Goal: Information Seeking & Learning: Learn about a topic

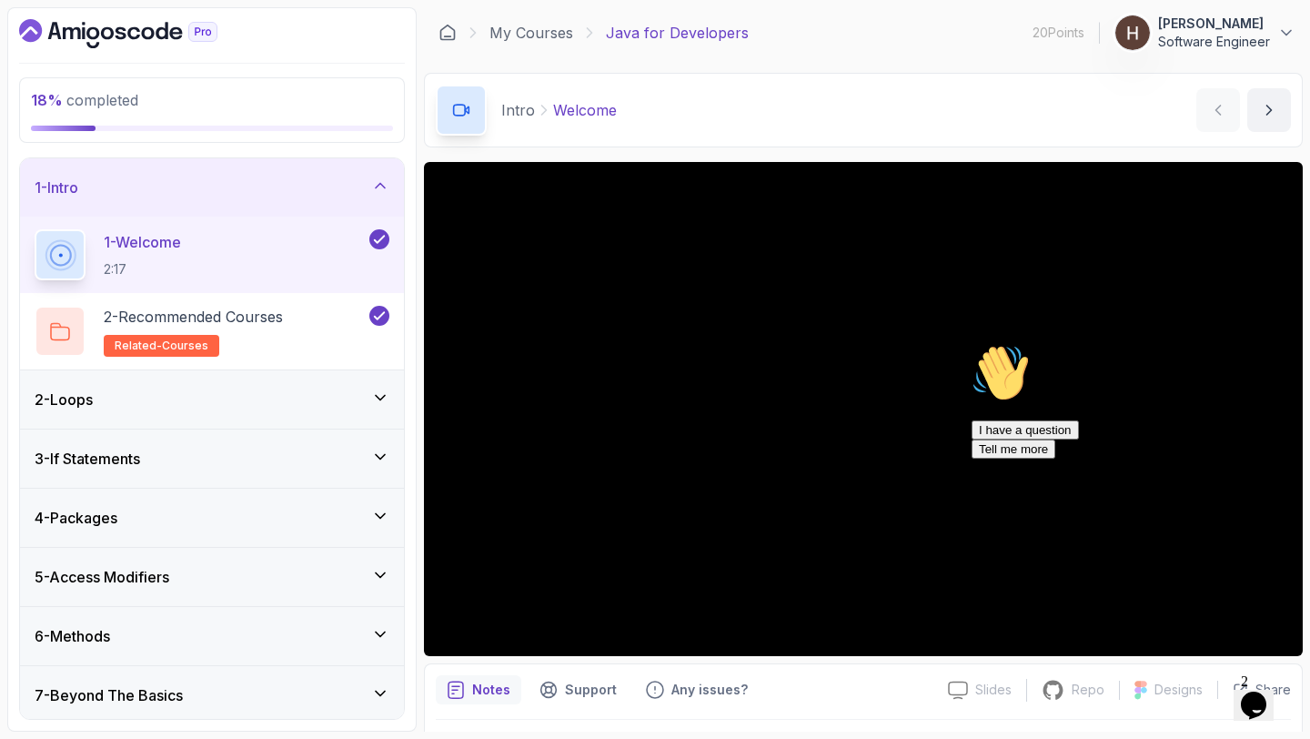
scroll to position [147, 0]
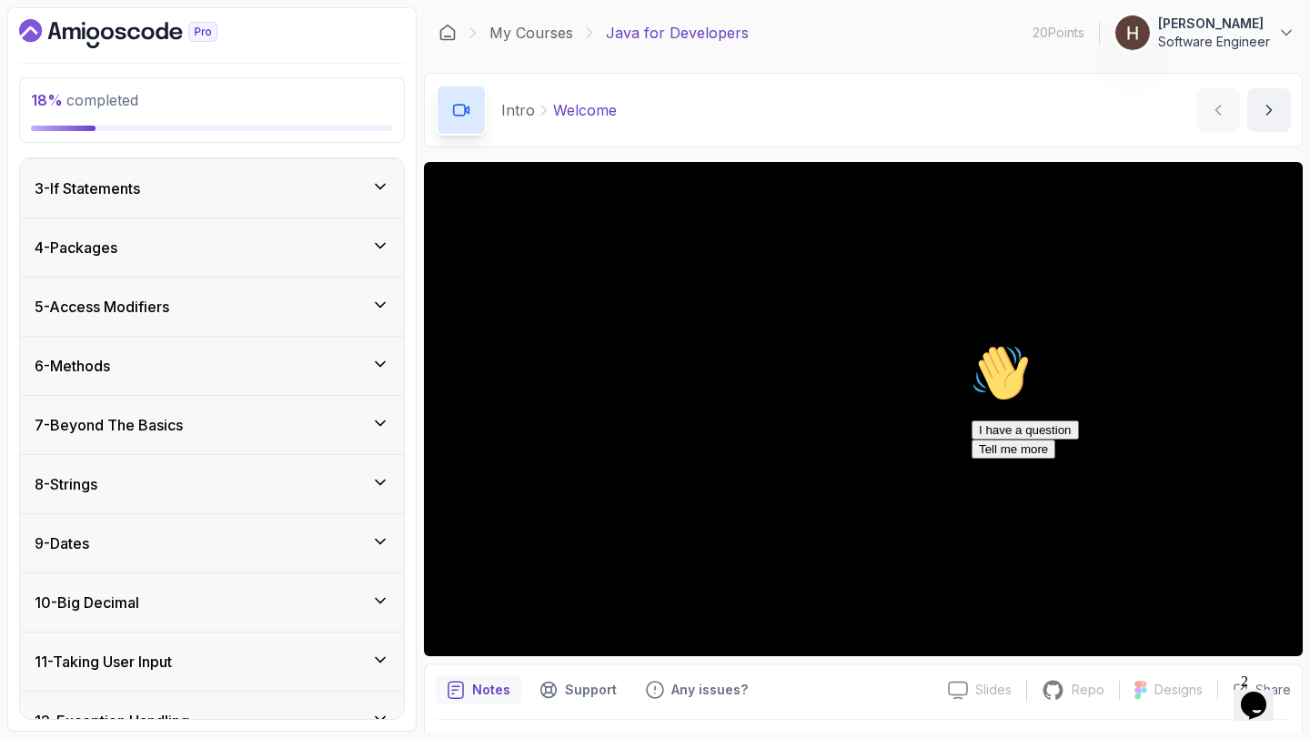
click at [203, 248] on div "4 - Packages" at bounding box center [212, 247] width 355 height 22
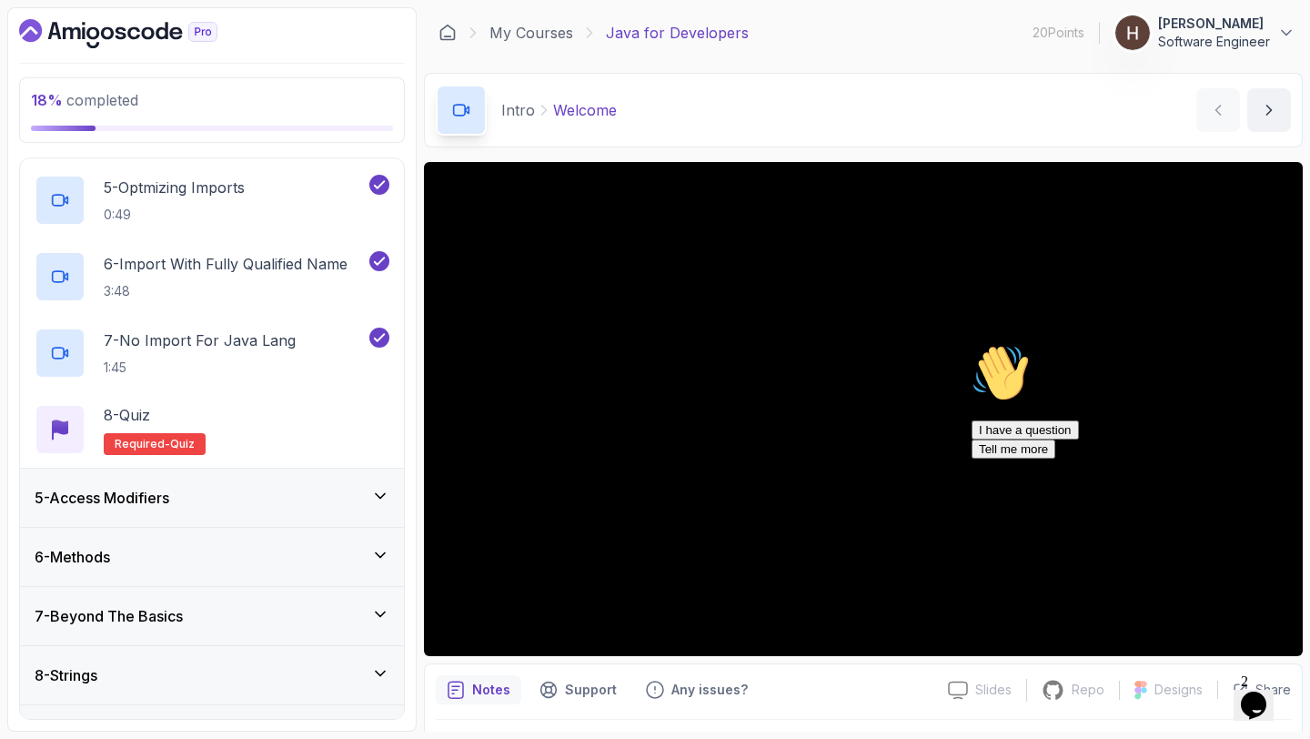
scroll to position [538, 0]
click at [142, 417] on p "8 - Quiz" at bounding box center [127, 414] width 46 height 22
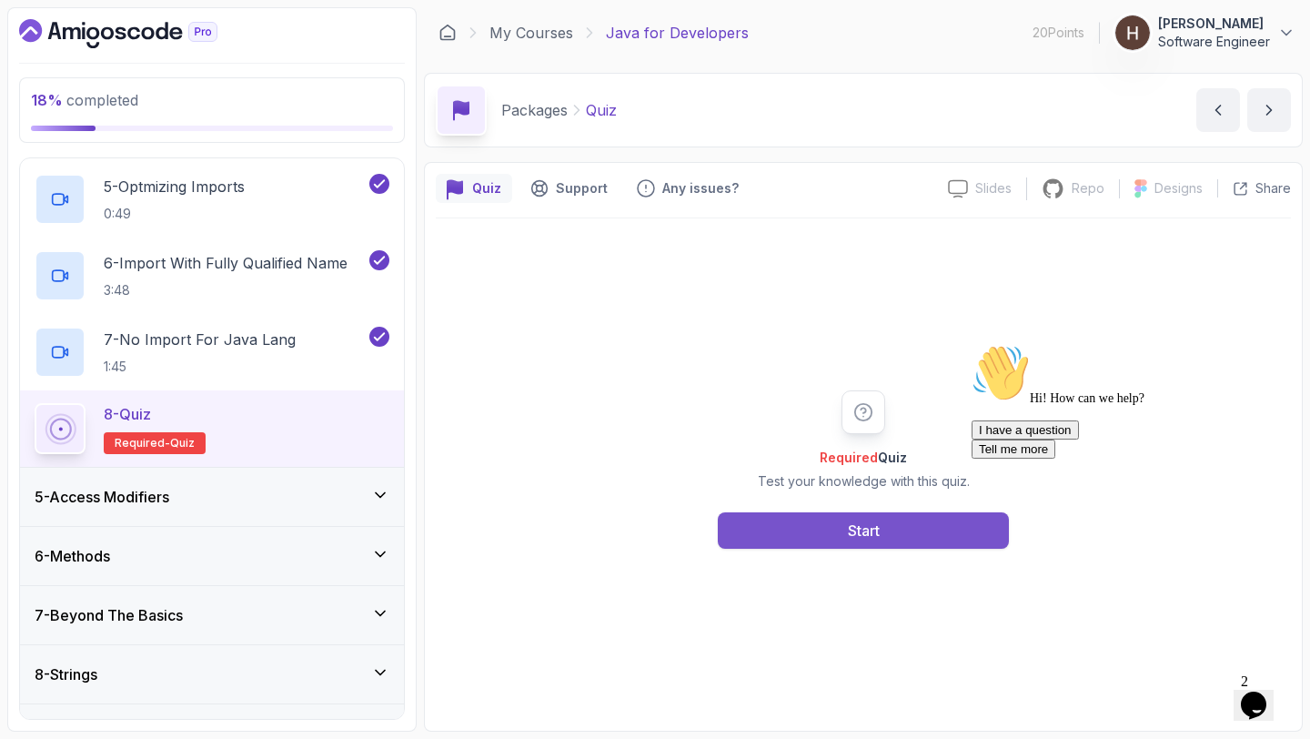
click at [860, 528] on div "Start" at bounding box center [864, 530] width 32 height 22
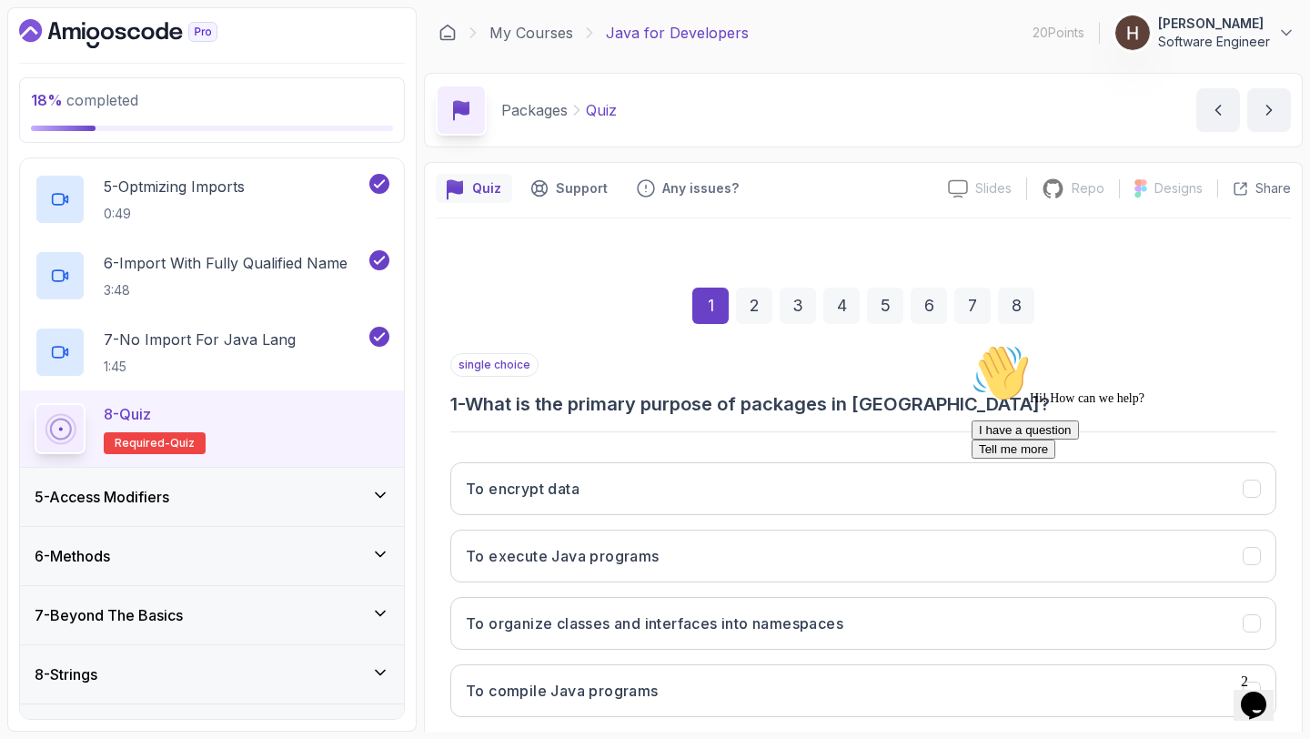
scroll to position [103, 0]
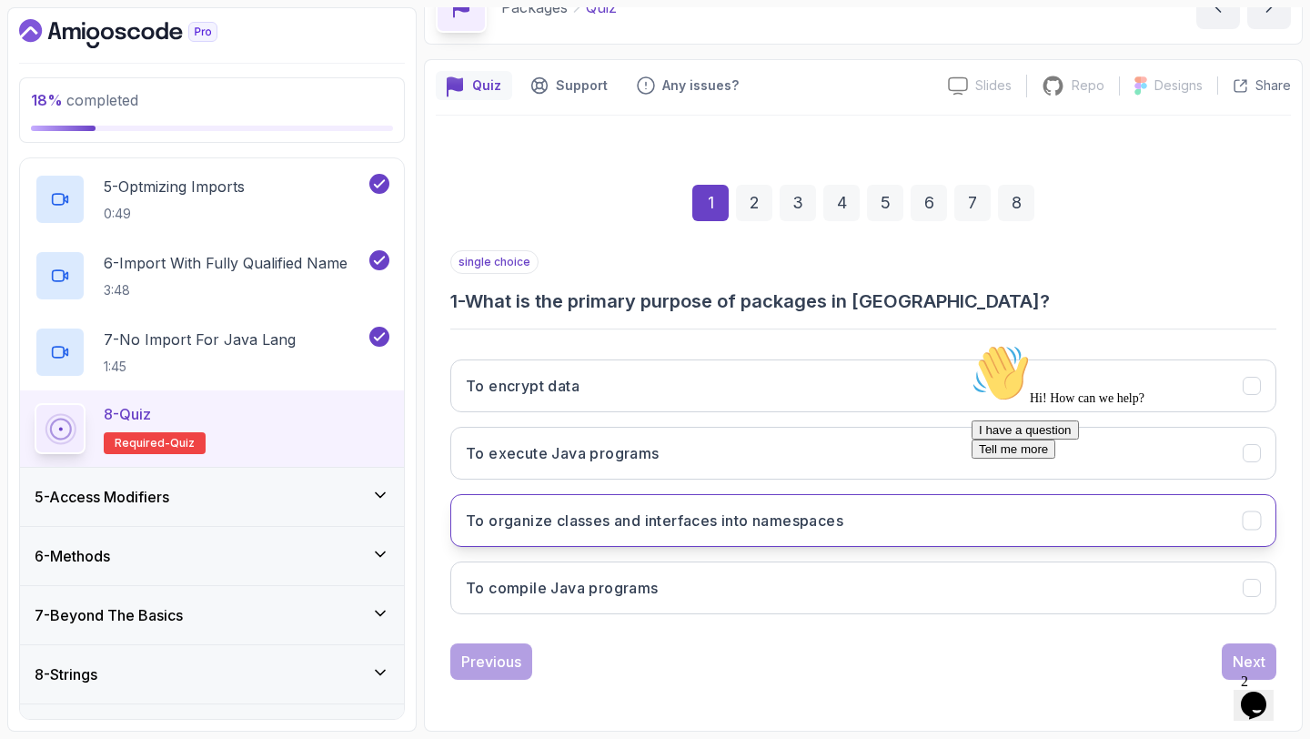
click at [870, 531] on button "To organize classes and interfaces into namespaces" at bounding box center [863, 520] width 826 height 53
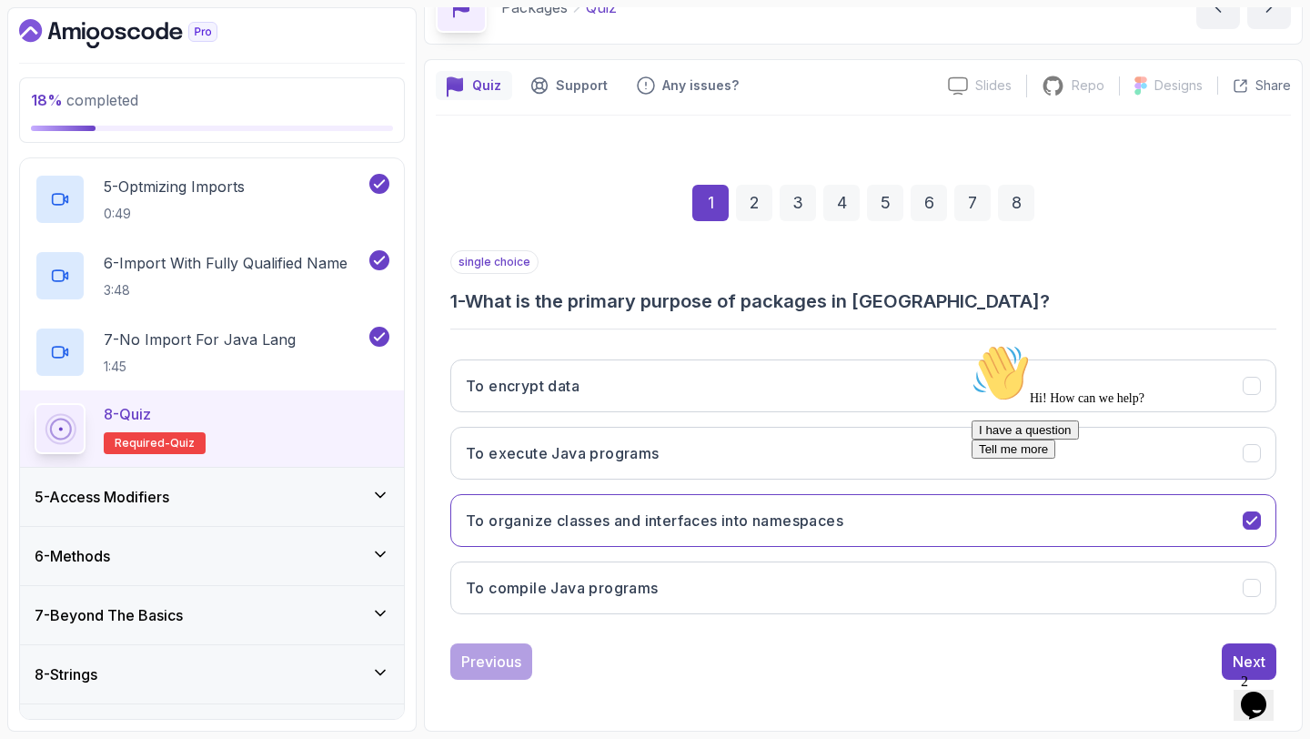
click at [971, 344] on icon "Chat attention grabber" at bounding box center [971, 344] width 0 height 0
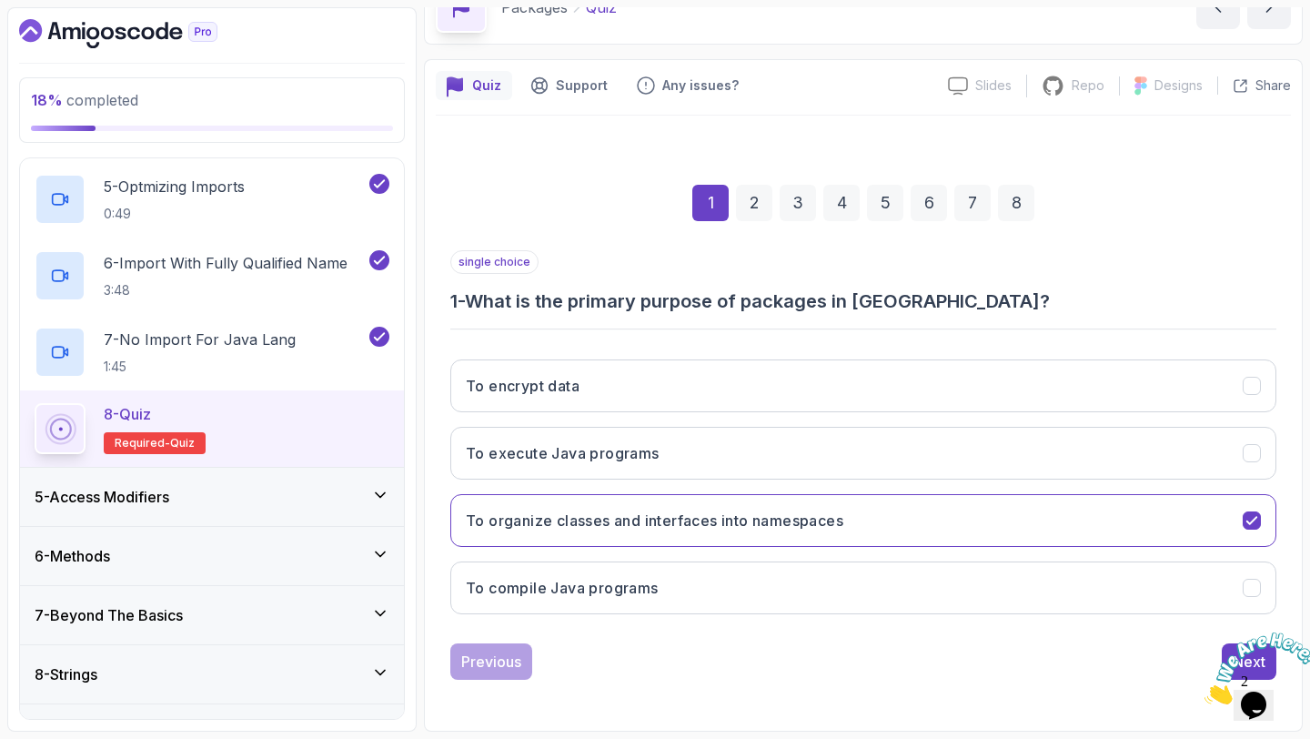
click at [1204, 691] on icon "Close" at bounding box center [1204, 698] width 0 height 15
click at [1236, 657] on div "Next" at bounding box center [1248, 661] width 33 height 22
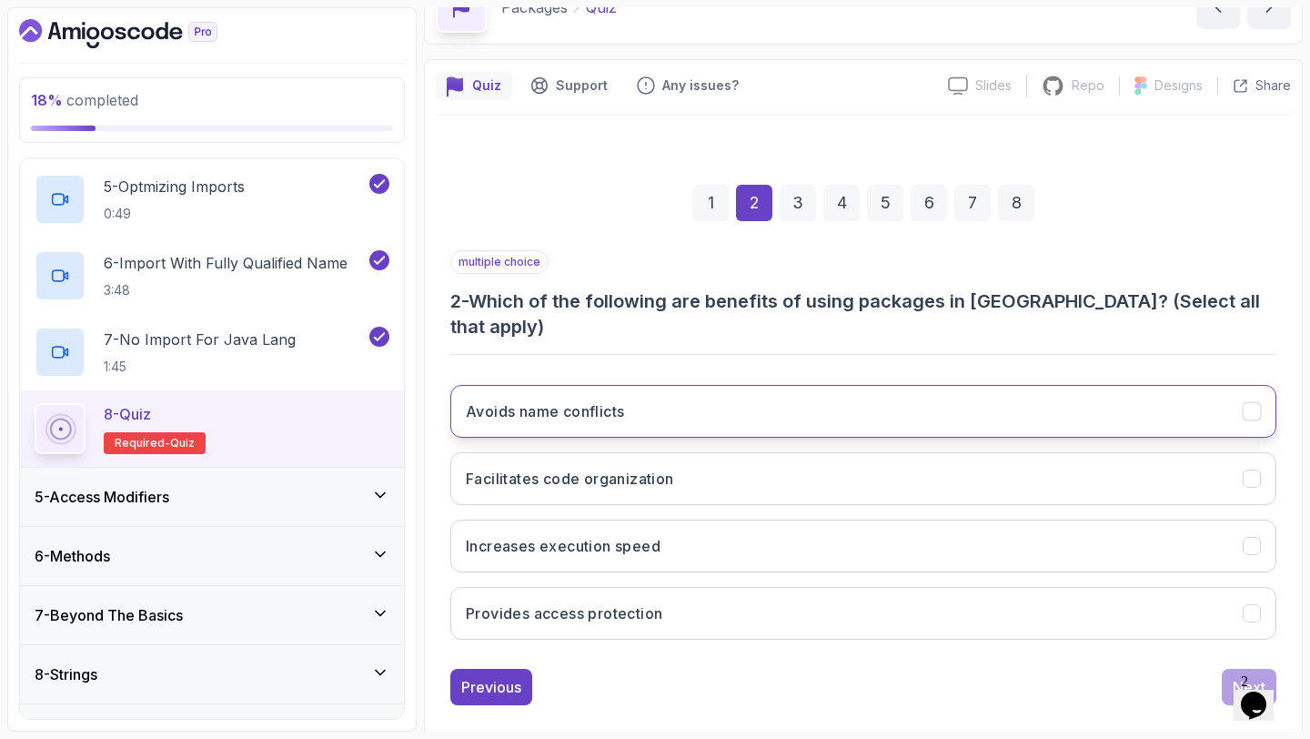
click at [951, 403] on button "Avoids name conflicts" at bounding box center [863, 411] width 826 height 53
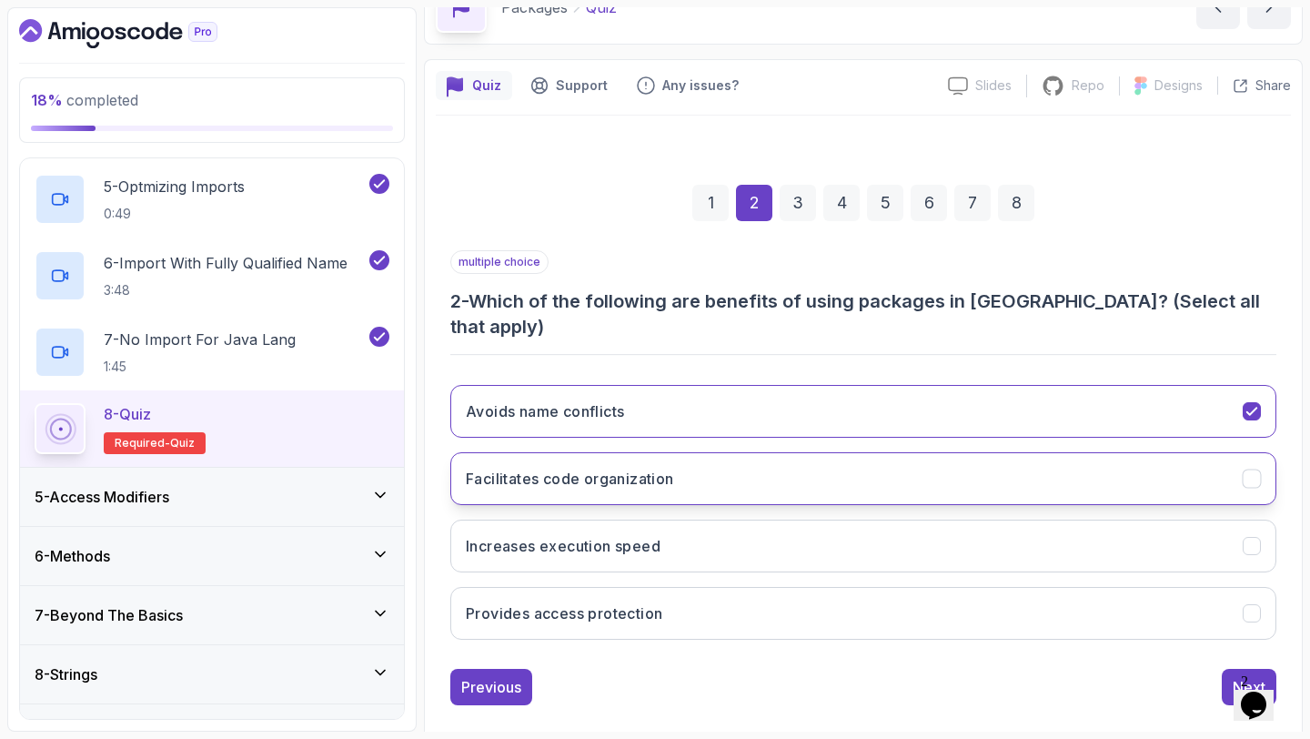
click at [932, 467] on button "Facilitates code organization" at bounding box center [863, 478] width 826 height 53
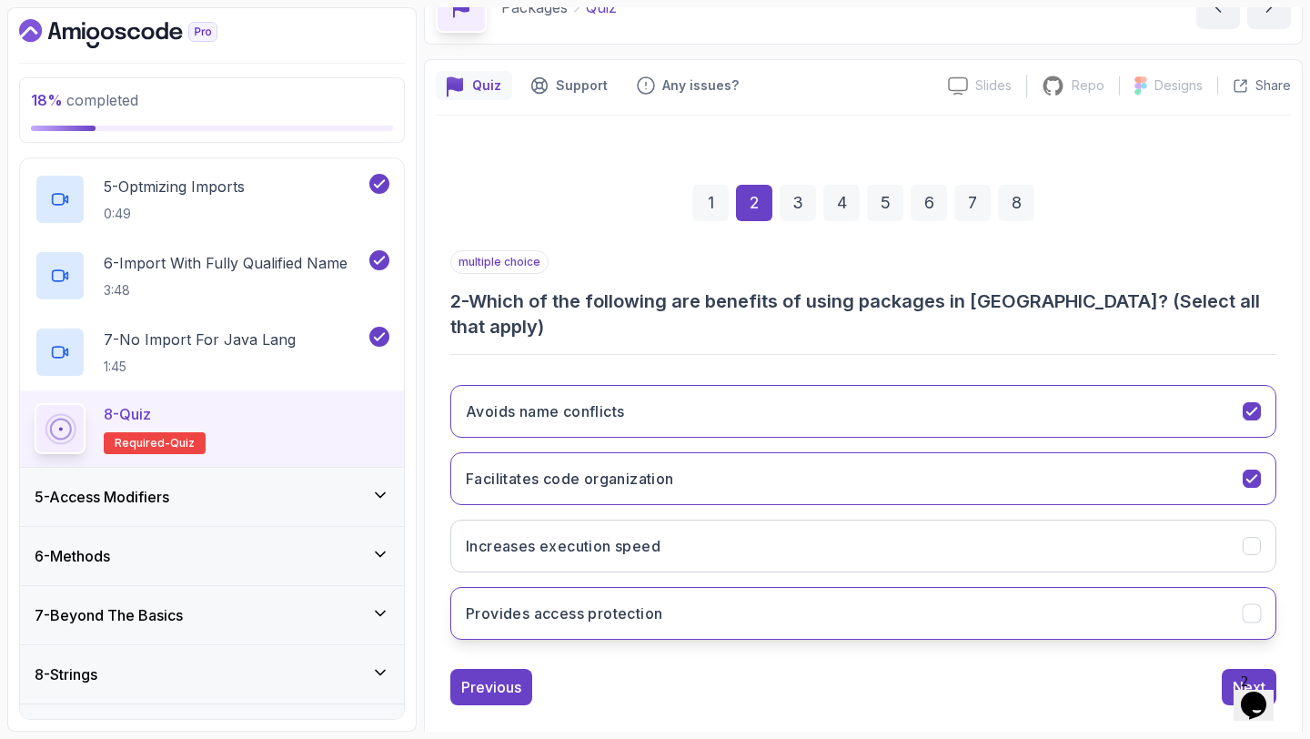
click at [890, 587] on button "Provides access protection" at bounding box center [863, 613] width 826 height 53
click at [1239, 676] on div "Next" at bounding box center [1248, 687] width 33 height 22
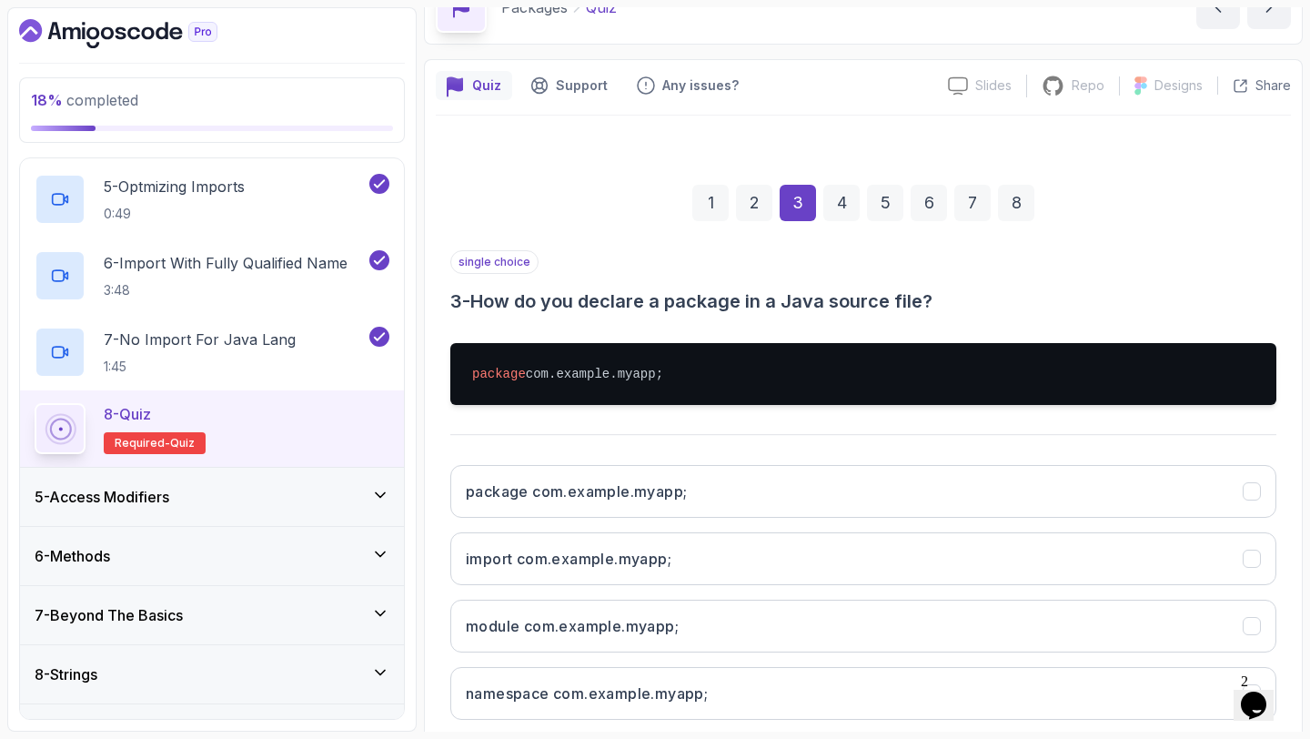
scroll to position [208, 0]
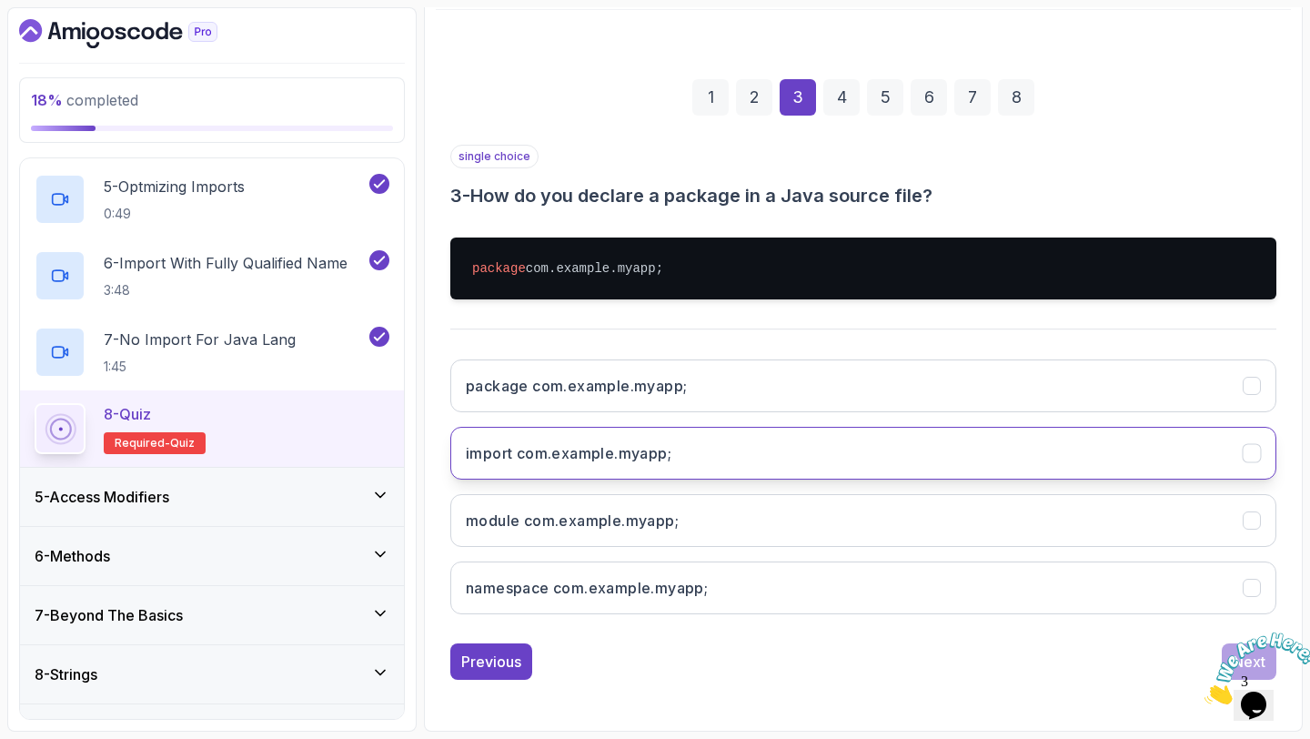
click at [841, 438] on button "import com.example.myapp;" at bounding box center [863, 453] width 826 height 53
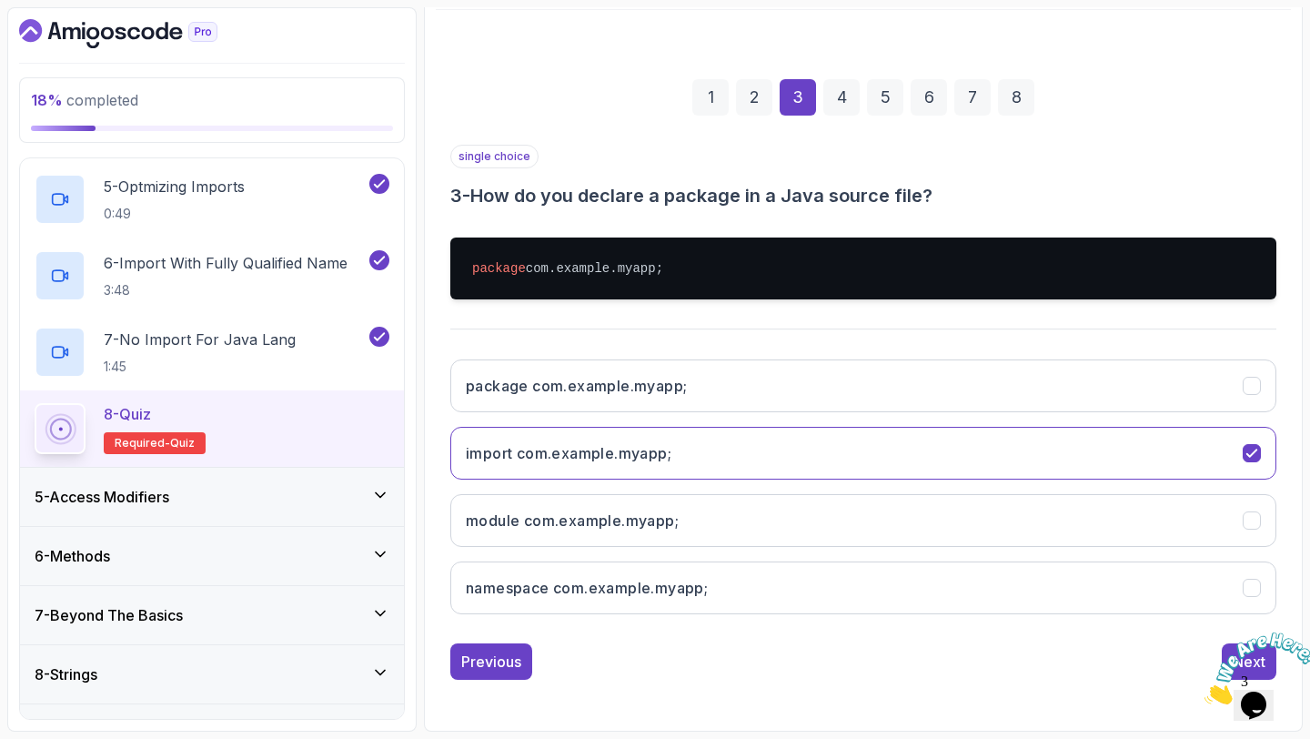
click at [1204, 691] on icon "Close" at bounding box center [1204, 698] width 0 height 15
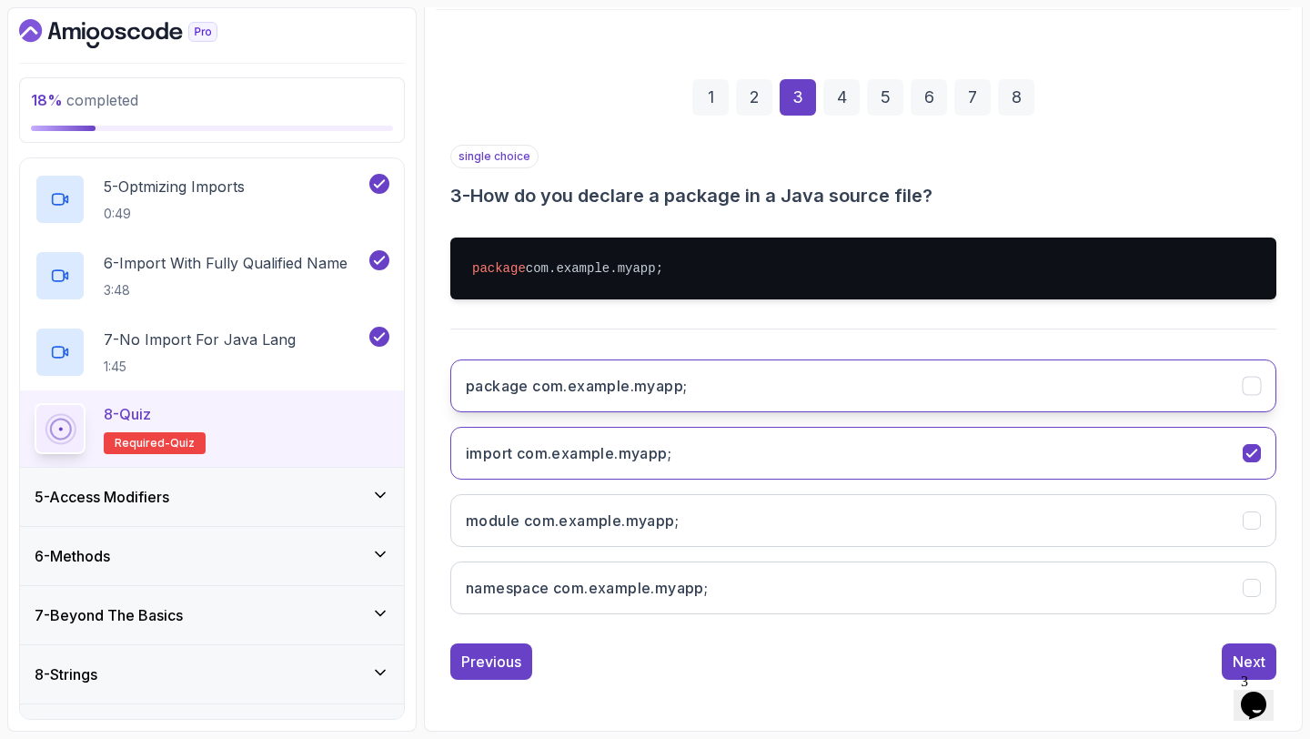
click at [941, 387] on button "package com.example.myapp;" at bounding box center [863, 385] width 826 height 53
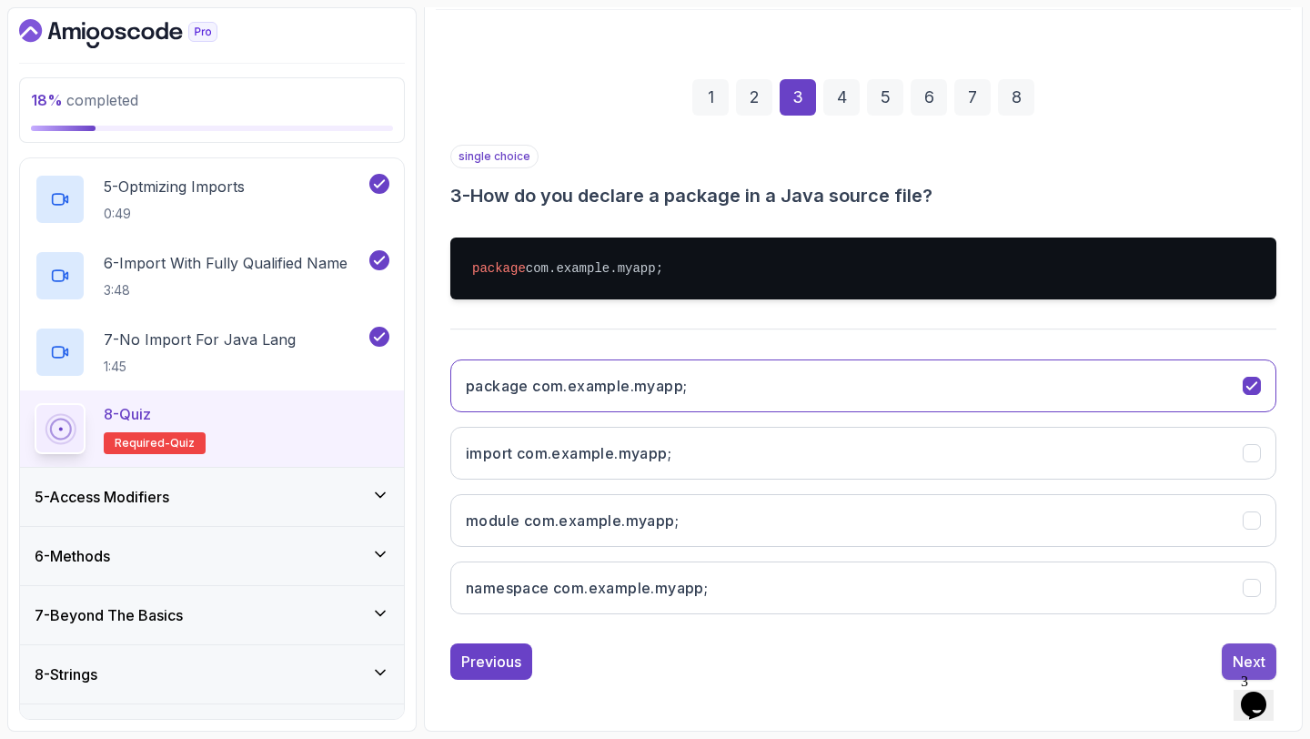
click at [1235, 652] on div "Next" at bounding box center [1248, 661] width 33 height 22
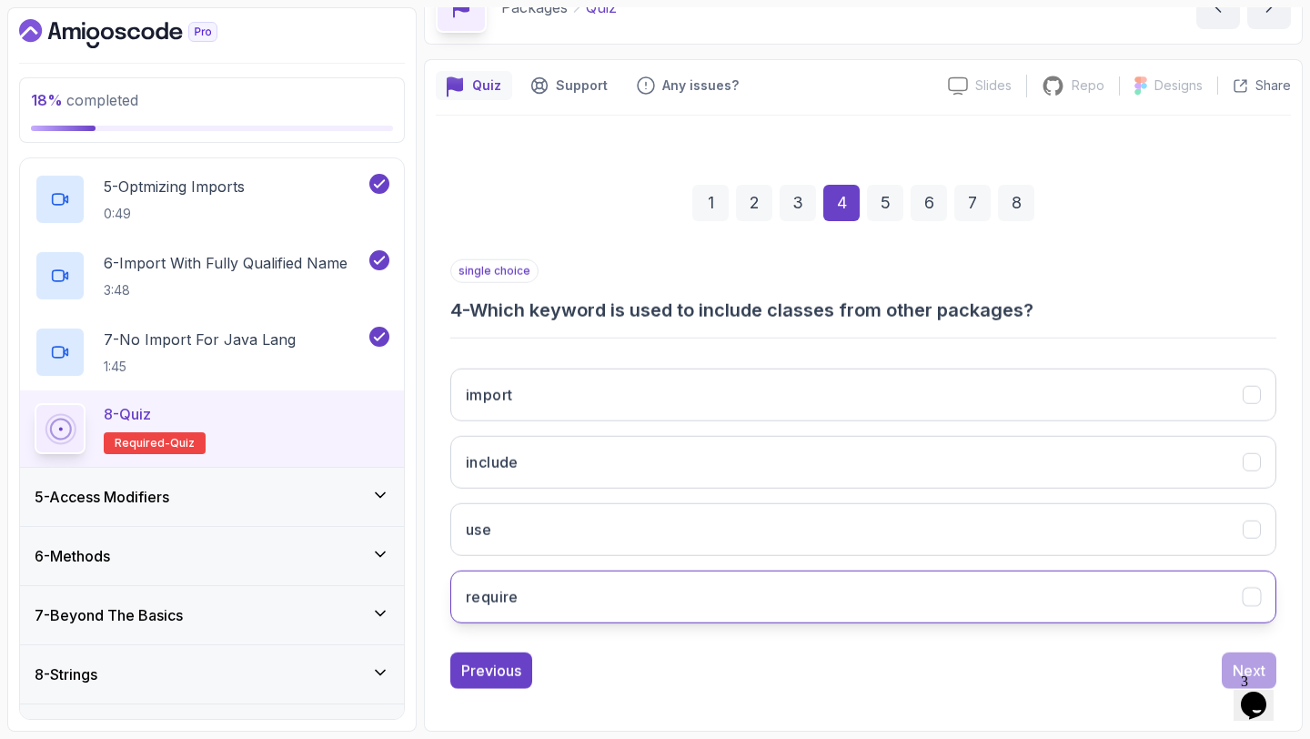
scroll to position [103, 0]
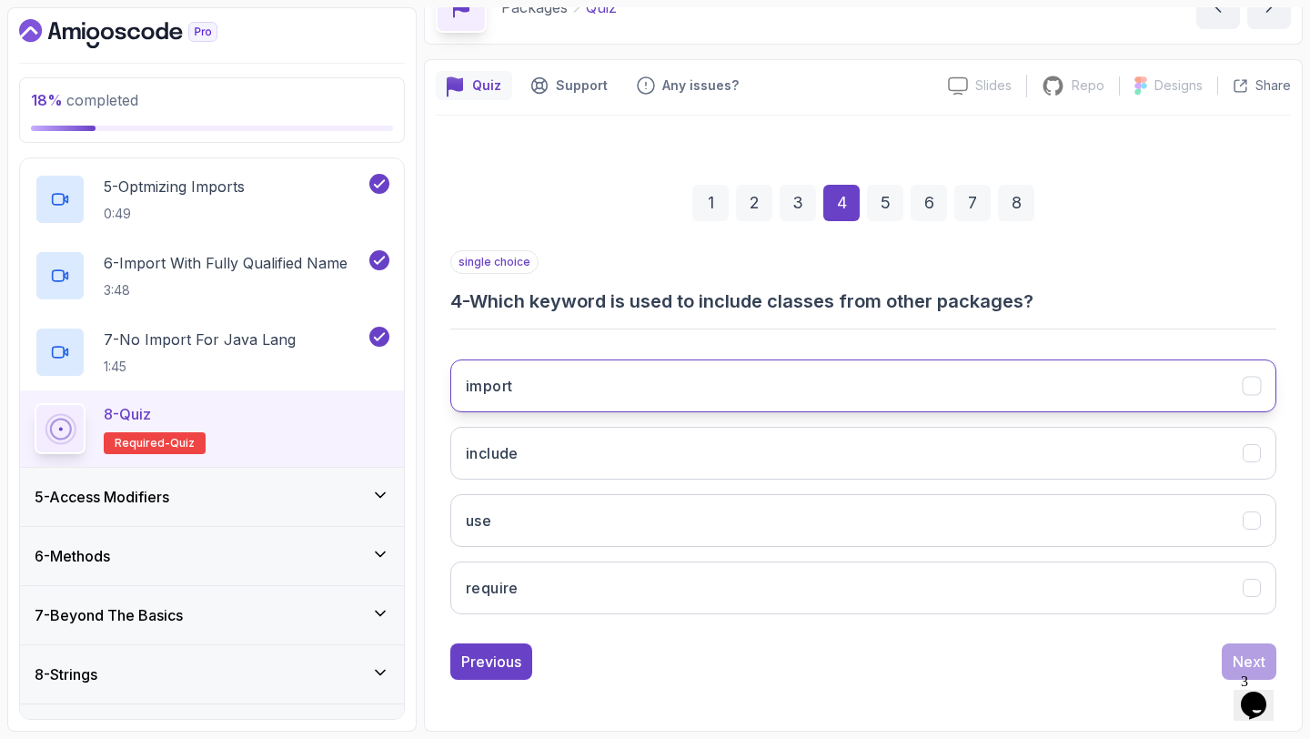
click at [813, 387] on button "import" at bounding box center [863, 385] width 826 height 53
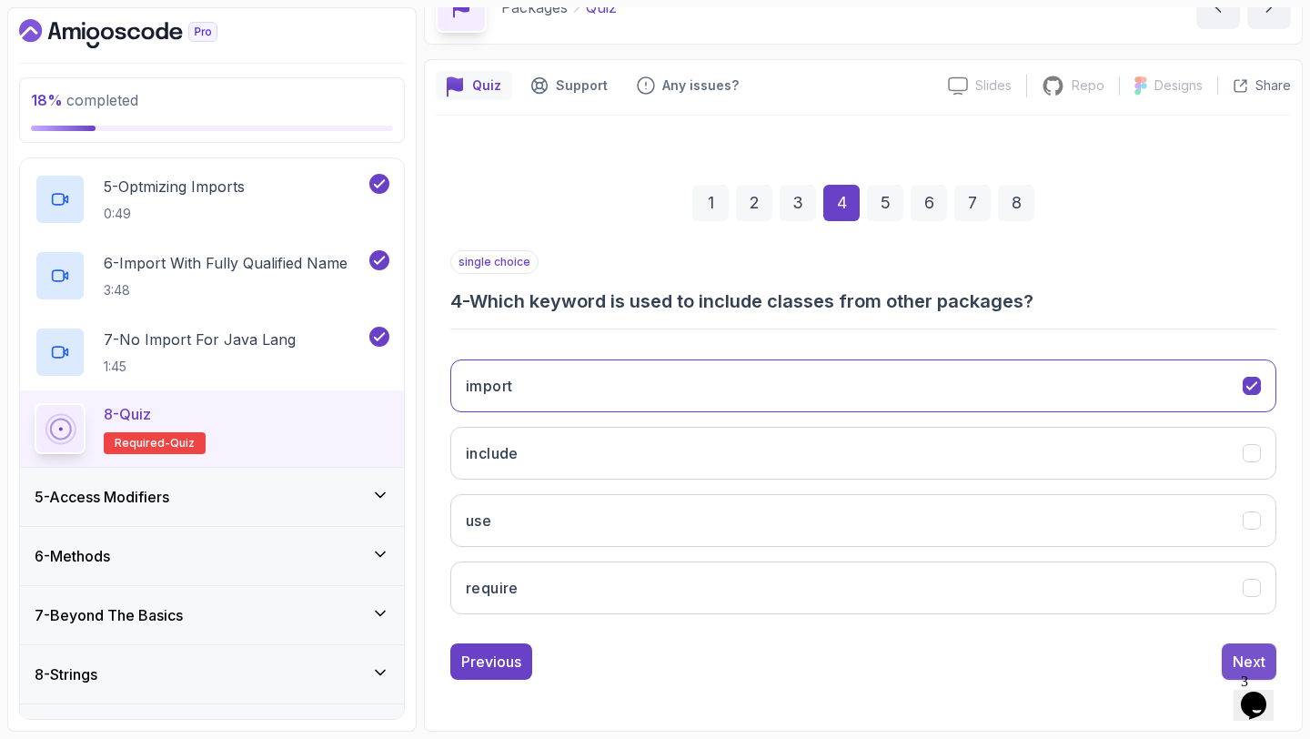
click at [1231, 653] on button "Next" at bounding box center [1249, 661] width 55 height 36
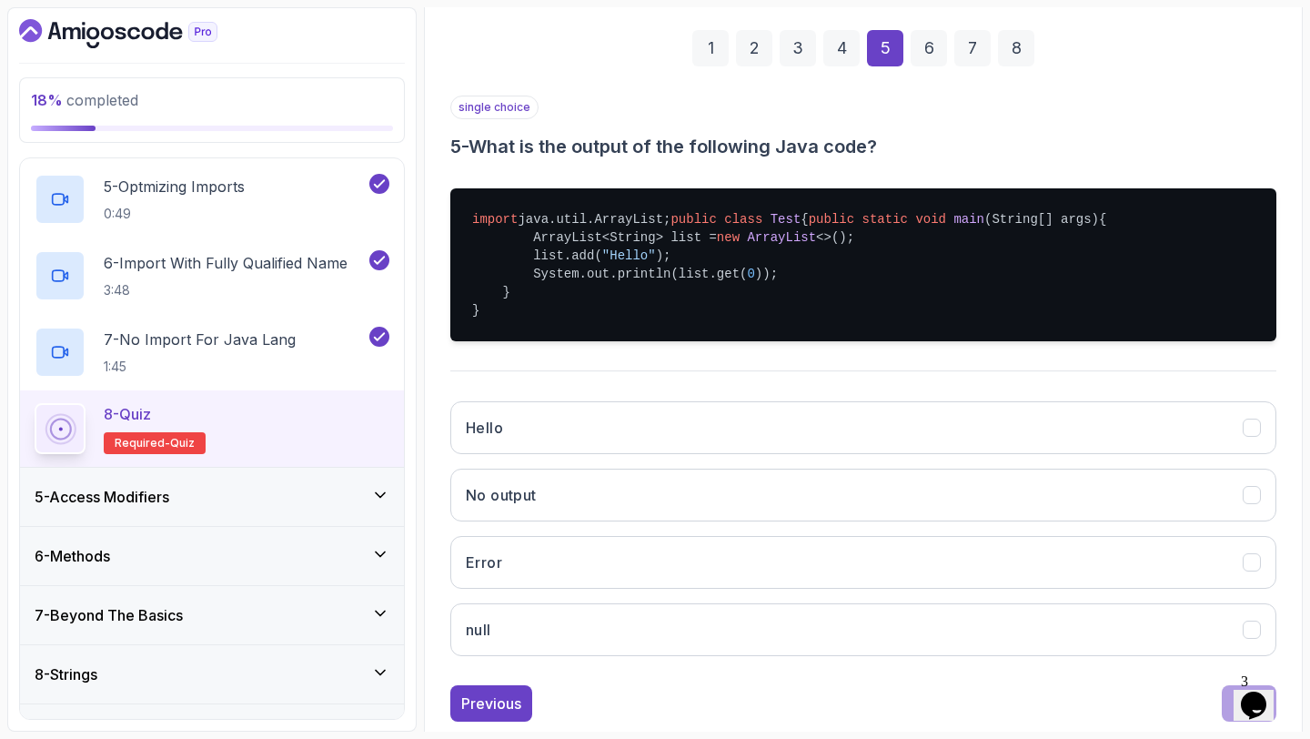
scroll to position [295, 0]
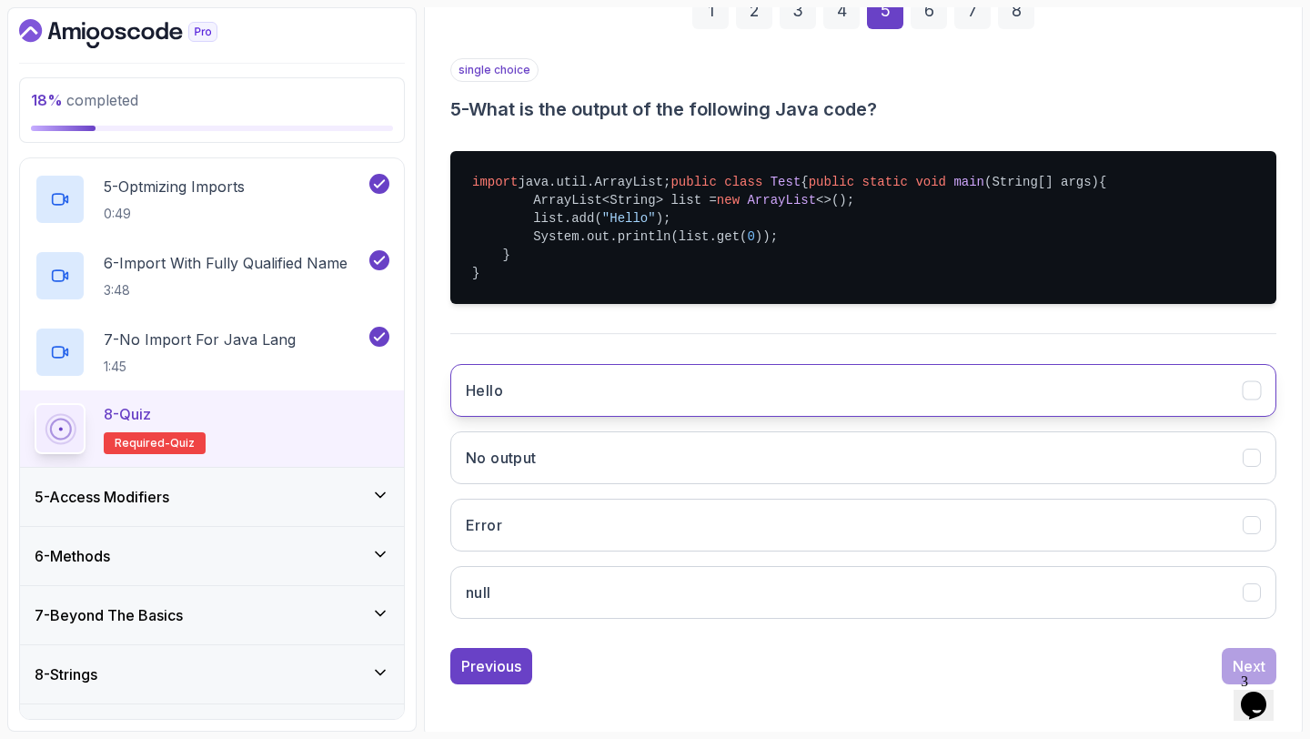
click at [938, 417] on button "Hello" at bounding box center [863, 390] width 826 height 53
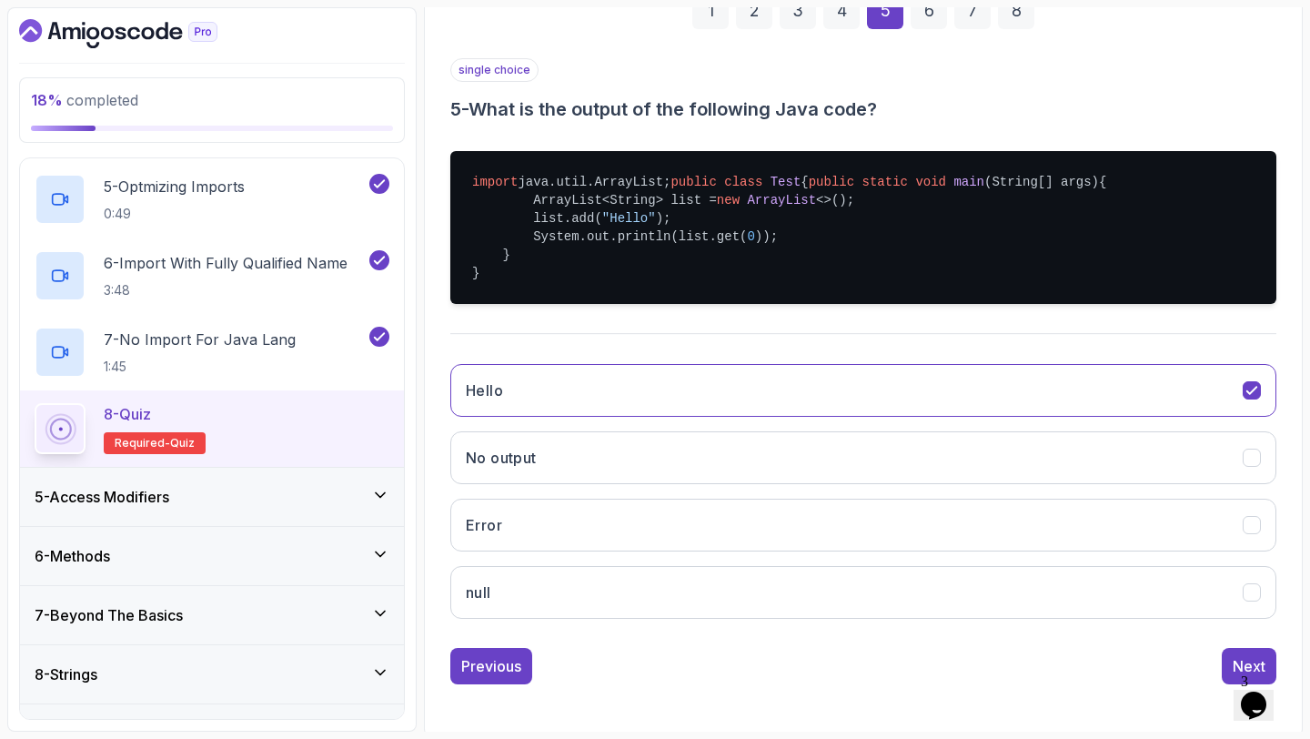
scroll to position [336, 0]
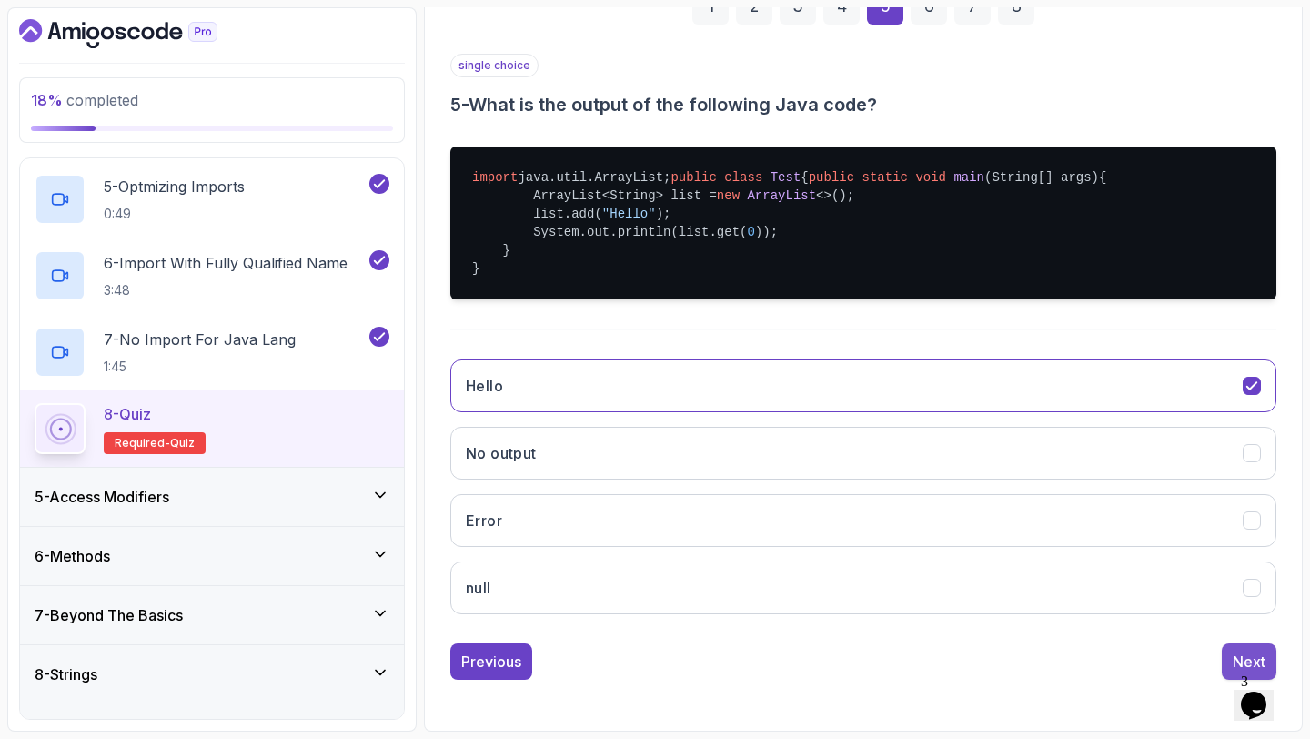
click at [1236, 654] on div "Next" at bounding box center [1248, 661] width 33 height 22
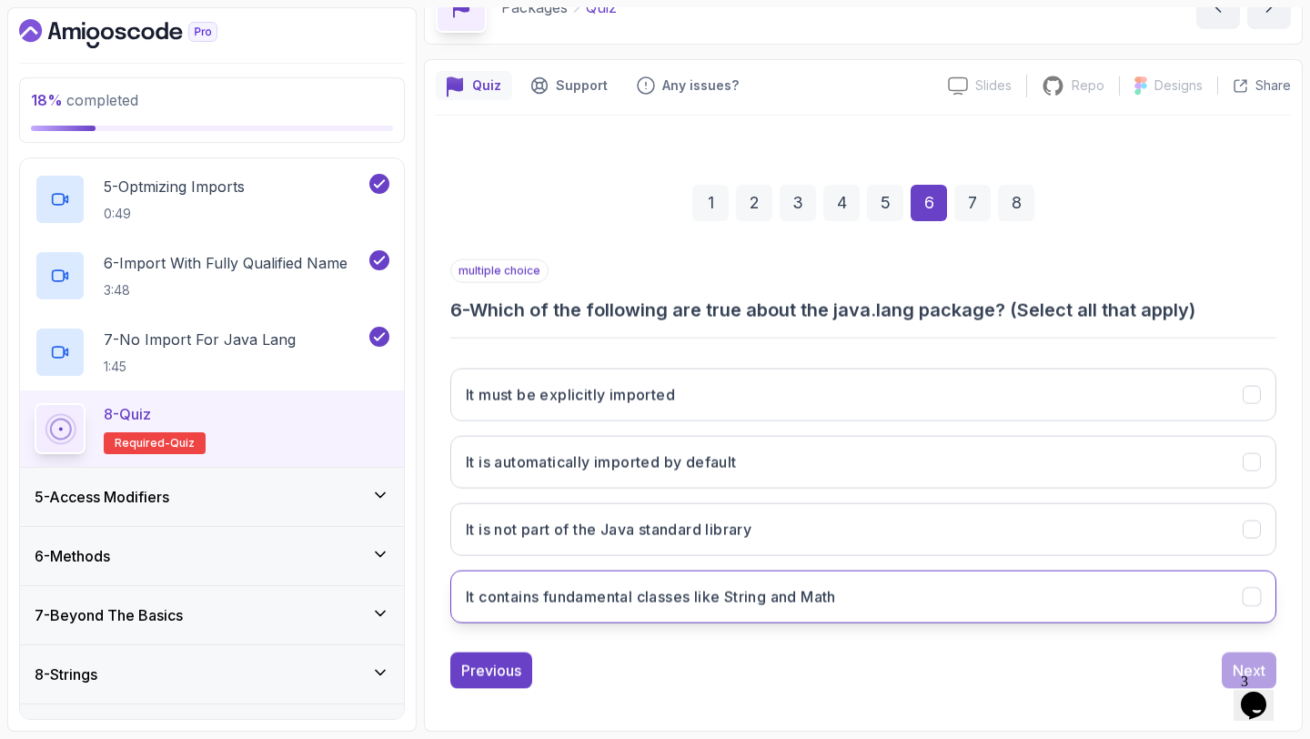
scroll to position [103, 0]
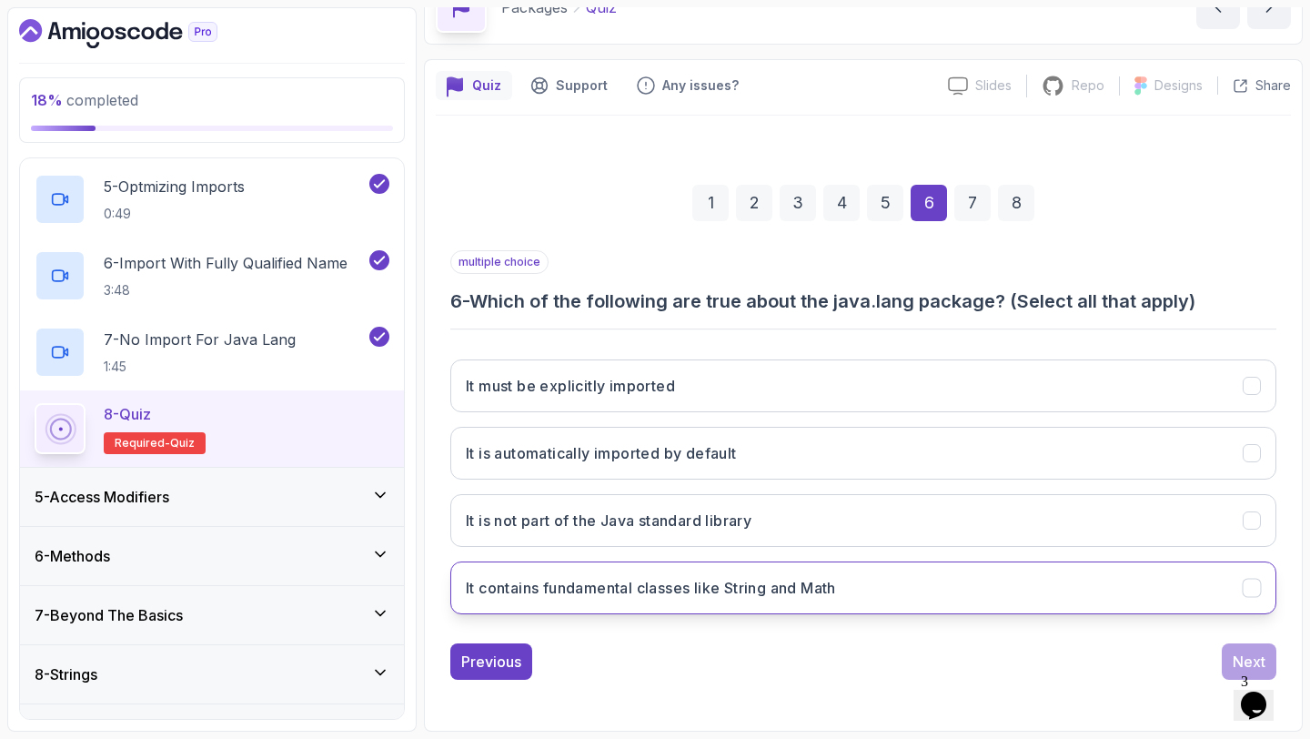
click at [851, 584] on button "It contains fundamental classes like String and Math" at bounding box center [863, 587] width 826 height 53
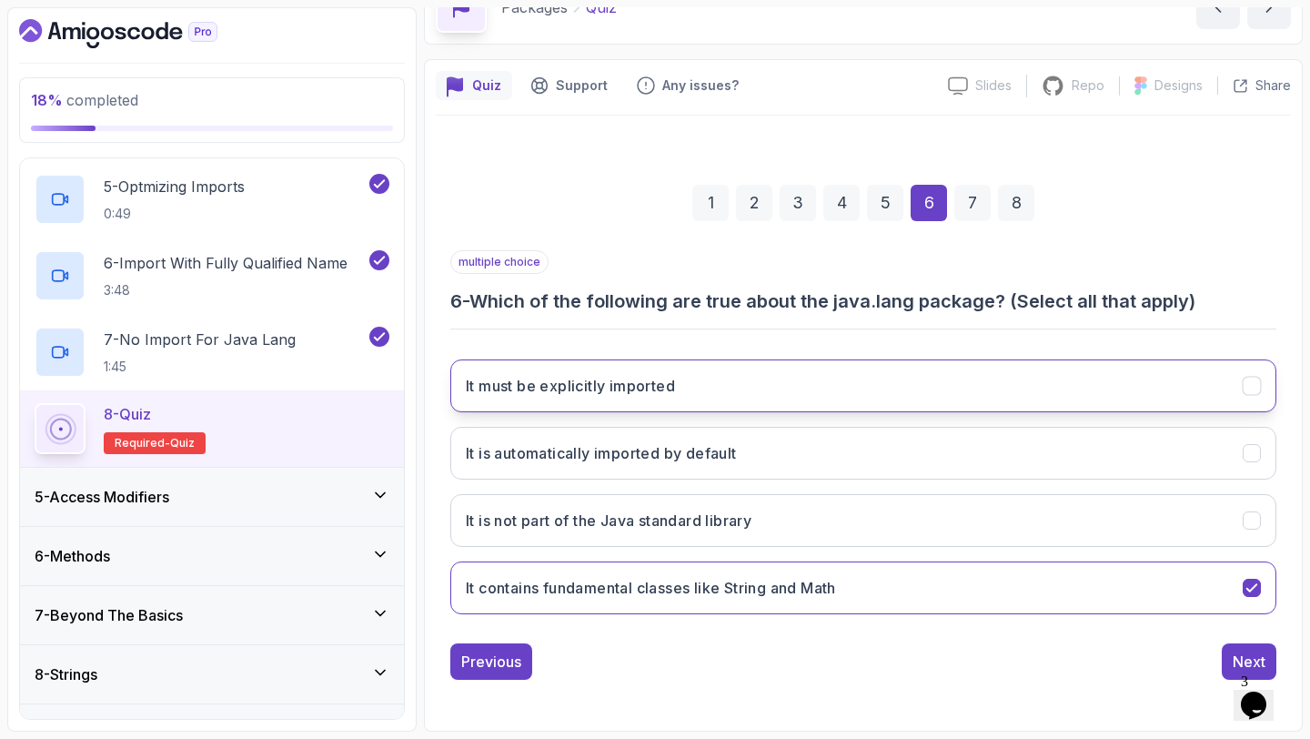
click at [783, 399] on button "It must be explicitly imported" at bounding box center [863, 385] width 826 height 53
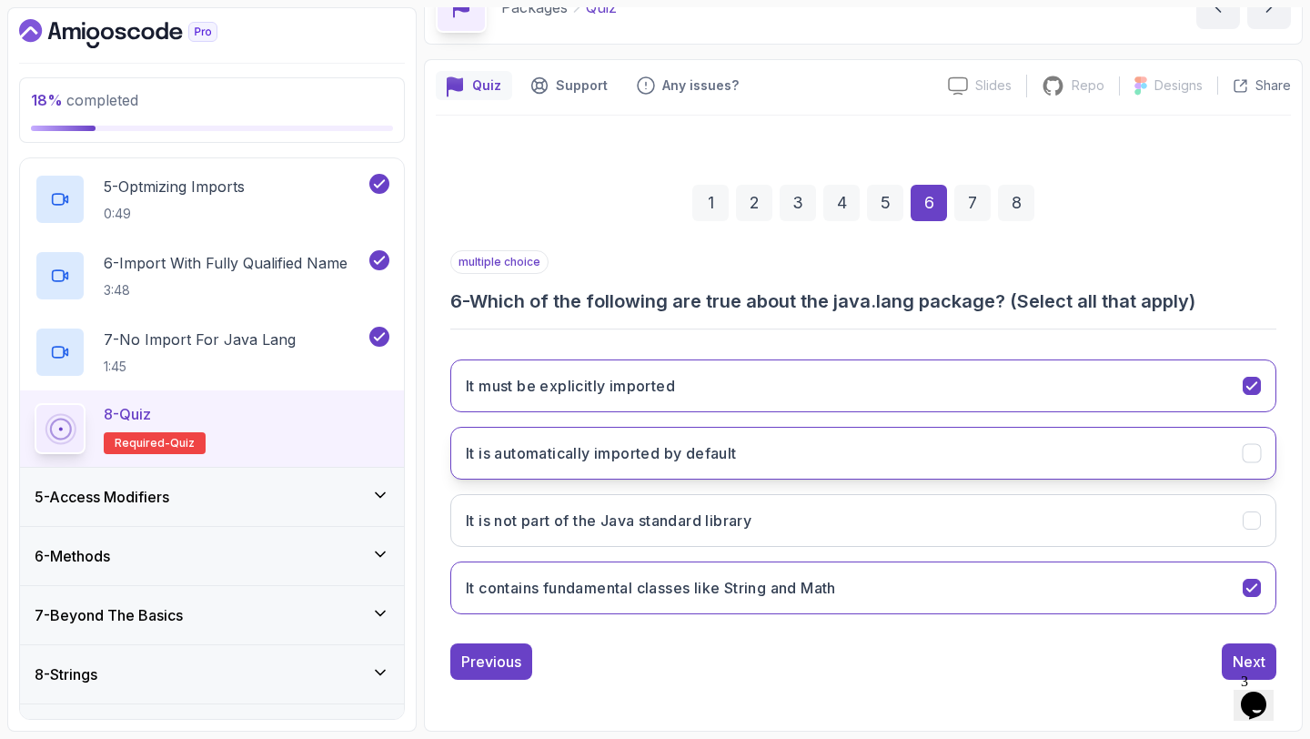
click at [807, 459] on button "It is automatically imported by default" at bounding box center [863, 453] width 826 height 53
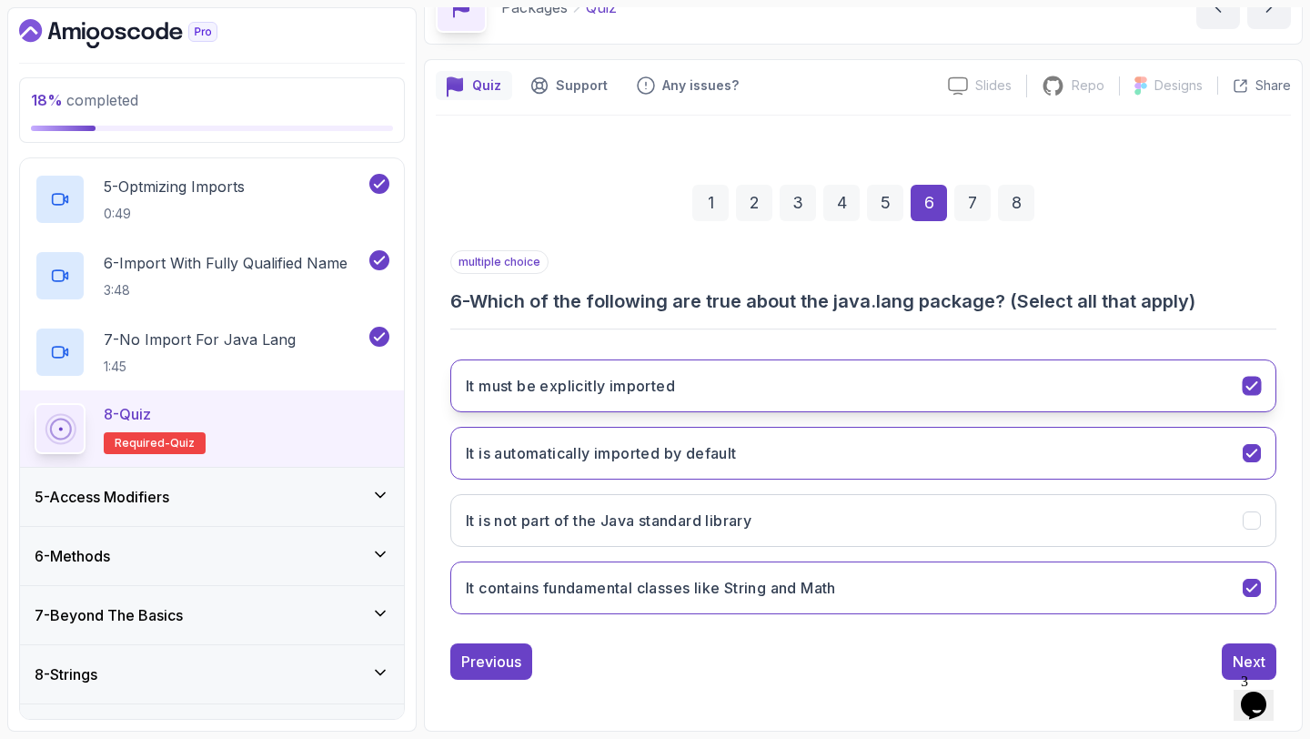
click at [782, 395] on button "It must be explicitly imported" at bounding box center [863, 385] width 826 height 53
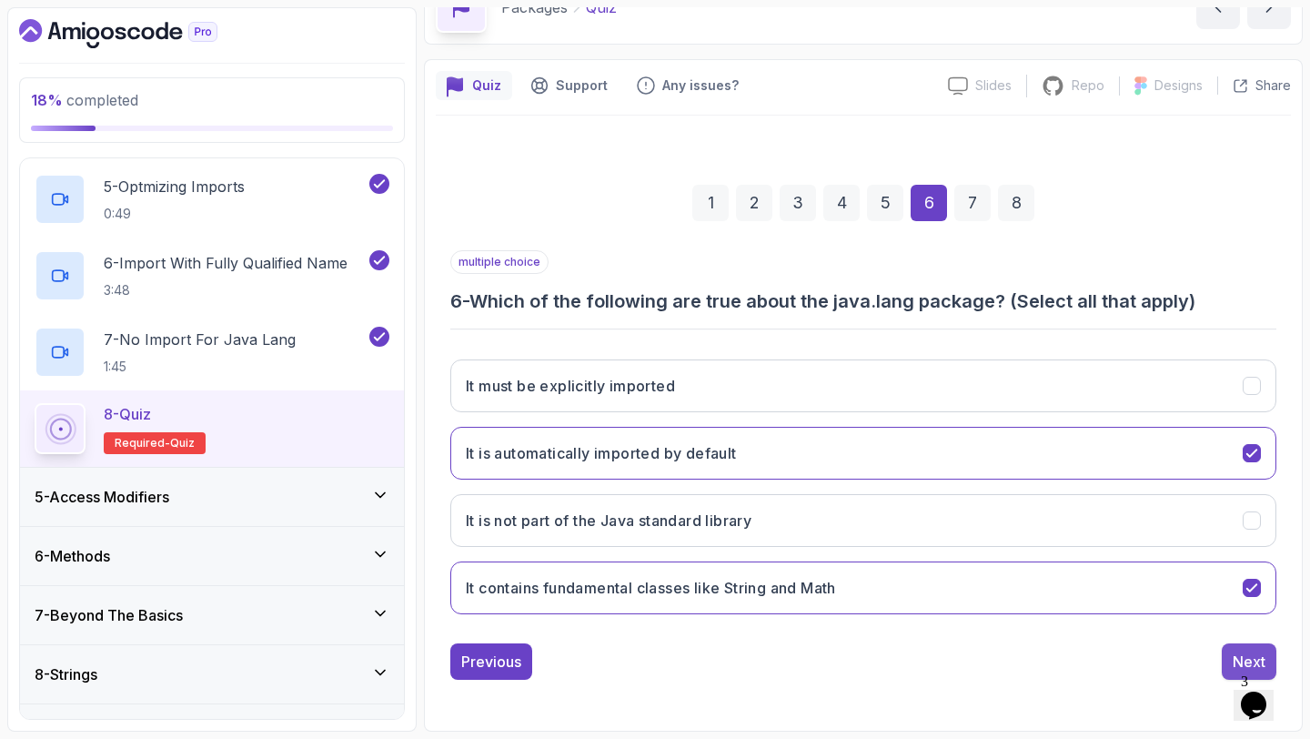
click at [1234, 652] on div "Next" at bounding box center [1248, 661] width 33 height 22
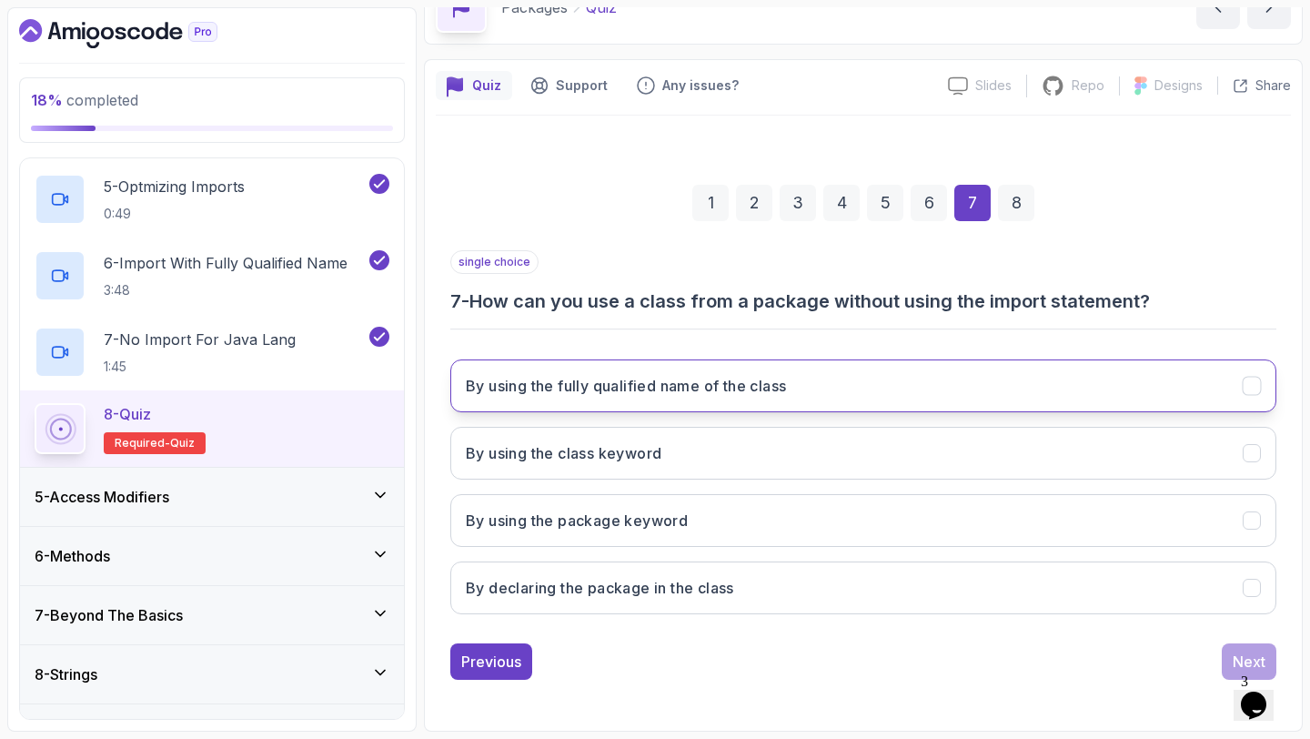
click at [1016, 387] on button "By using the fully qualified name of the class" at bounding box center [863, 385] width 826 height 53
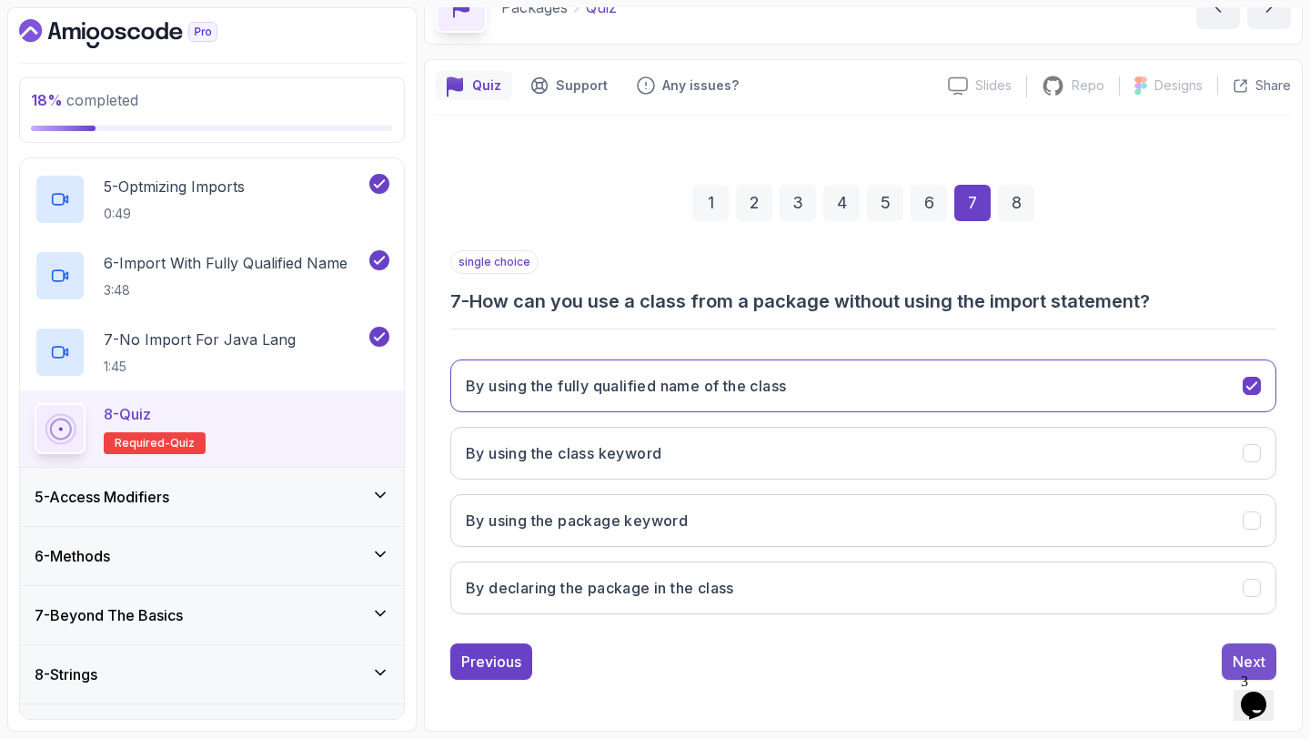
click at [1231, 652] on button "Next" at bounding box center [1249, 661] width 55 height 36
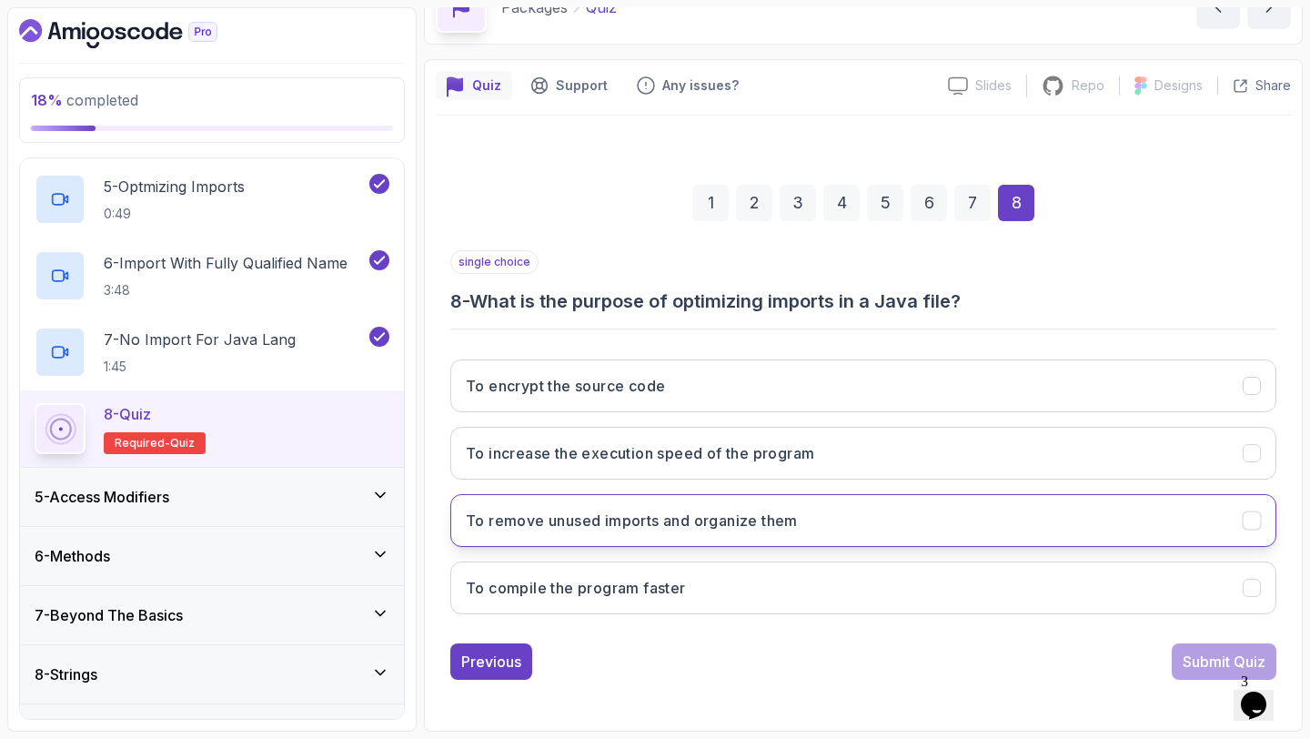
click at [890, 526] on button "To remove unused imports and organize them" at bounding box center [863, 520] width 826 height 53
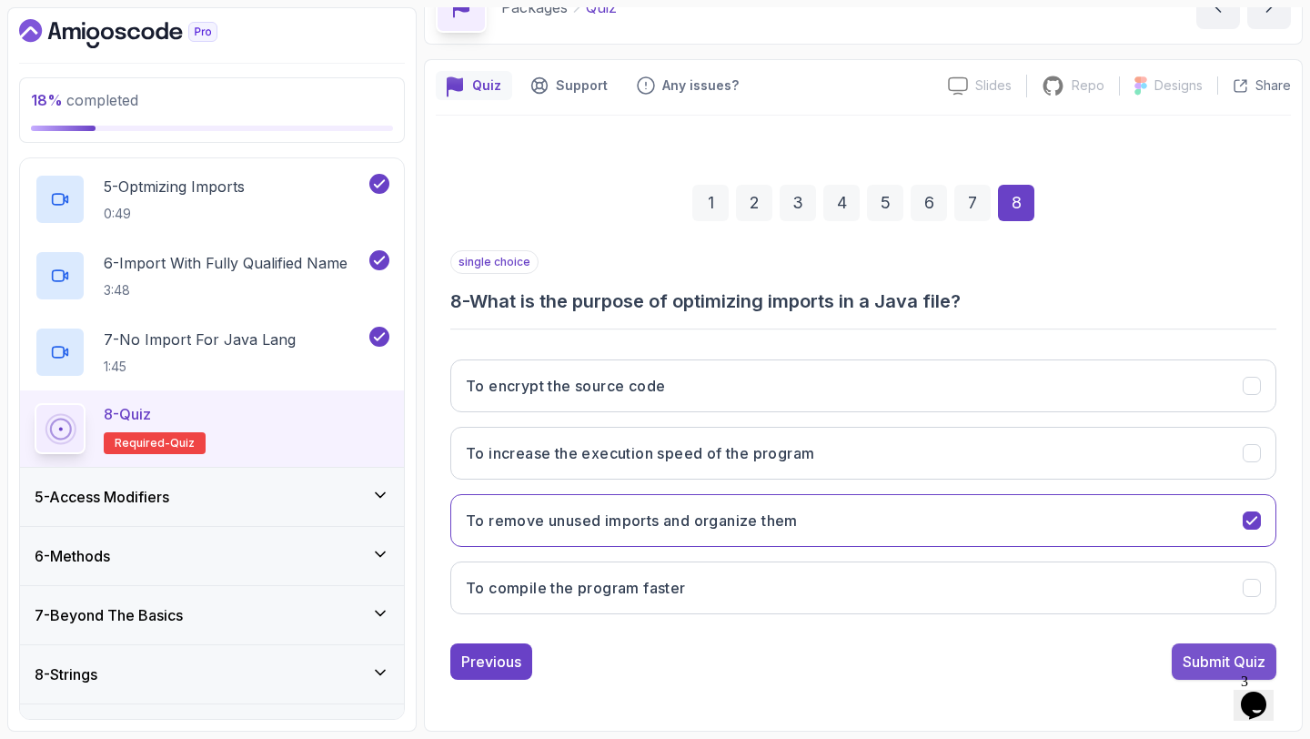
click at [1221, 651] on div "Submit Quiz" at bounding box center [1223, 661] width 83 height 22
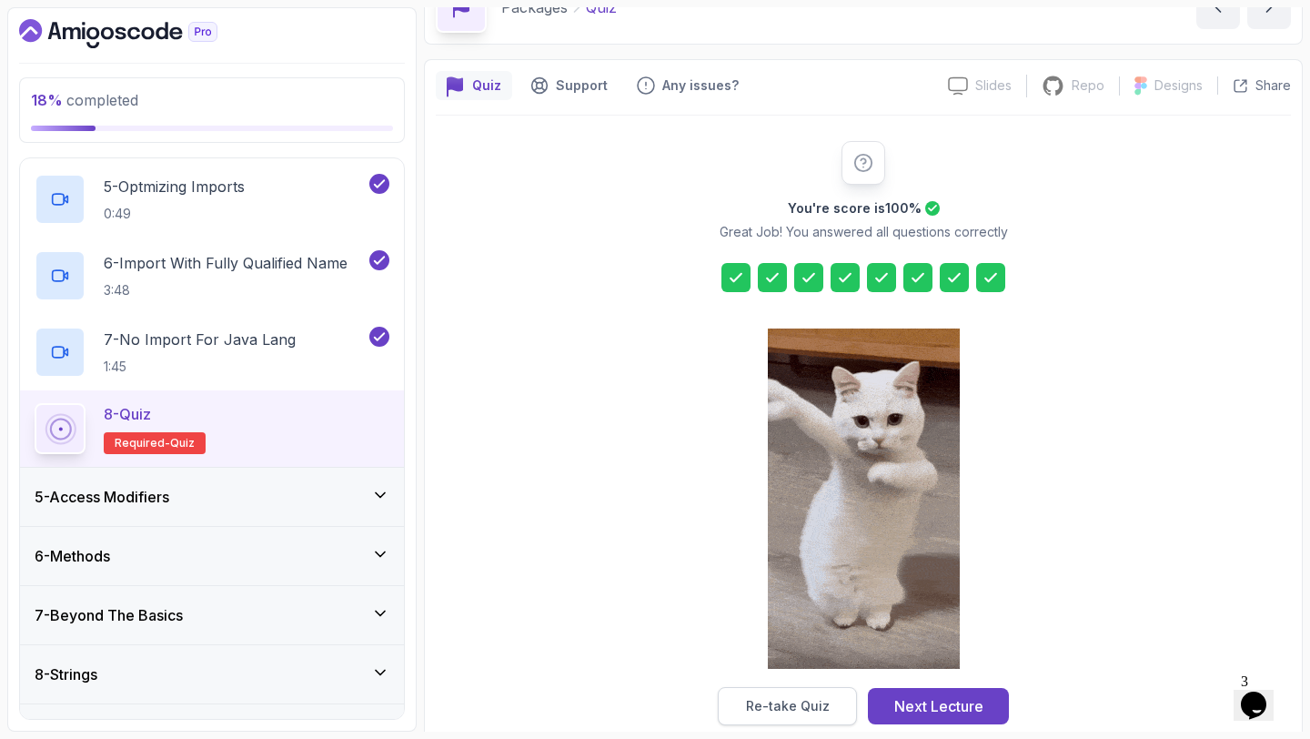
click at [740, 712] on button "Re-take Quiz" at bounding box center [787, 706] width 139 height 38
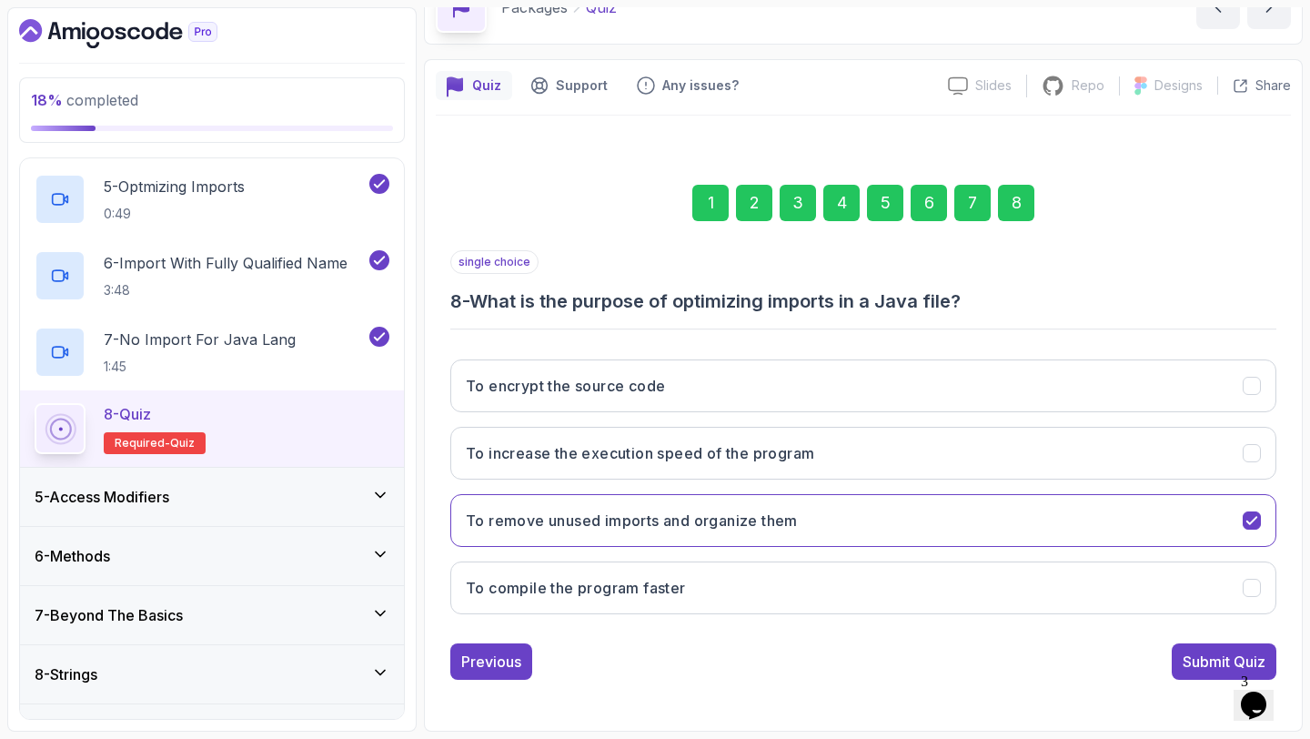
click at [933, 207] on div "6" at bounding box center [928, 203] width 36 height 36
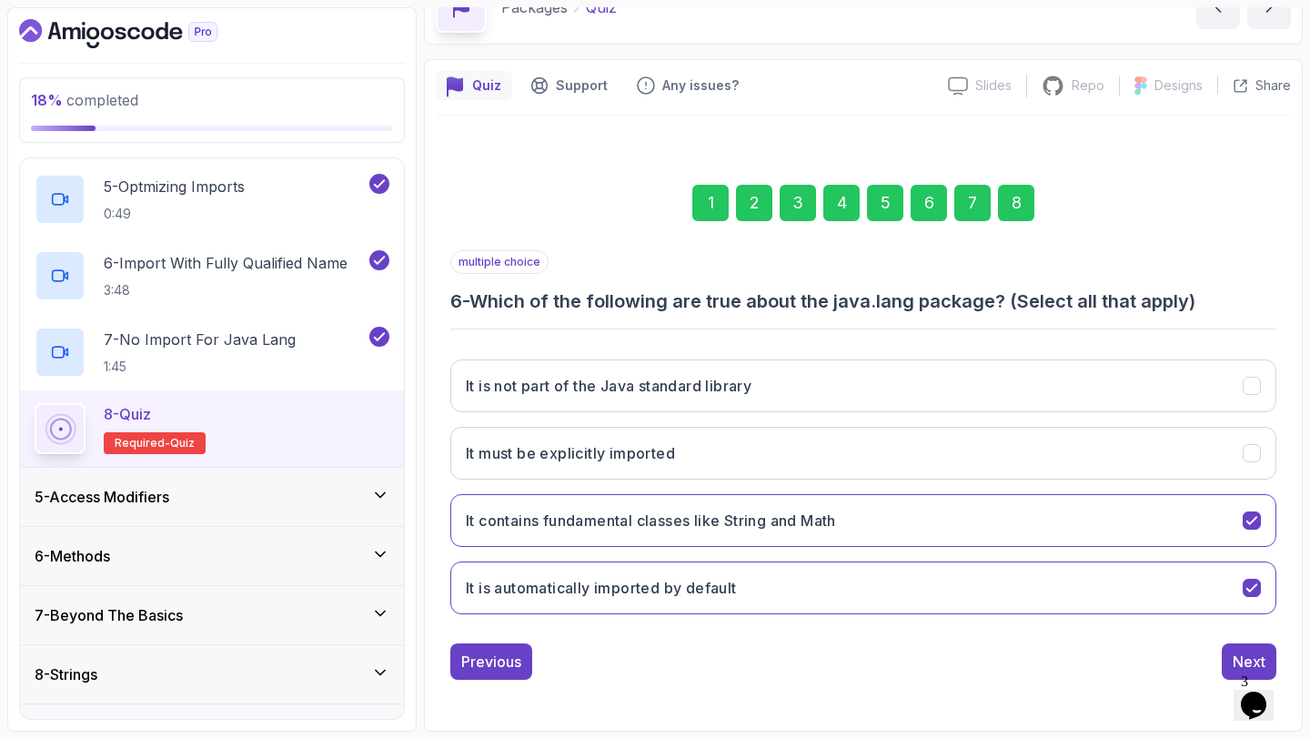
click at [890, 201] on div "5" at bounding box center [885, 203] width 36 height 36
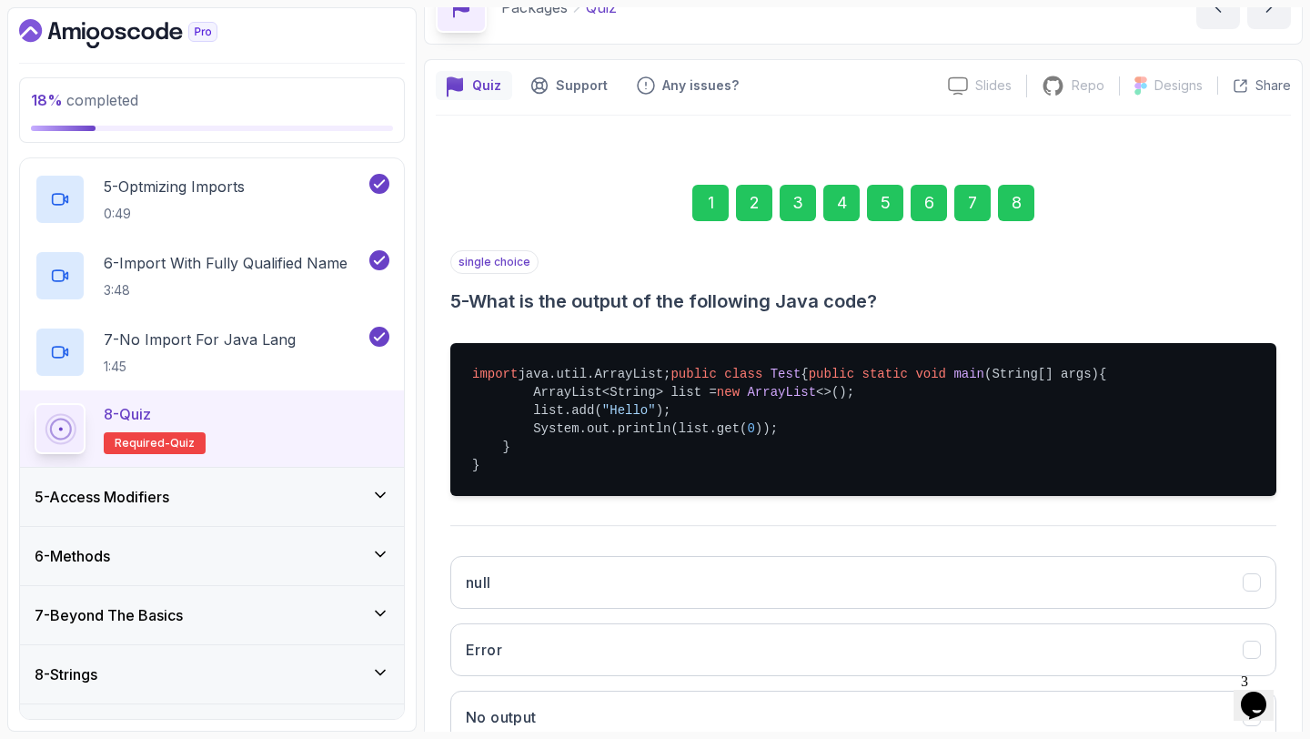
click at [838, 216] on div "4" at bounding box center [841, 203] width 36 height 36
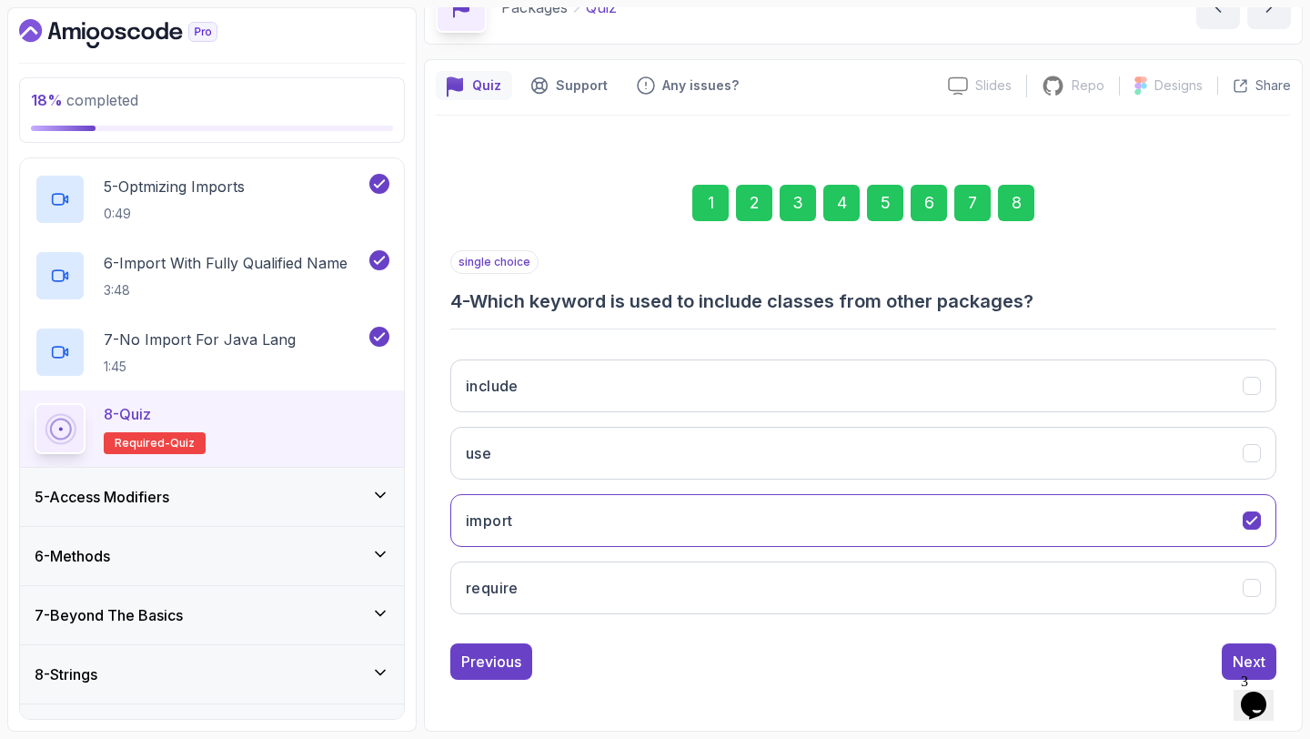
click at [782, 196] on div "3" at bounding box center [798, 203] width 36 height 36
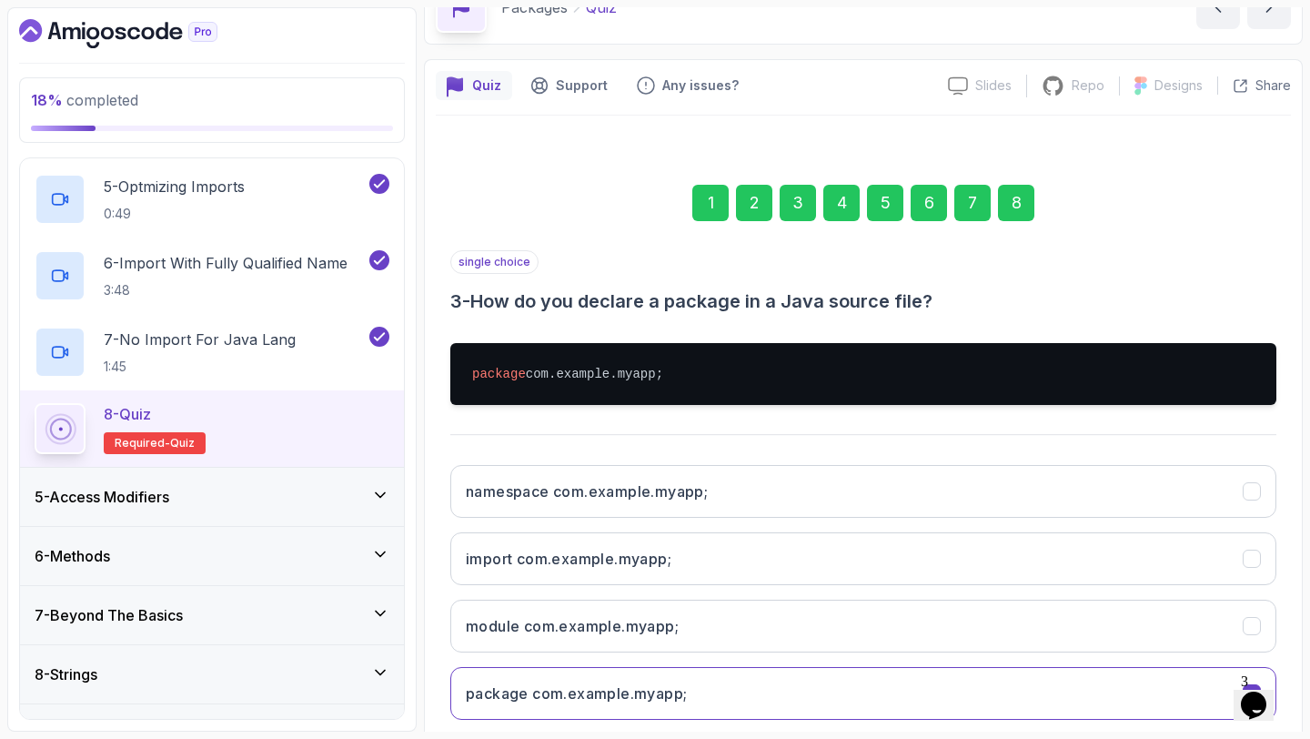
click at [969, 196] on div "7" at bounding box center [972, 203] width 36 height 36
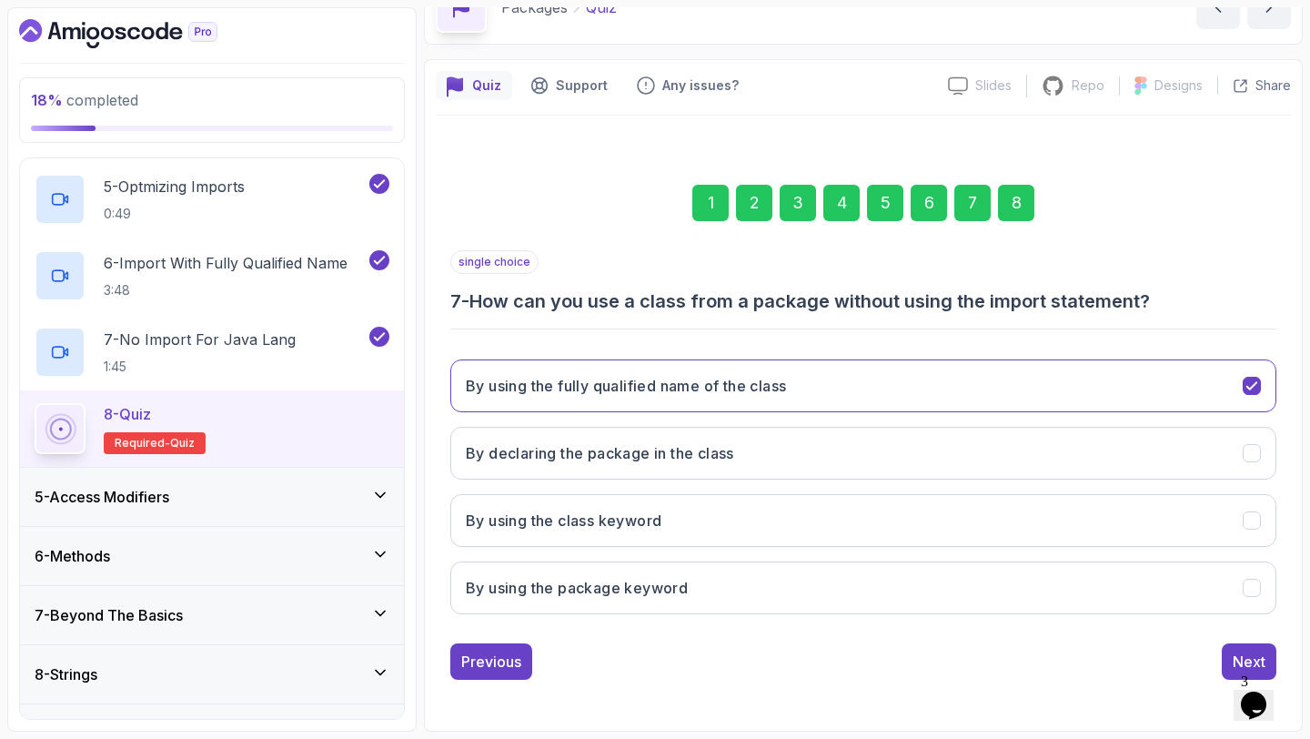
click at [1015, 204] on div "8" at bounding box center [1016, 203] width 36 height 36
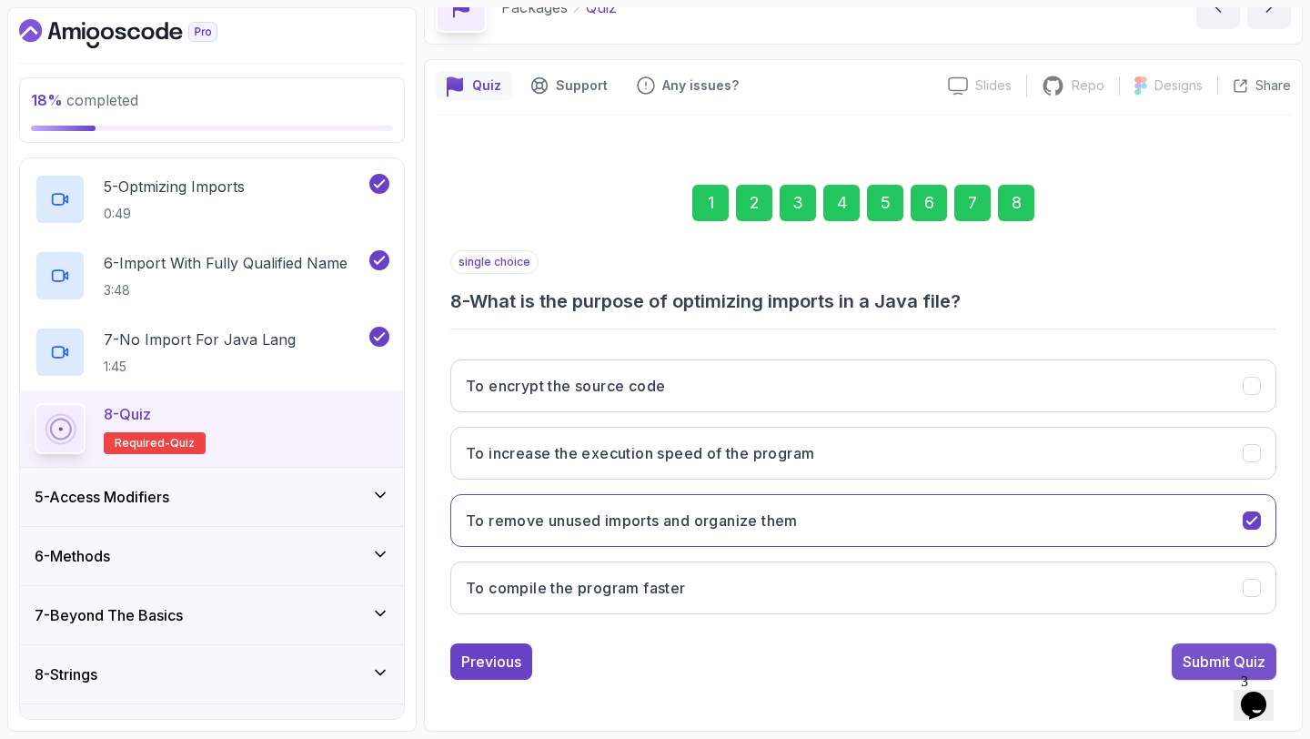
click at [1211, 654] on div "Submit Quiz" at bounding box center [1223, 661] width 83 height 22
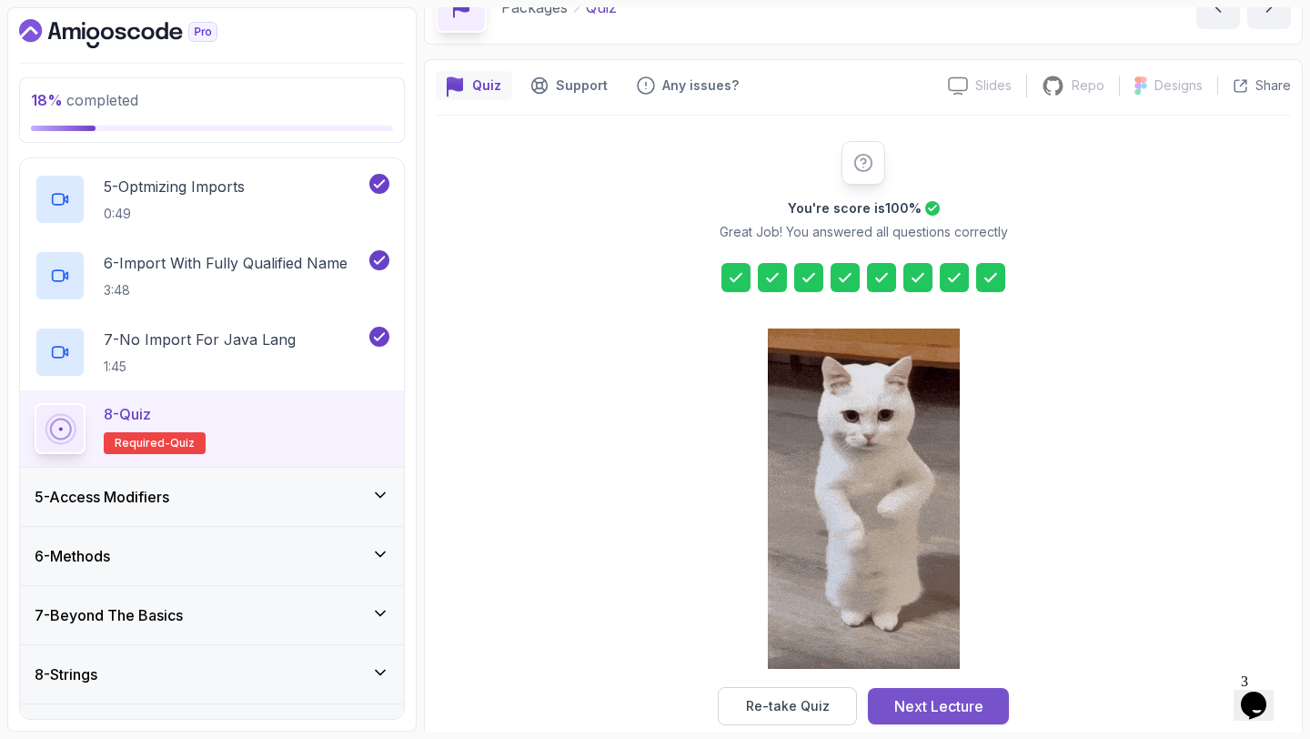
click at [927, 701] on div "Next Lecture" at bounding box center [938, 706] width 89 height 22
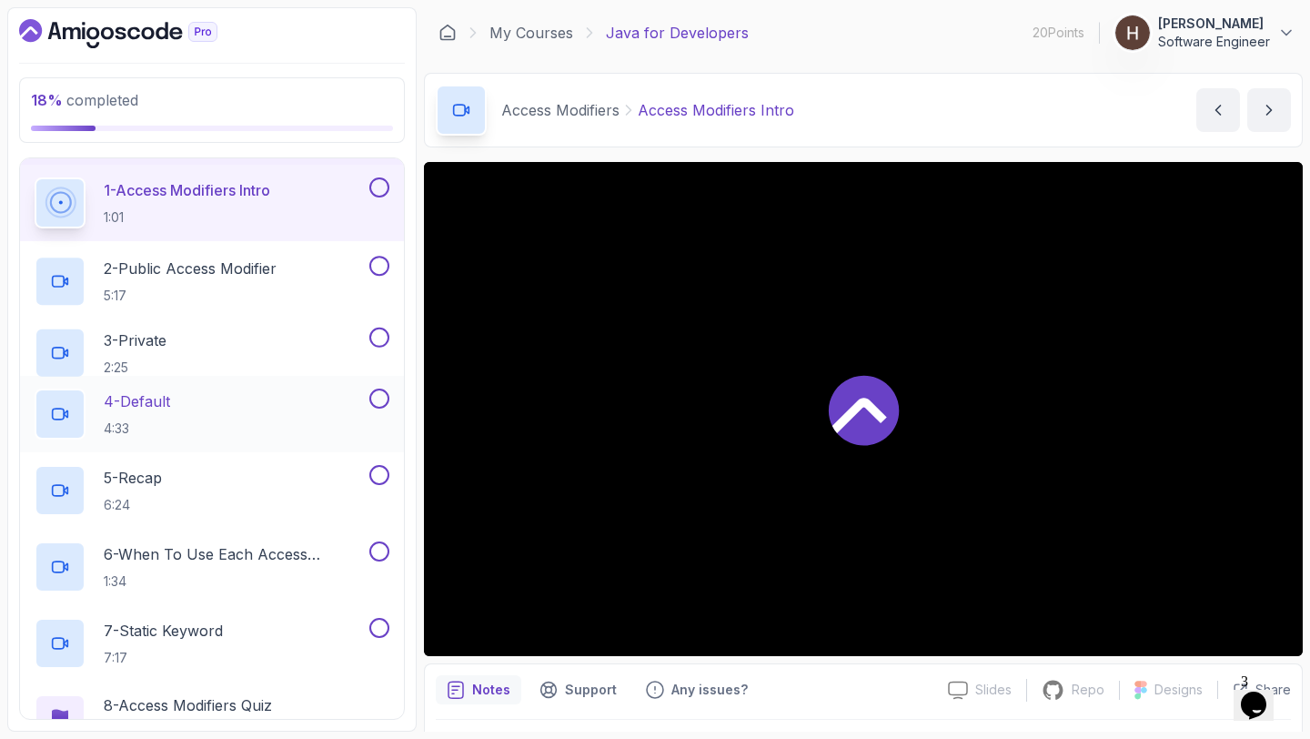
scroll to position [273, 0]
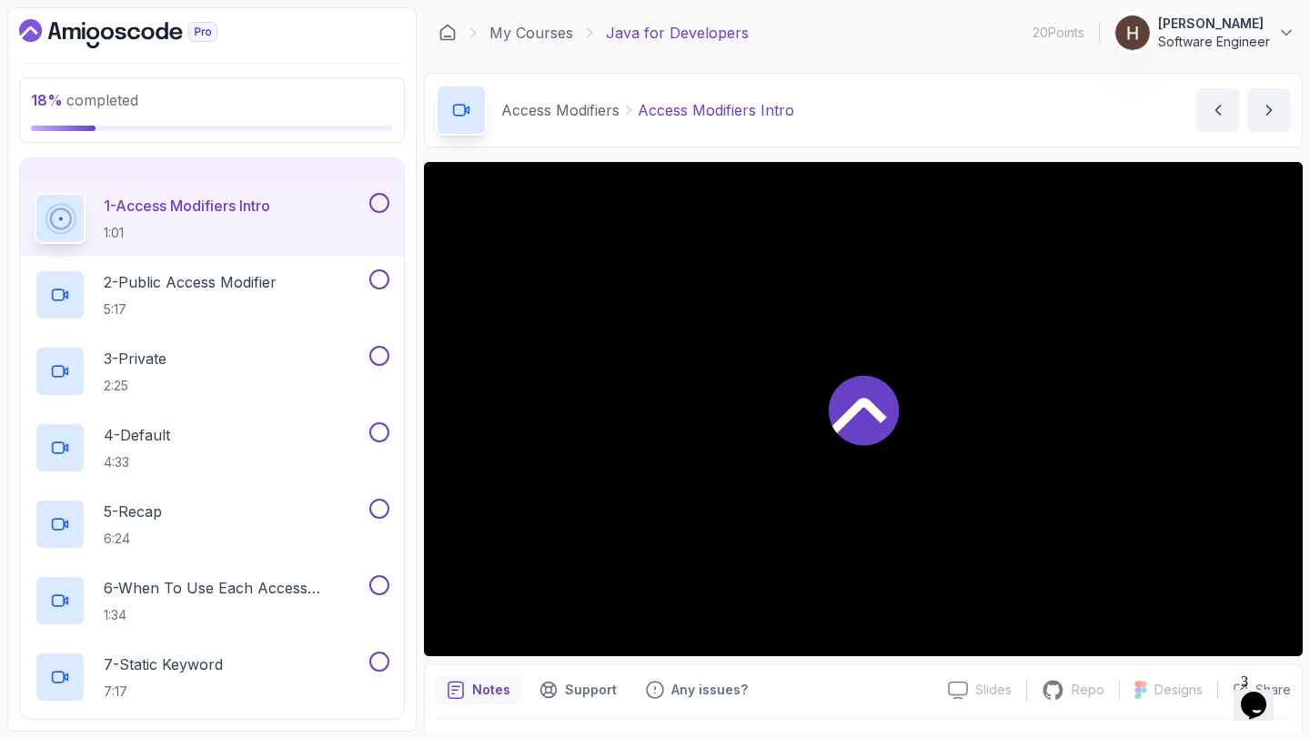
click at [385, 200] on button at bounding box center [379, 203] width 20 height 20
click at [382, 278] on button at bounding box center [379, 279] width 20 height 20
click at [379, 353] on button at bounding box center [379, 356] width 20 height 20
click at [380, 430] on button at bounding box center [379, 432] width 20 height 20
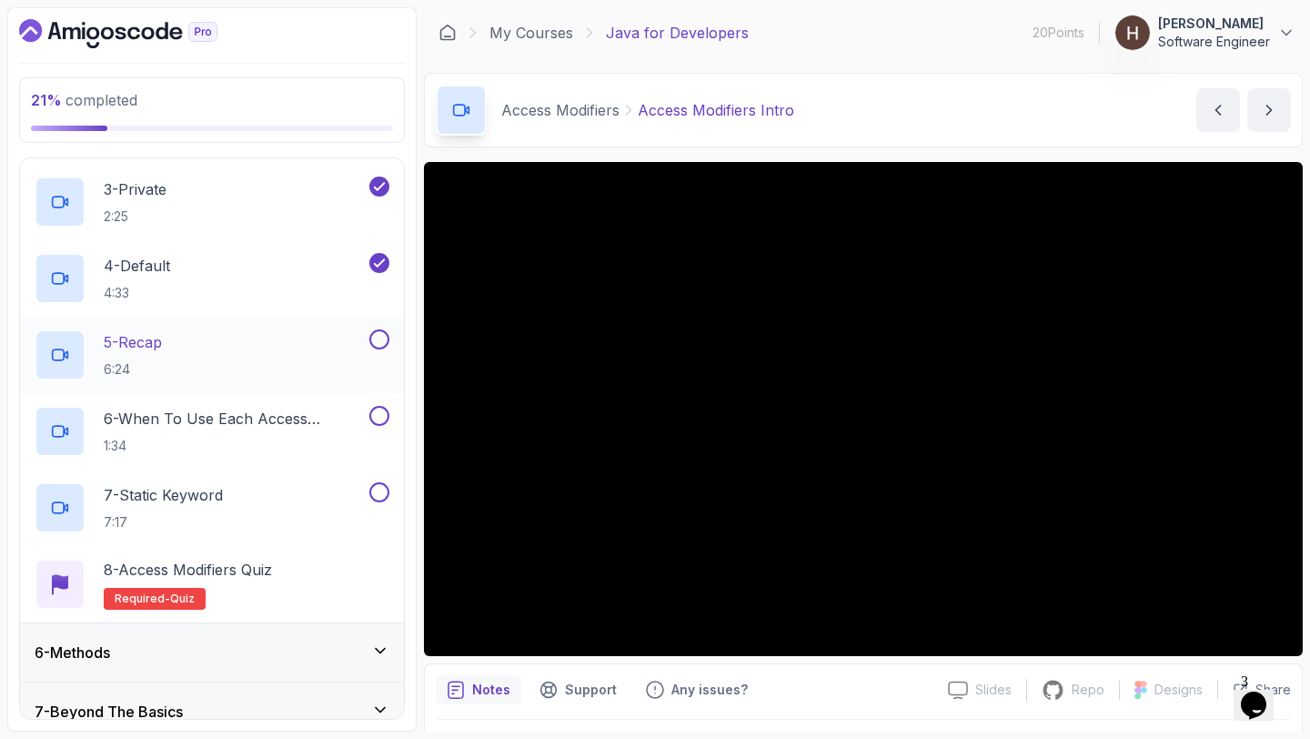
click at [378, 339] on button at bounding box center [379, 339] width 20 height 20
click at [383, 417] on button at bounding box center [379, 416] width 20 height 20
click at [386, 491] on button at bounding box center [379, 492] width 20 height 20
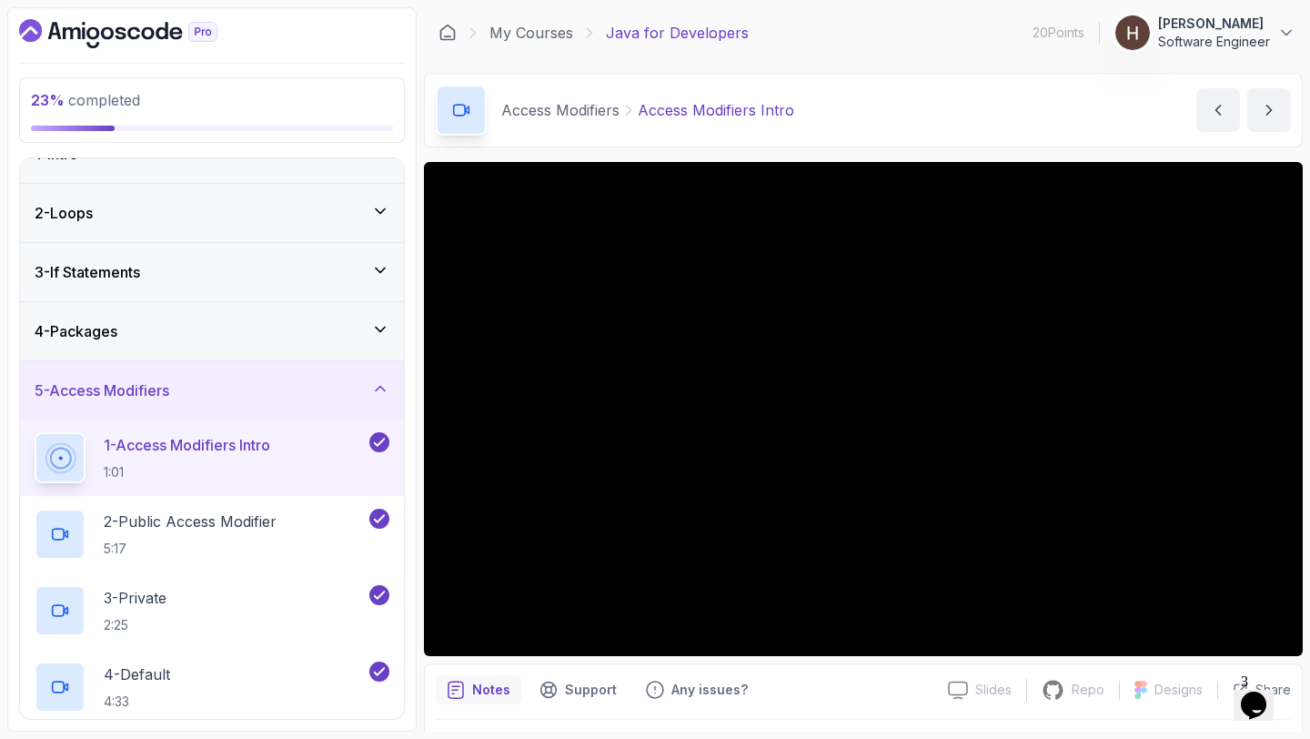
scroll to position [14, 0]
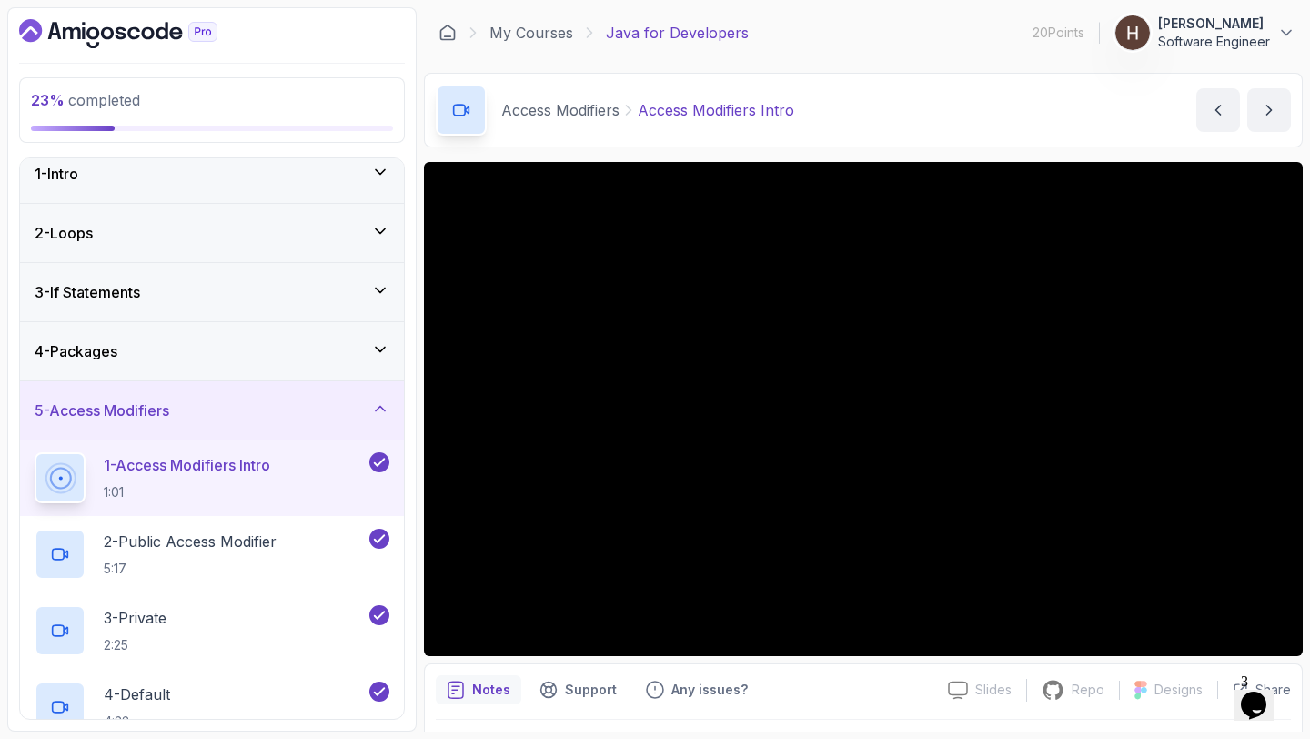
click at [289, 415] on div "5 - Access Modifiers" at bounding box center [212, 410] width 355 height 22
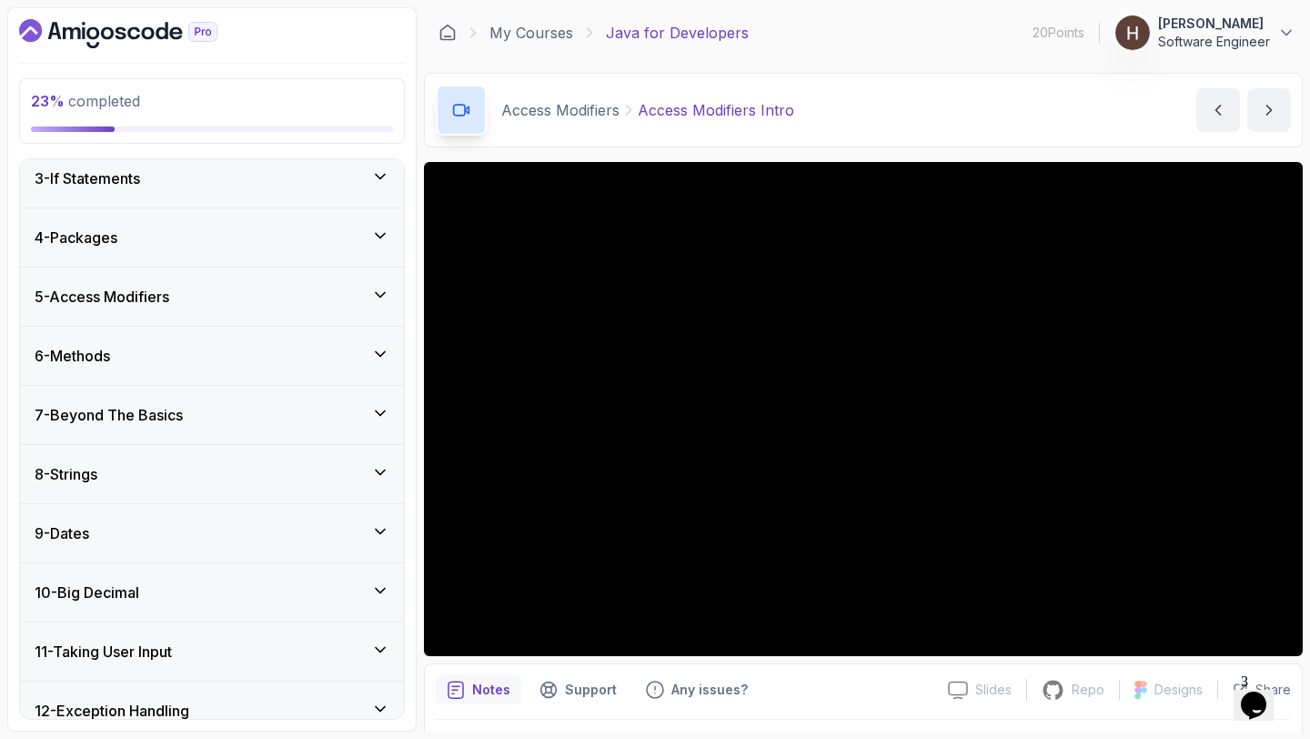
scroll to position [156, 0]
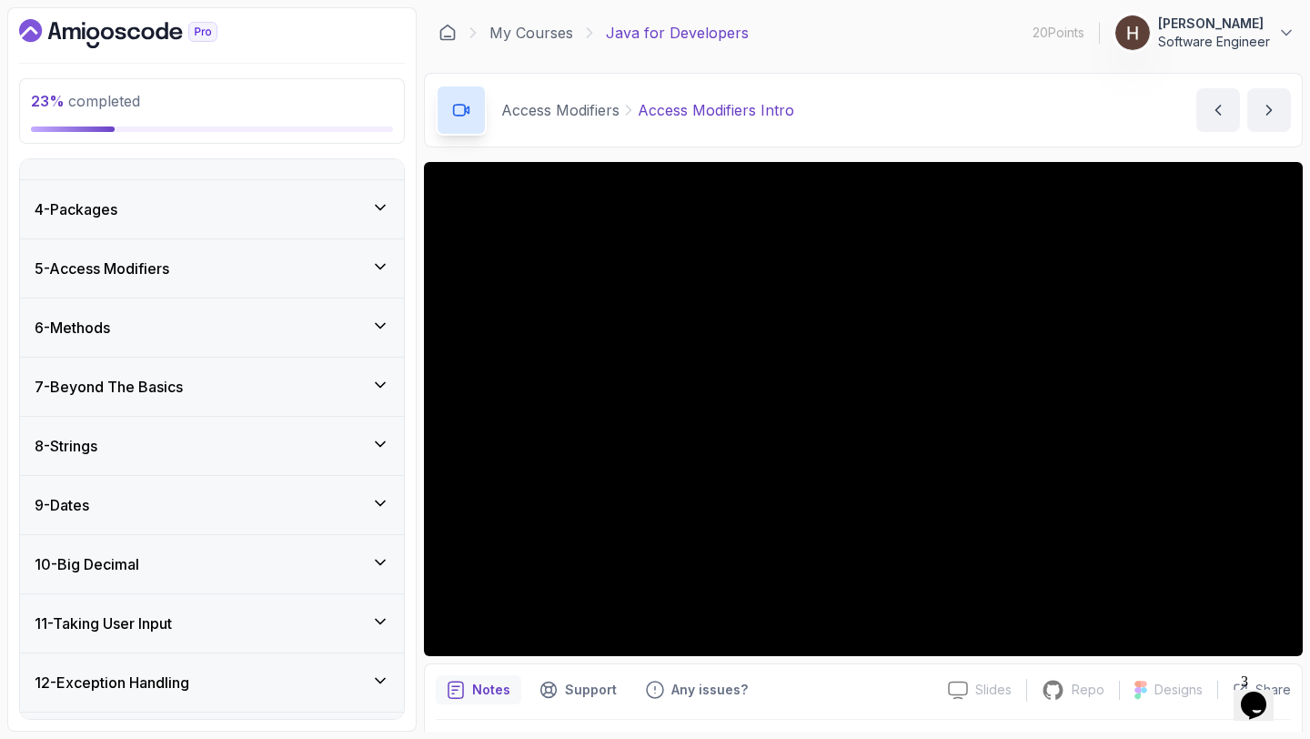
click at [236, 269] on div "5 - Access Modifiers" at bounding box center [212, 268] width 355 height 22
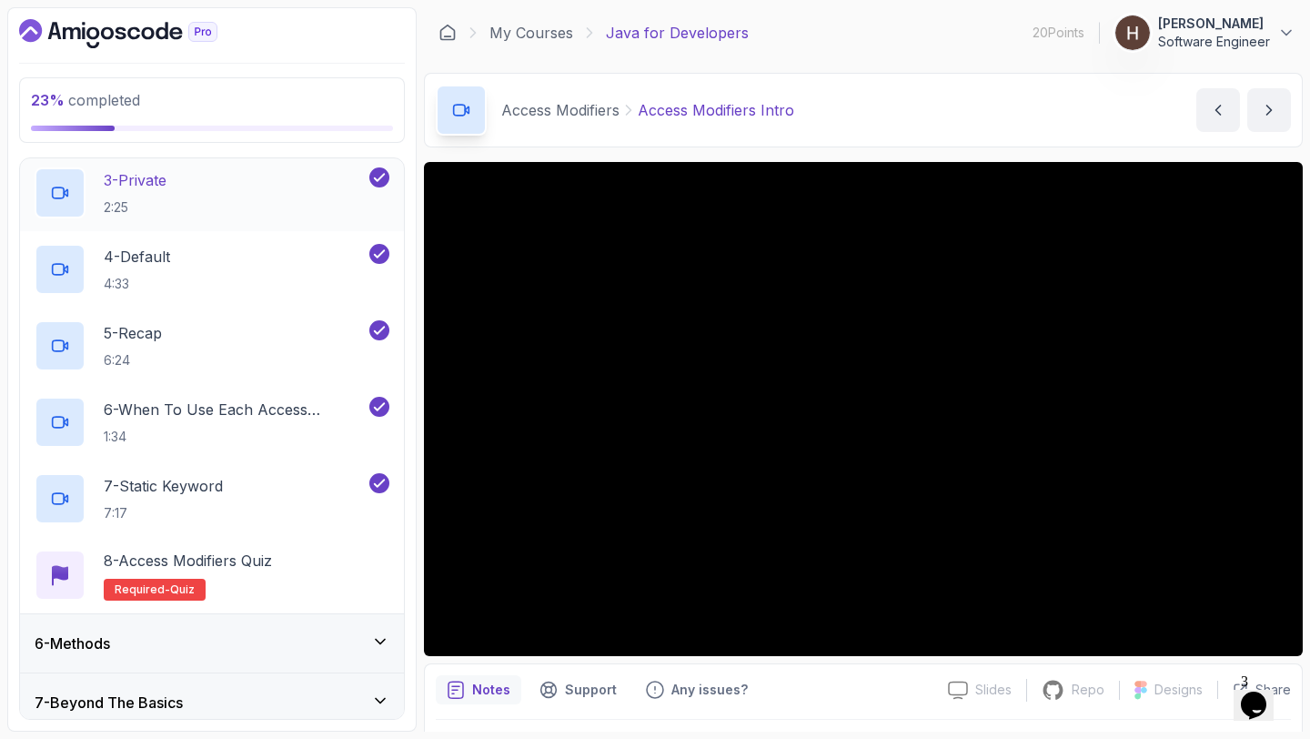
scroll to position [459, 0]
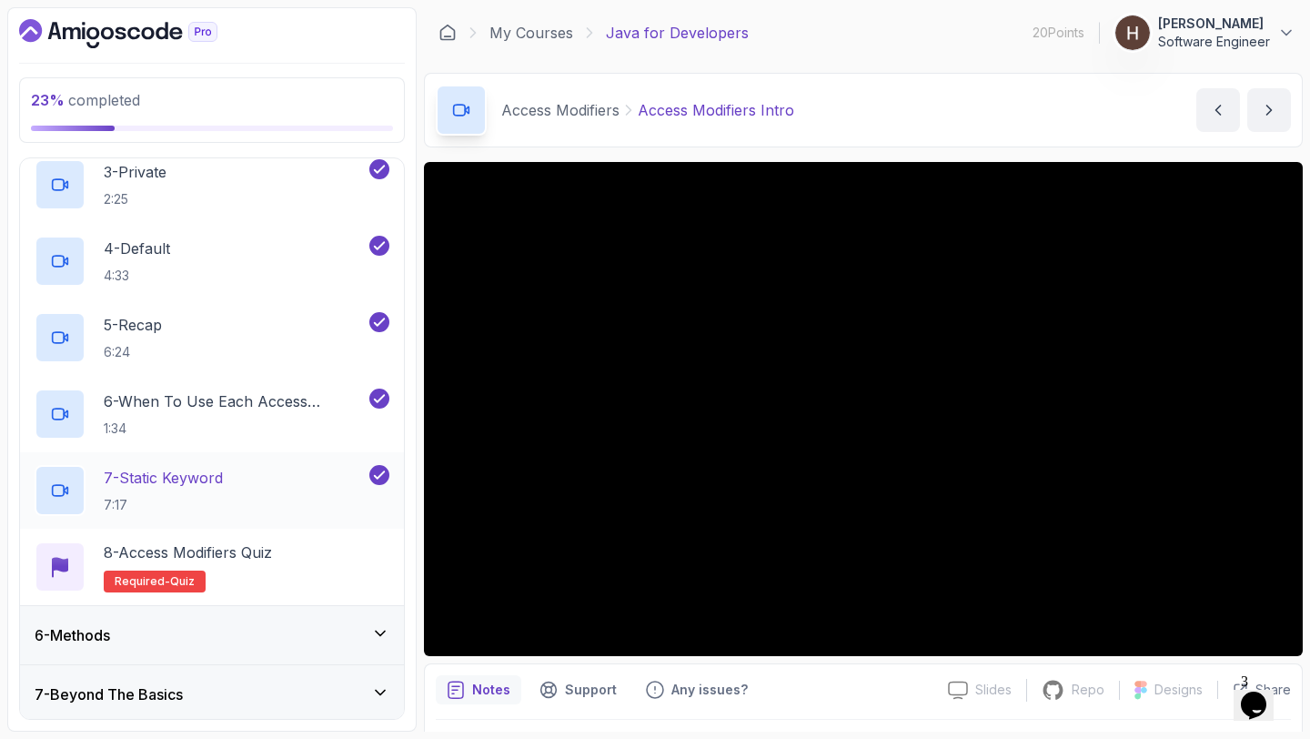
click at [206, 528] on div "7 - Static Keyword 7:17" at bounding box center [212, 490] width 384 height 76
click at [223, 548] on p "8 - Access Modifiers Quiz" at bounding box center [188, 552] width 168 height 22
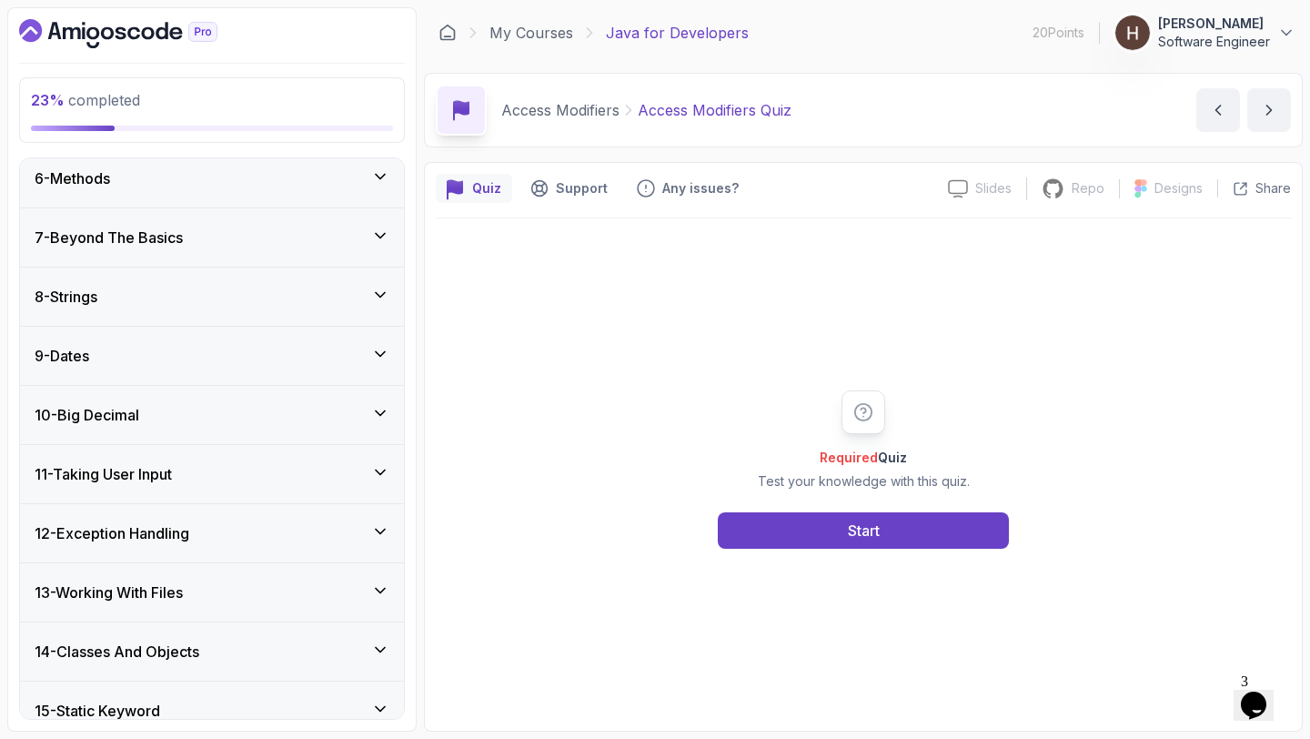
click at [194, 243] on div "7 - Beyond The Basics" at bounding box center [212, 237] width 355 height 22
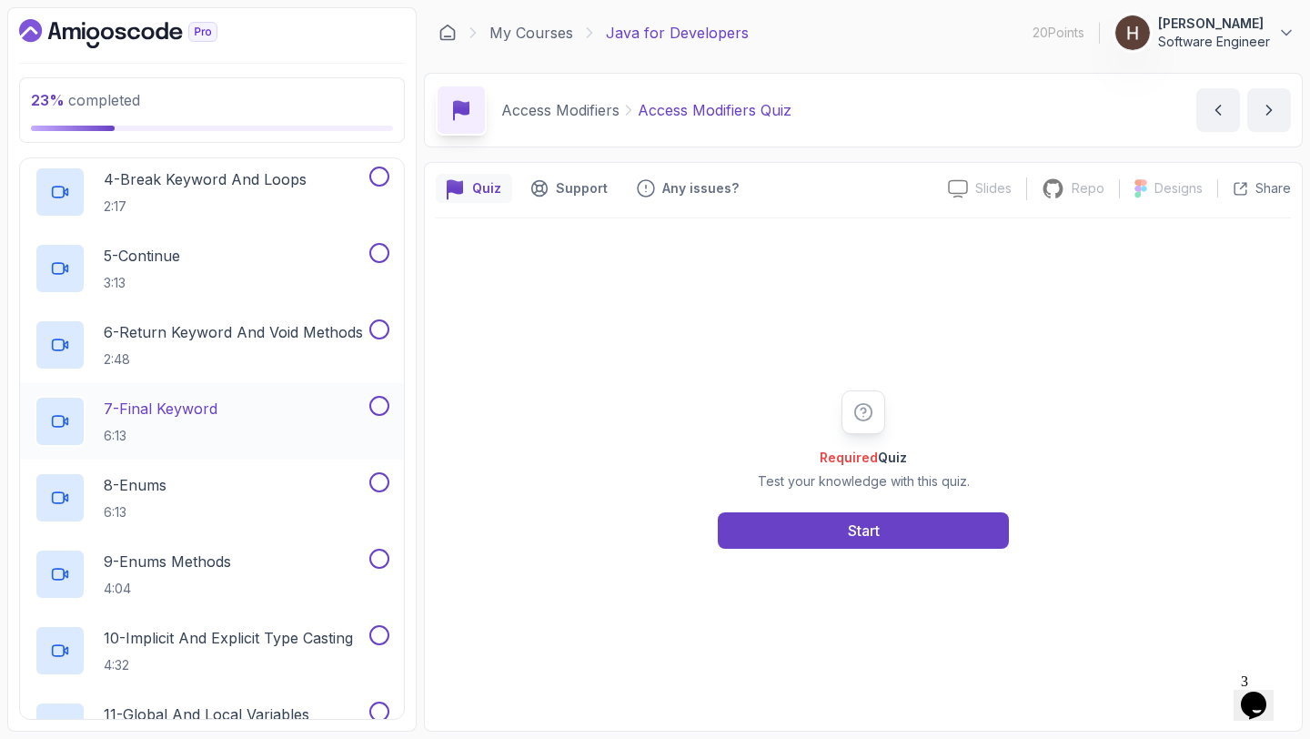
scroll to position [649, 0]
click at [159, 484] on p "8 - Enums" at bounding box center [135, 482] width 63 height 22
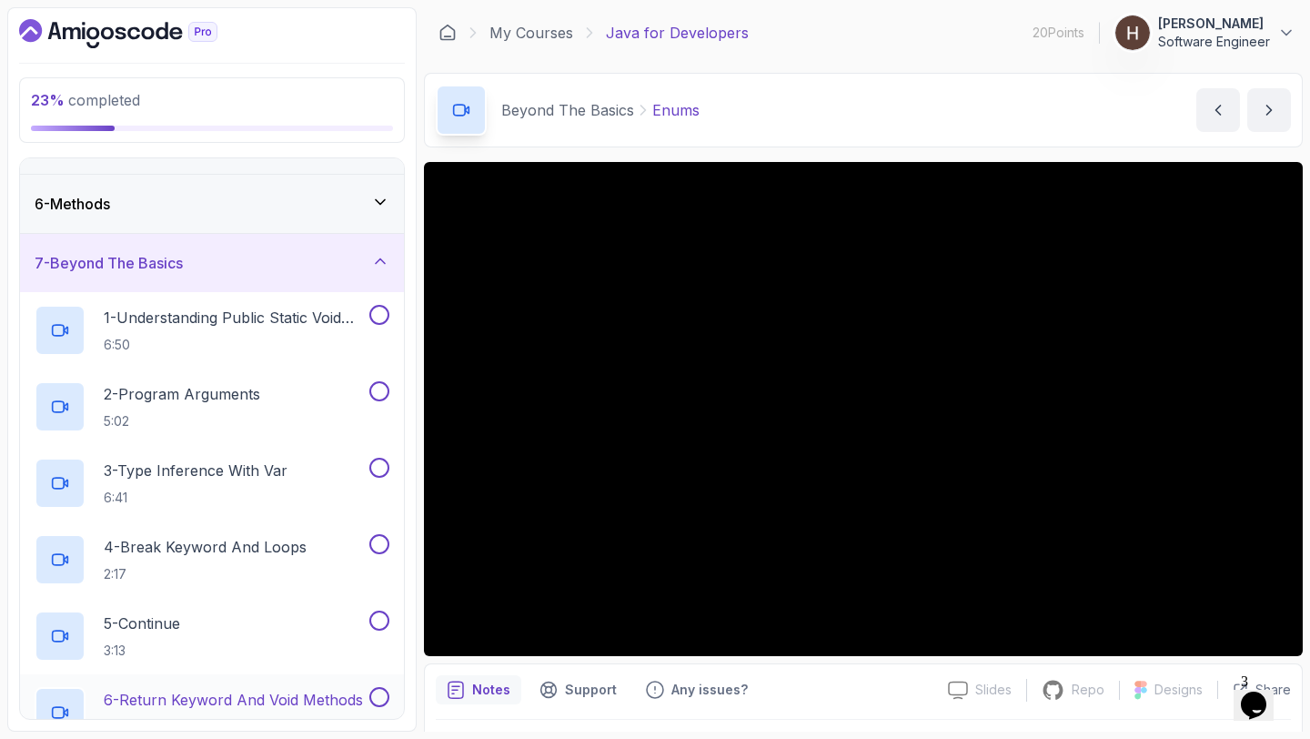
scroll to position [273, 0]
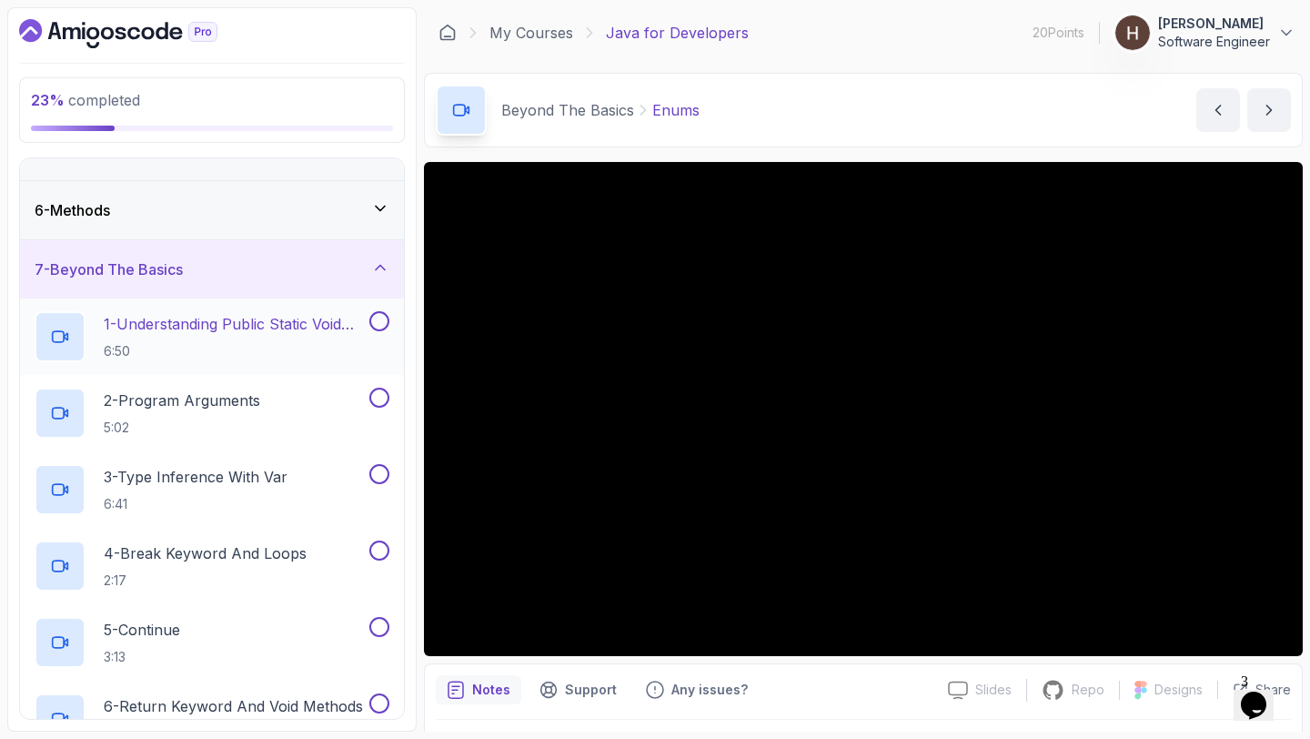
click at [380, 315] on button at bounding box center [379, 321] width 20 height 20
click at [379, 400] on button at bounding box center [379, 397] width 20 height 20
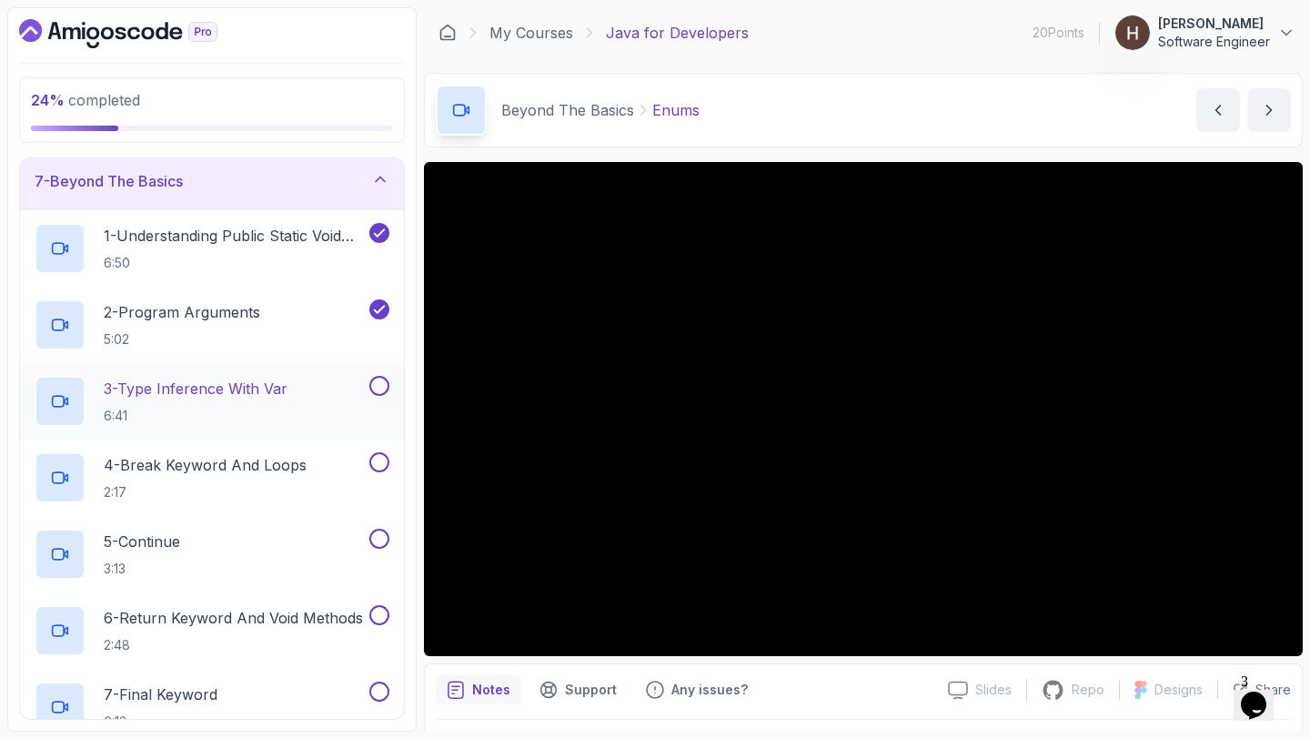
click at [380, 385] on button at bounding box center [379, 386] width 20 height 20
click at [382, 461] on button at bounding box center [379, 462] width 20 height 20
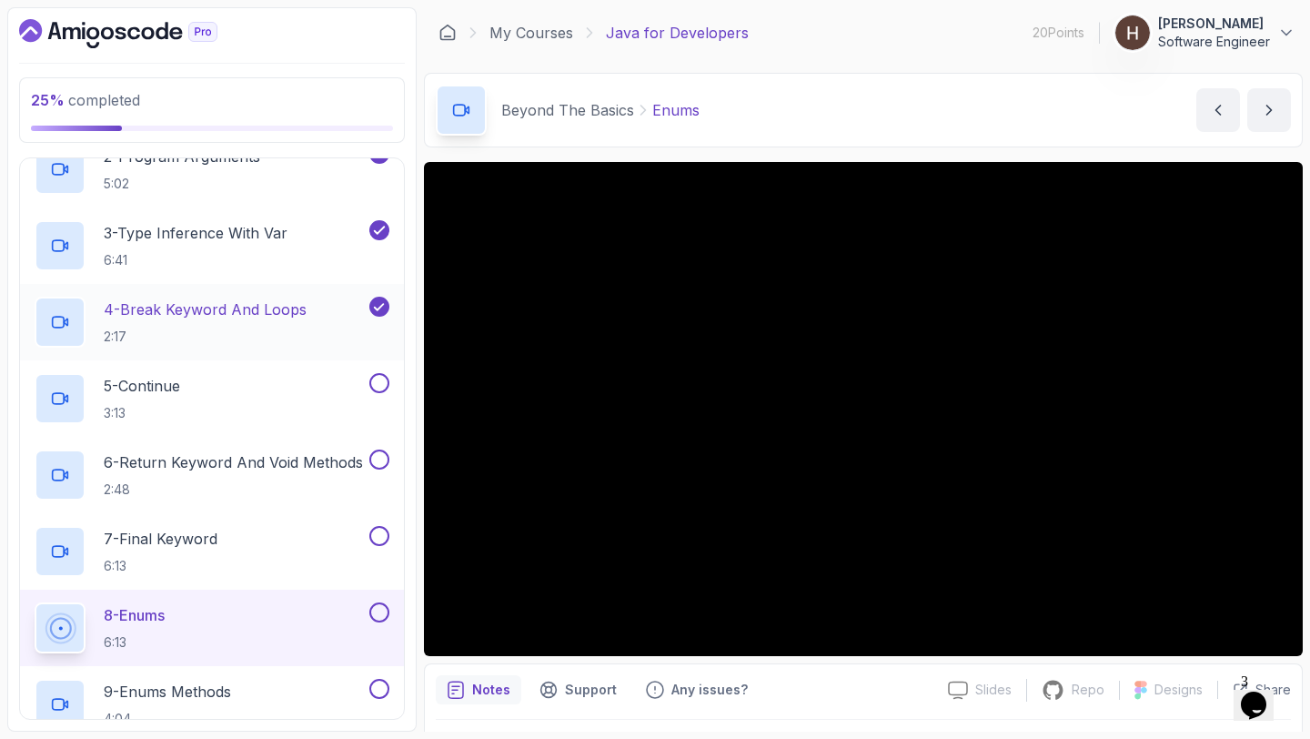
scroll to position [518, 0]
click at [382, 377] on button at bounding box center [379, 382] width 20 height 20
click at [381, 459] on button at bounding box center [379, 458] width 20 height 20
click at [382, 537] on button at bounding box center [379, 535] width 20 height 20
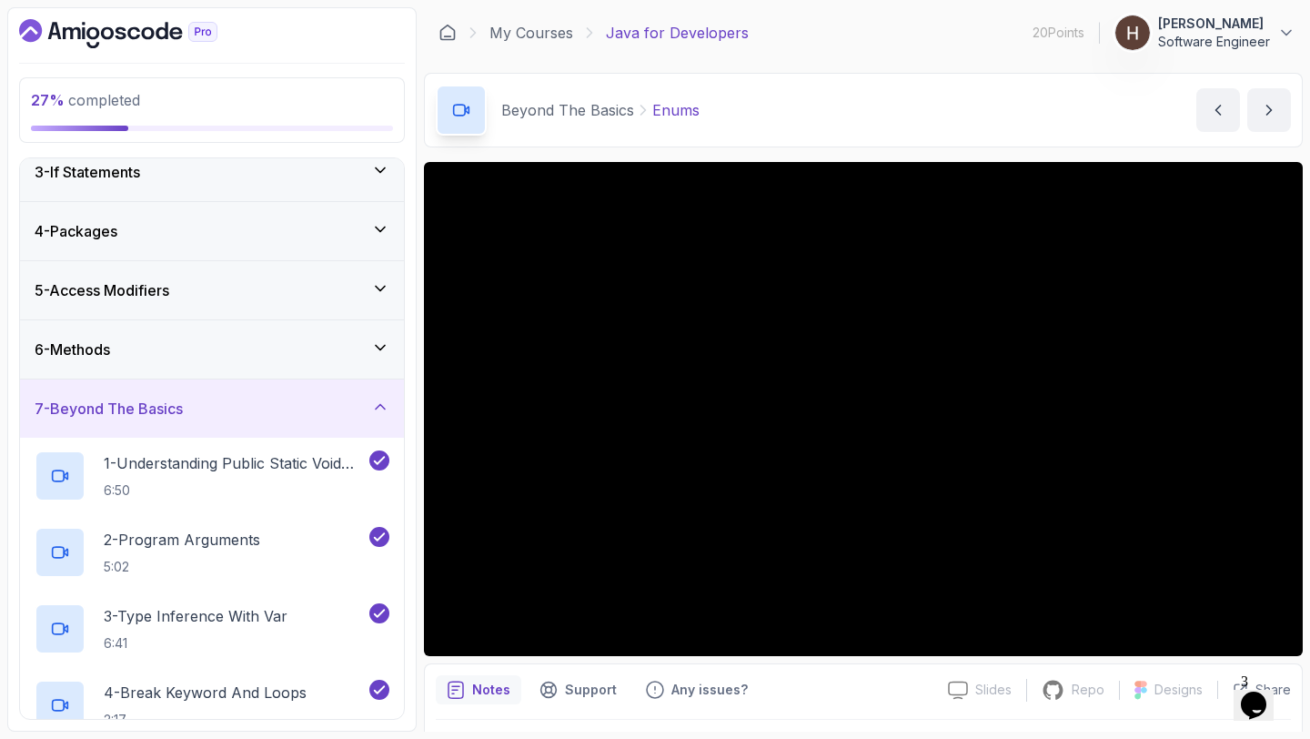
scroll to position [122, 0]
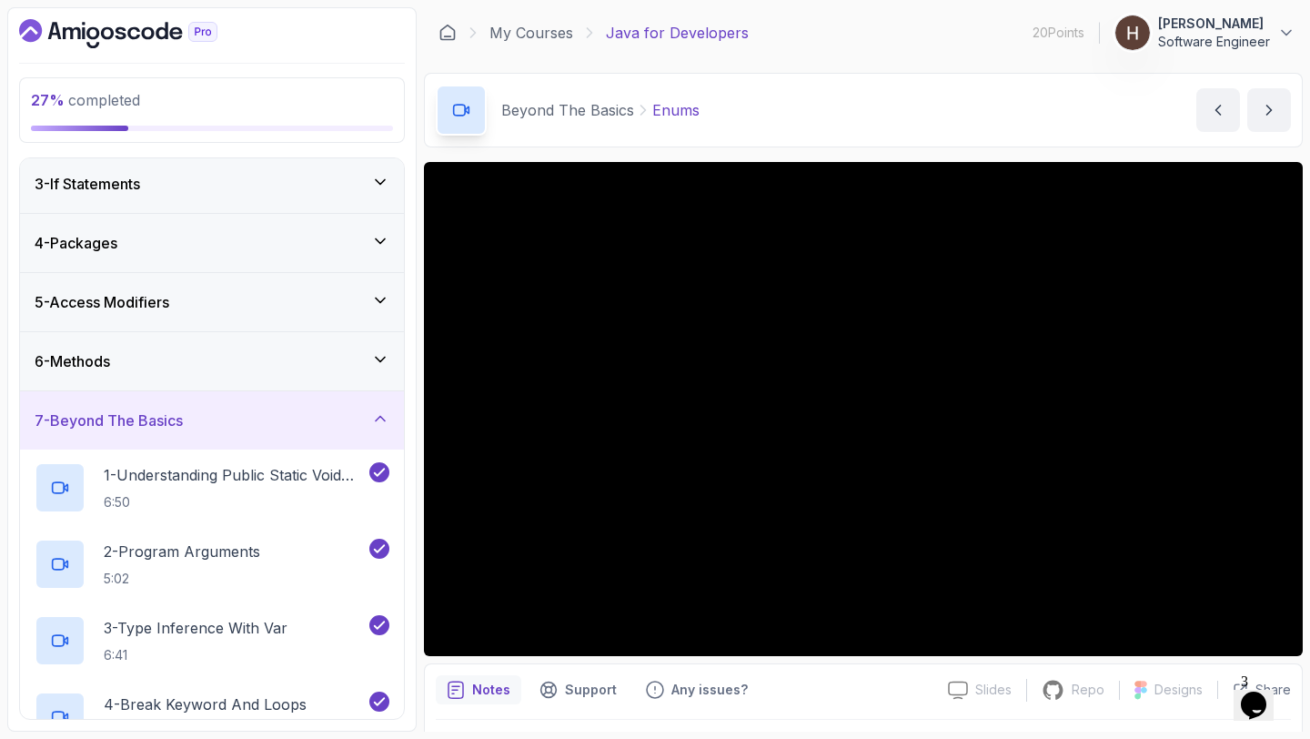
click at [325, 365] on div "6 - Methods" at bounding box center [212, 361] width 355 height 22
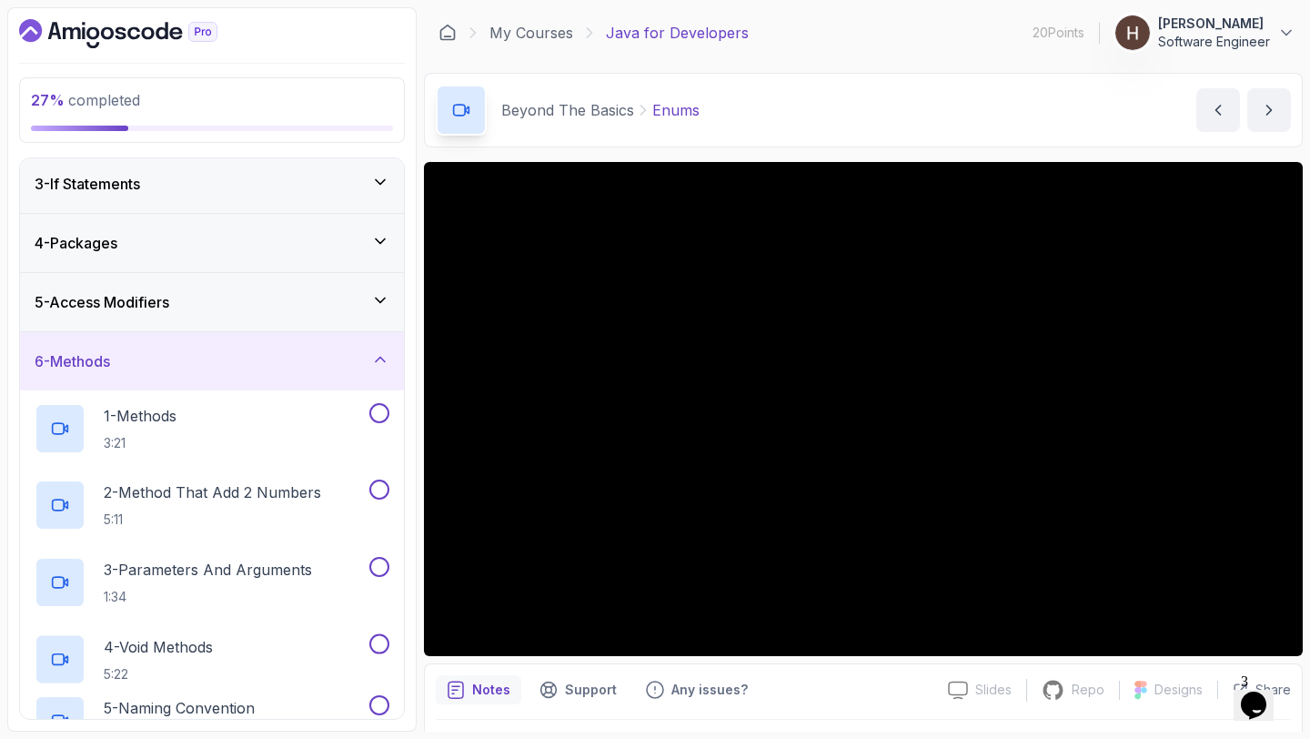
scroll to position [214, 0]
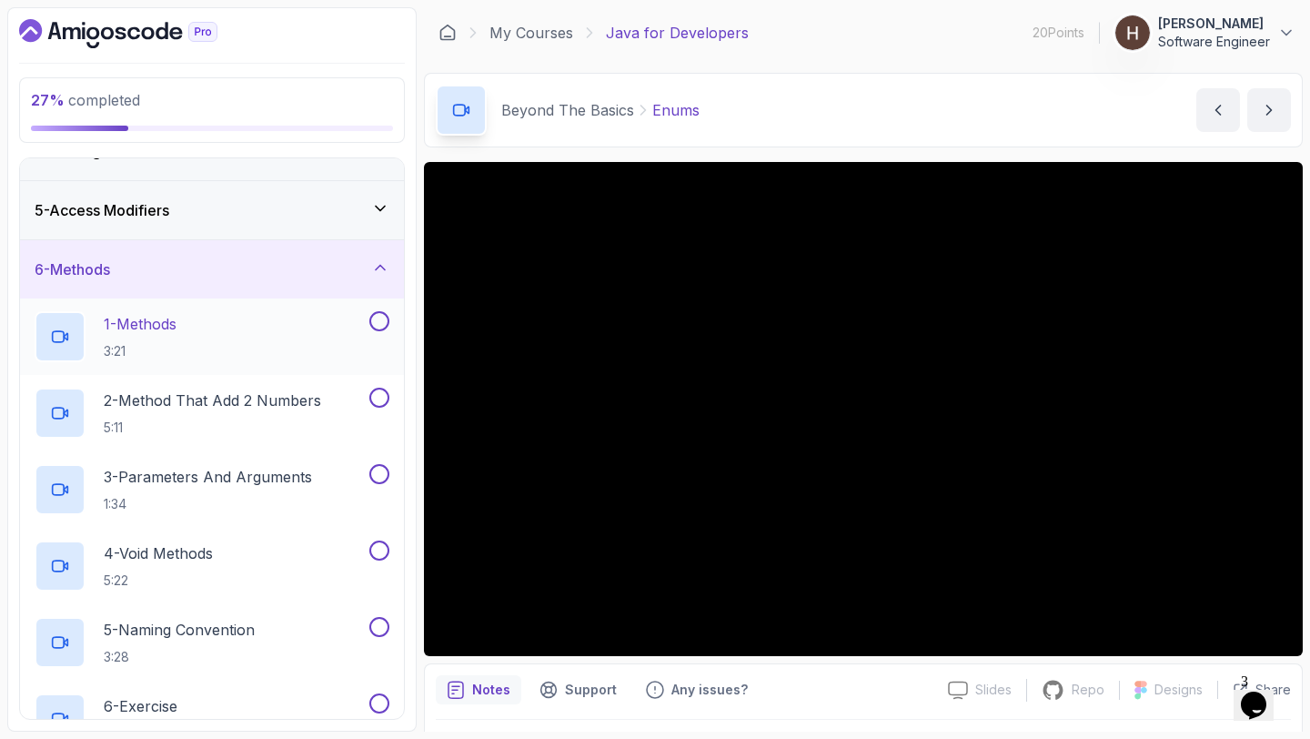
click at [381, 322] on button at bounding box center [379, 321] width 20 height 20
click at [384, 394] on button at bounding box center [379, 397] width 20 height 20
click at [384, 479] on button at bounding box center [379, 474] width 20 height 20
click at [380, 549] on button at bounding box center [379, 550] width 20 height 20
click at [378, 626] on button at bounding box center [379, 627] width 20 height 20
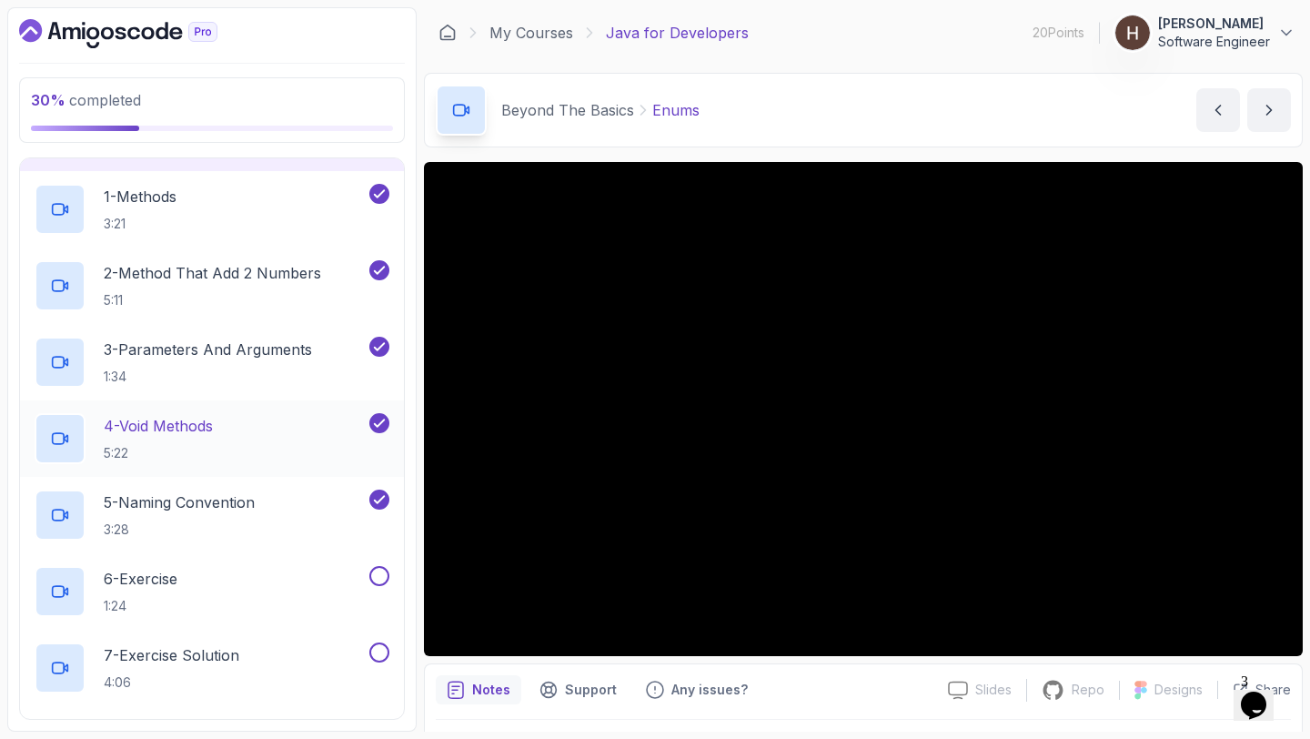
scroll to position [359, 0]
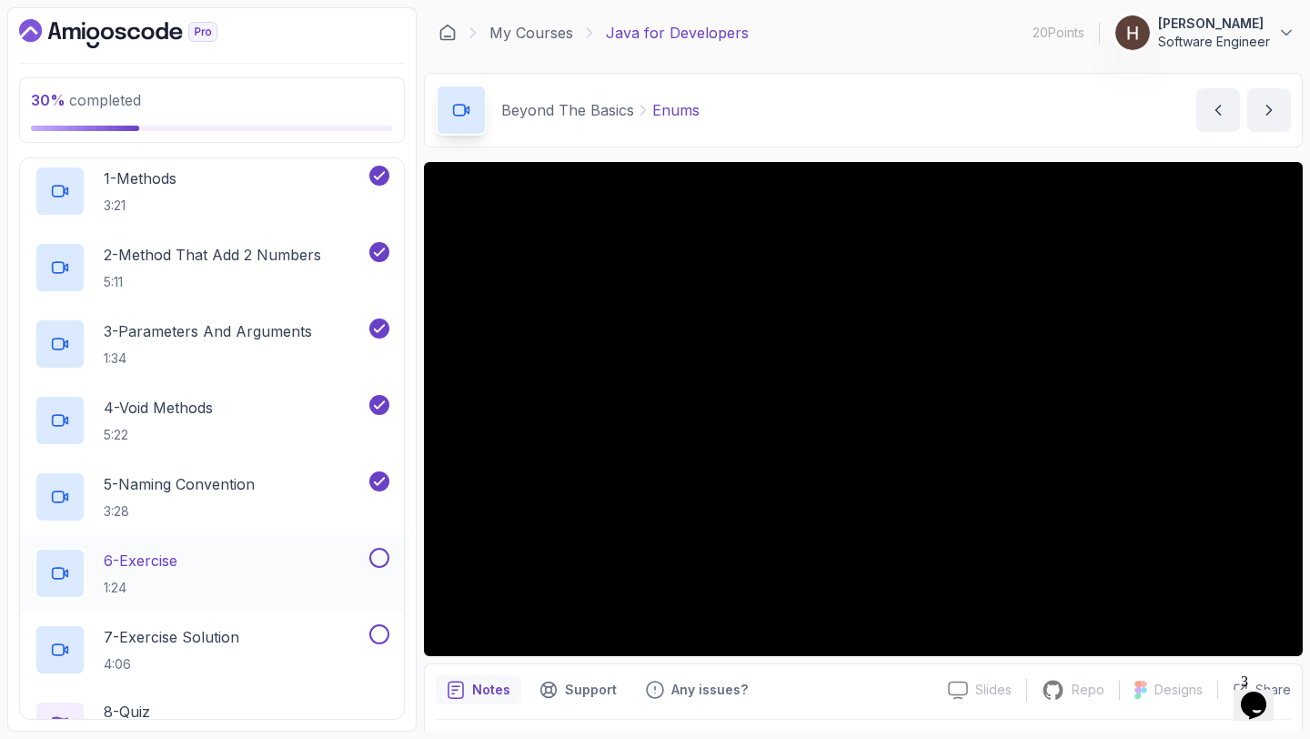
click at [380, 558] on button at bounding box center [379, 558] width 20 height 20
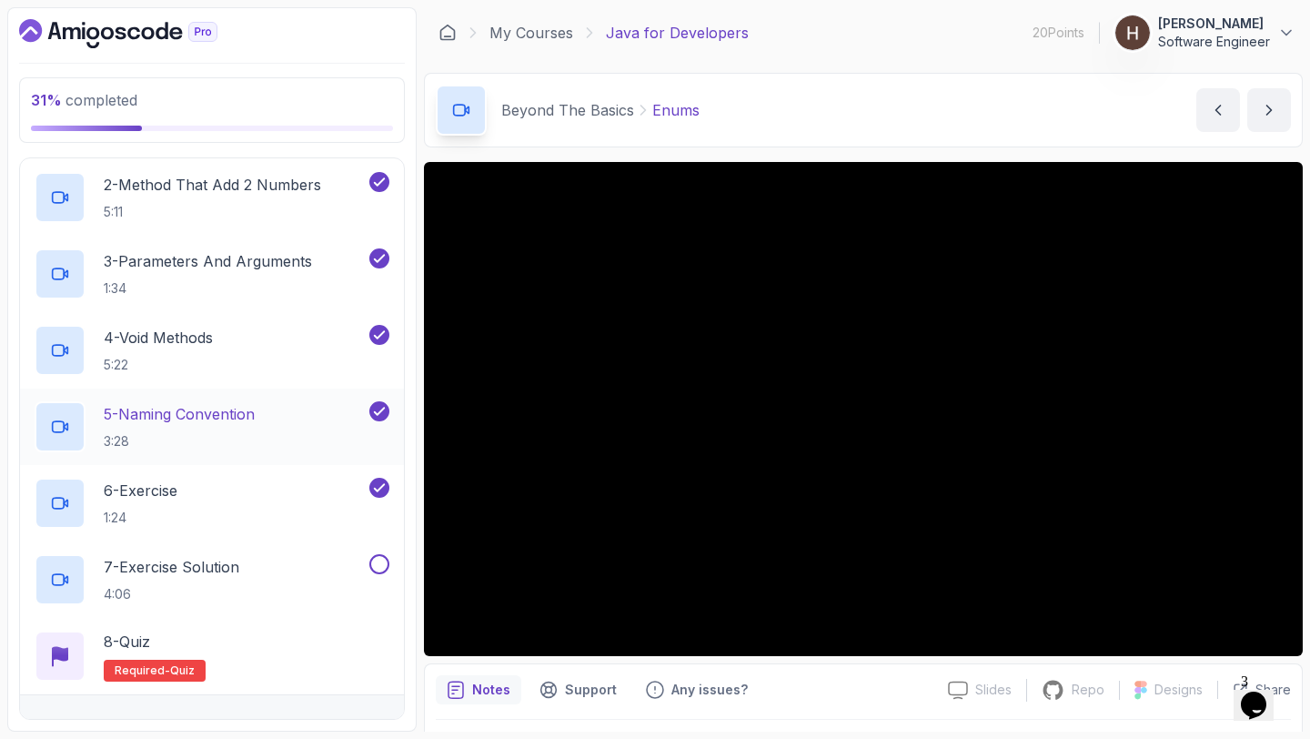
scroll to position [445, 0]
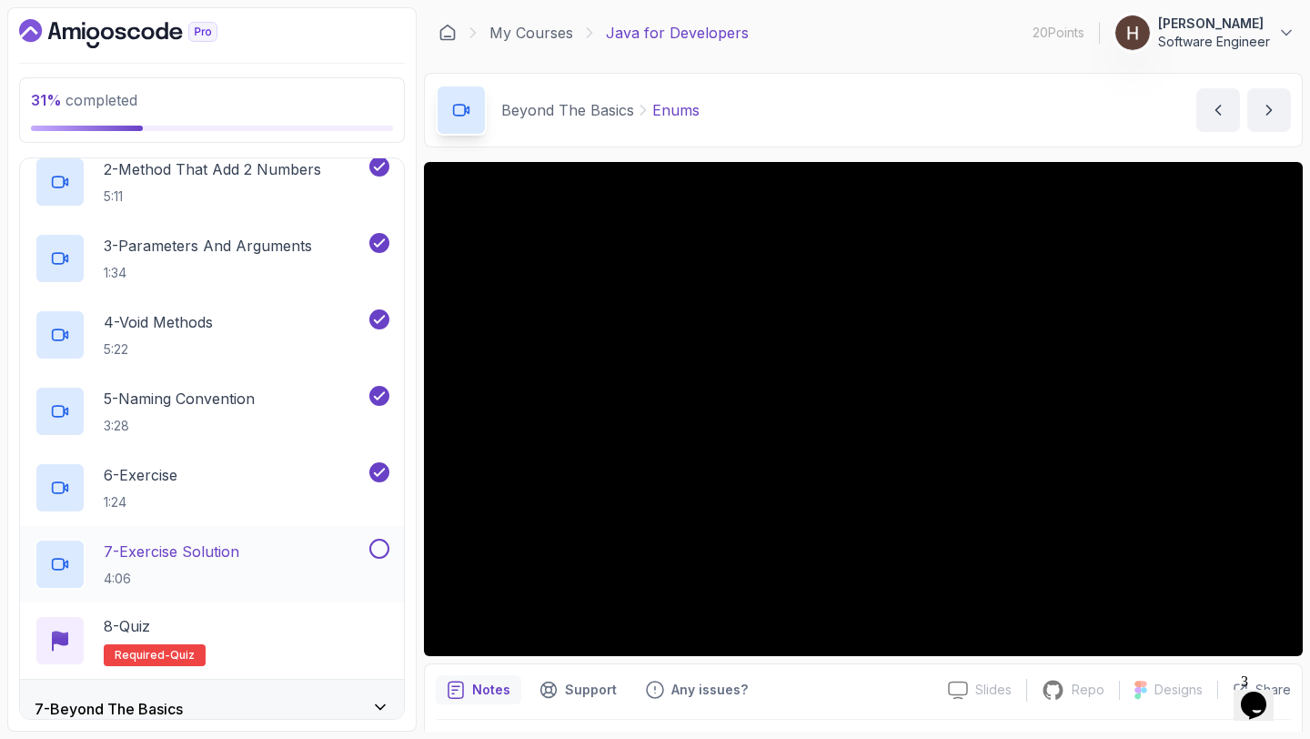
click at [387, 550] on button at bounding box center [379, 548] width 20 height 20
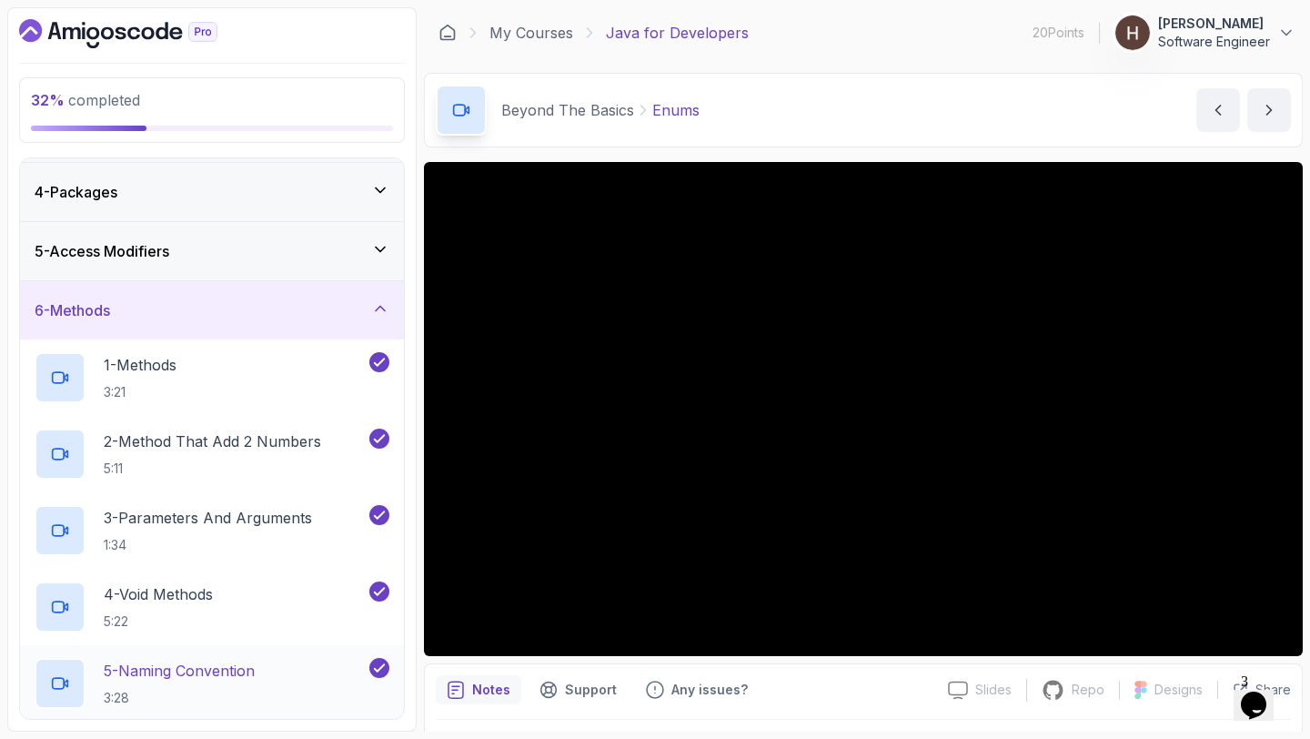
scroll to position [151, 0]
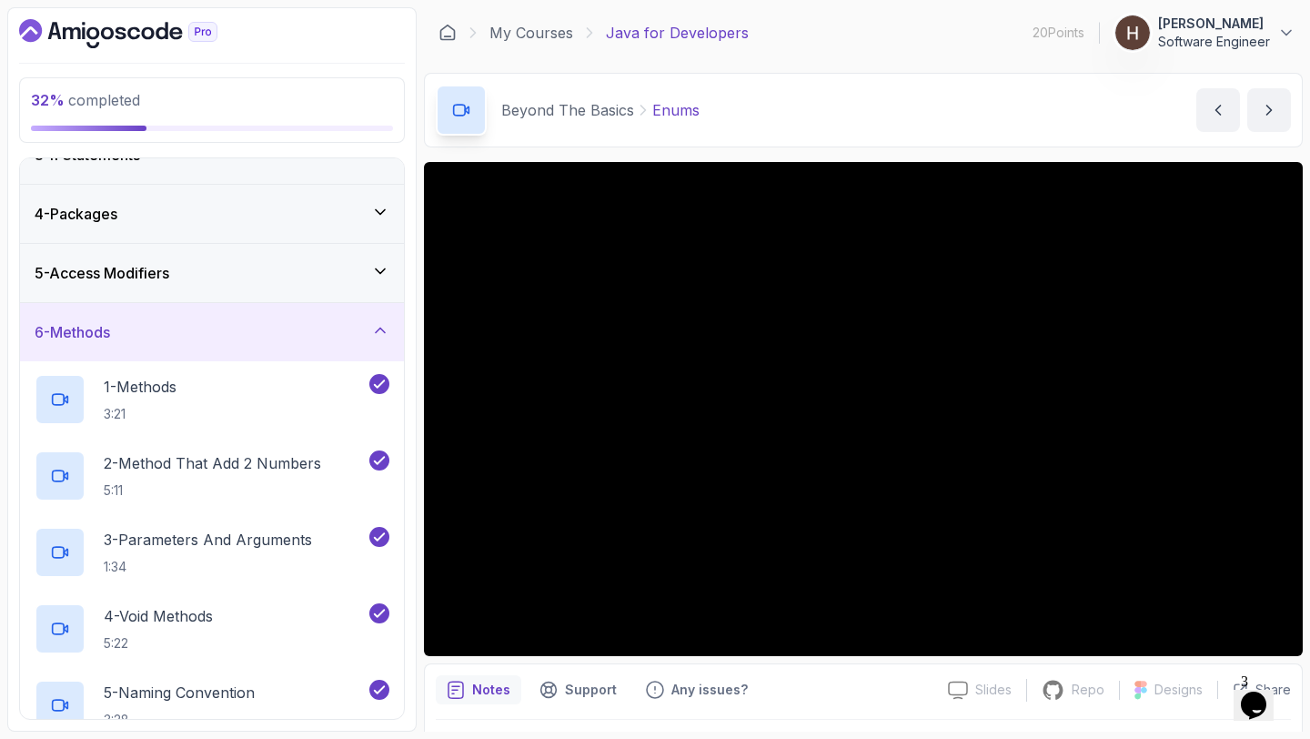
click at [296, 332] on div "6 - Methods" at bounding box center [212, 332] width 355 height 22
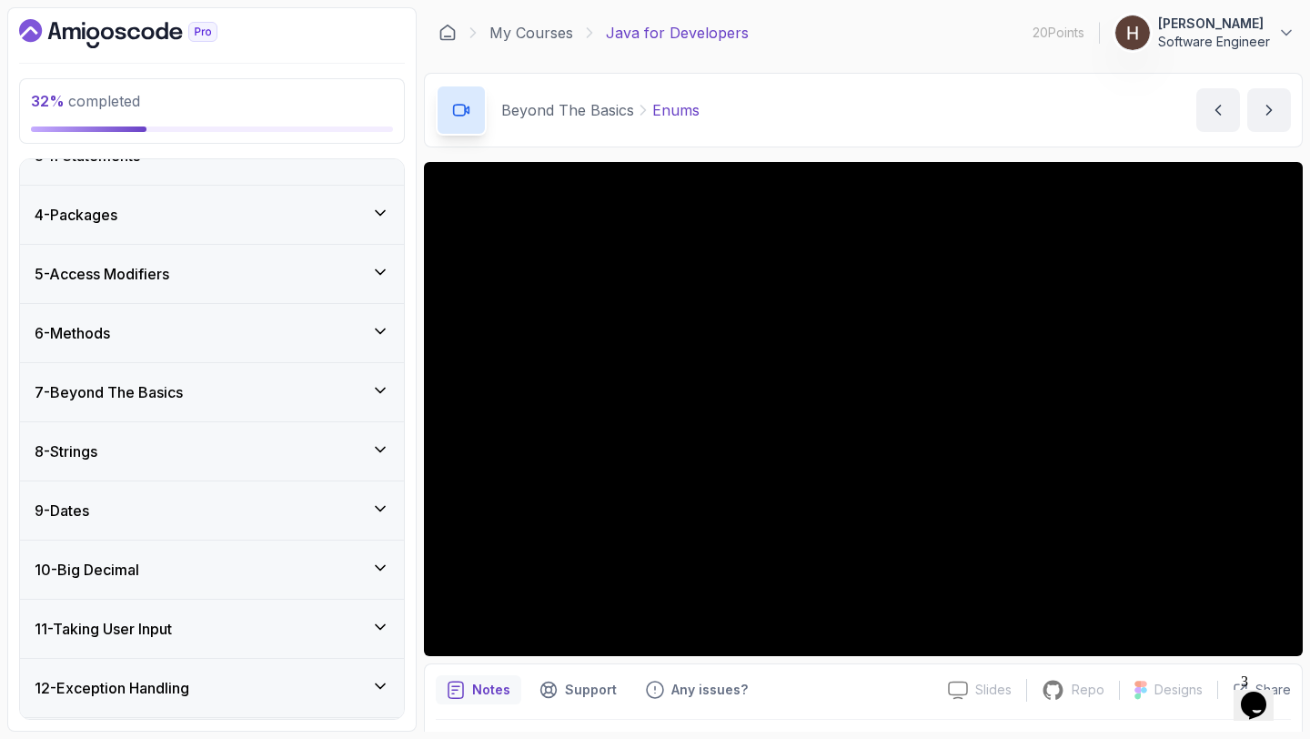
click at [297, 285] on div "5 - Access Modifiers" at bounding box center [212, 274] width 384 height 58
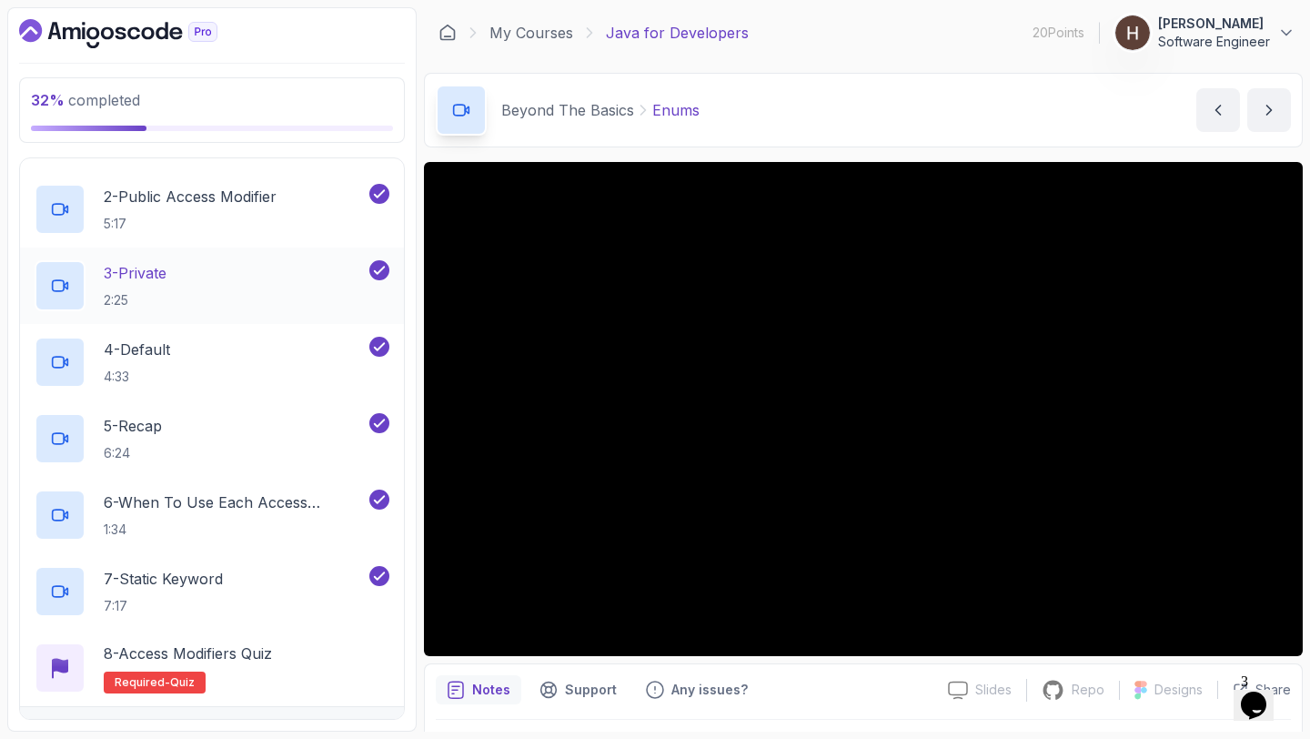
scroll to position [185, 0]
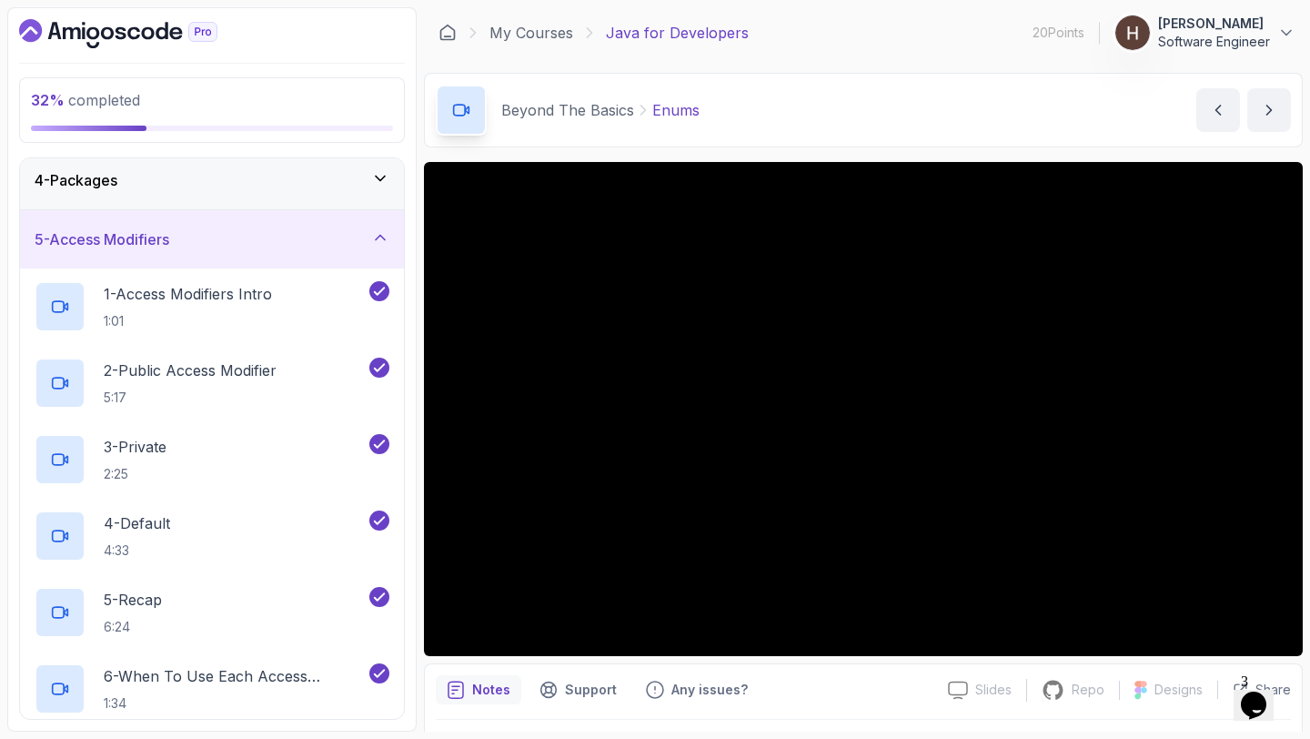
click at [321, 246] on div "5 - Access Modifiers" at bounding box center [212, 239] width 355 height 22
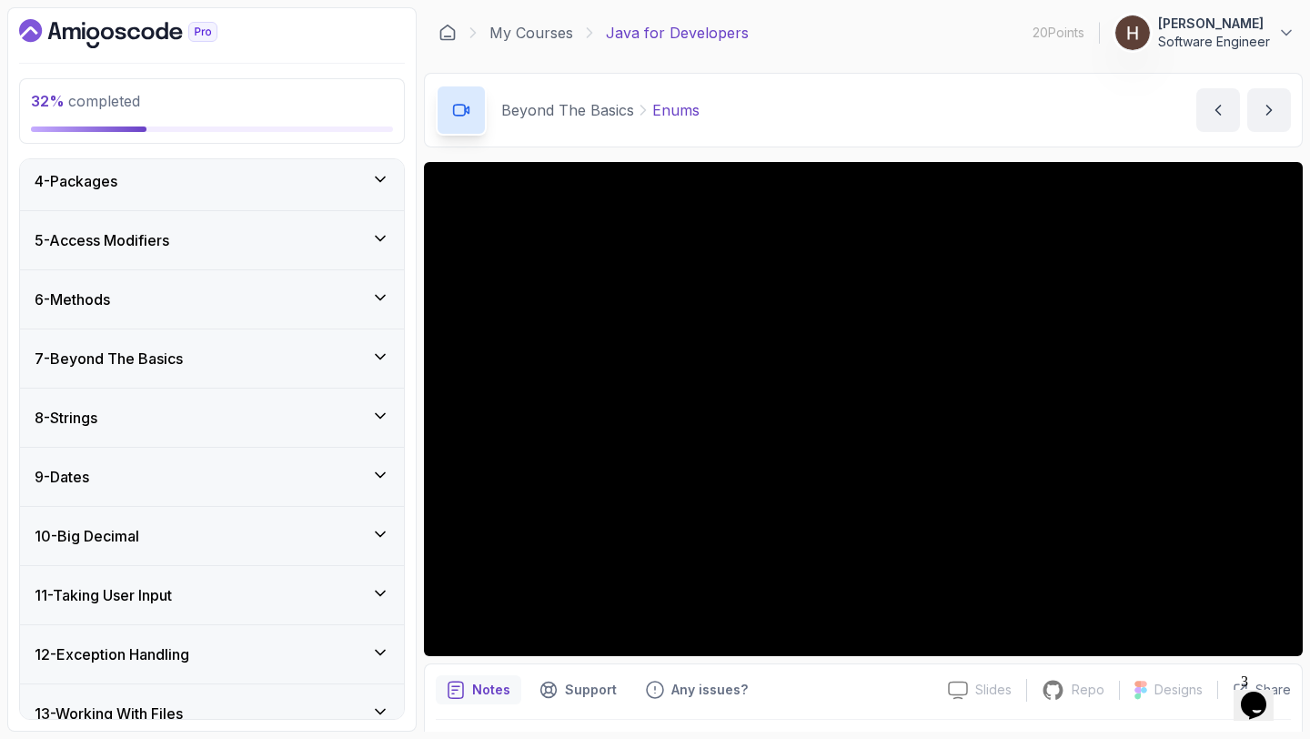
click at [298, 362] on div "7 - Beyond The Basics" at bounding box center [212, 358] width 355 height 22
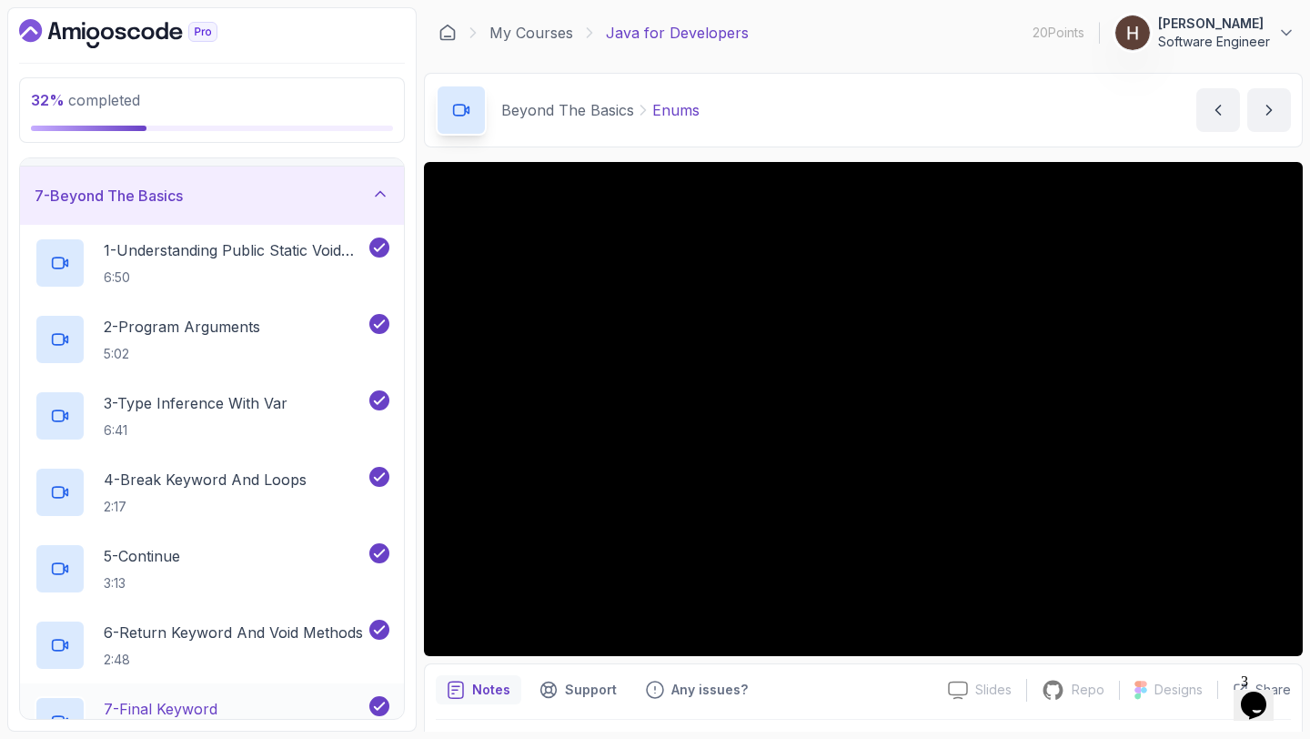
scroll to position [320, 0]
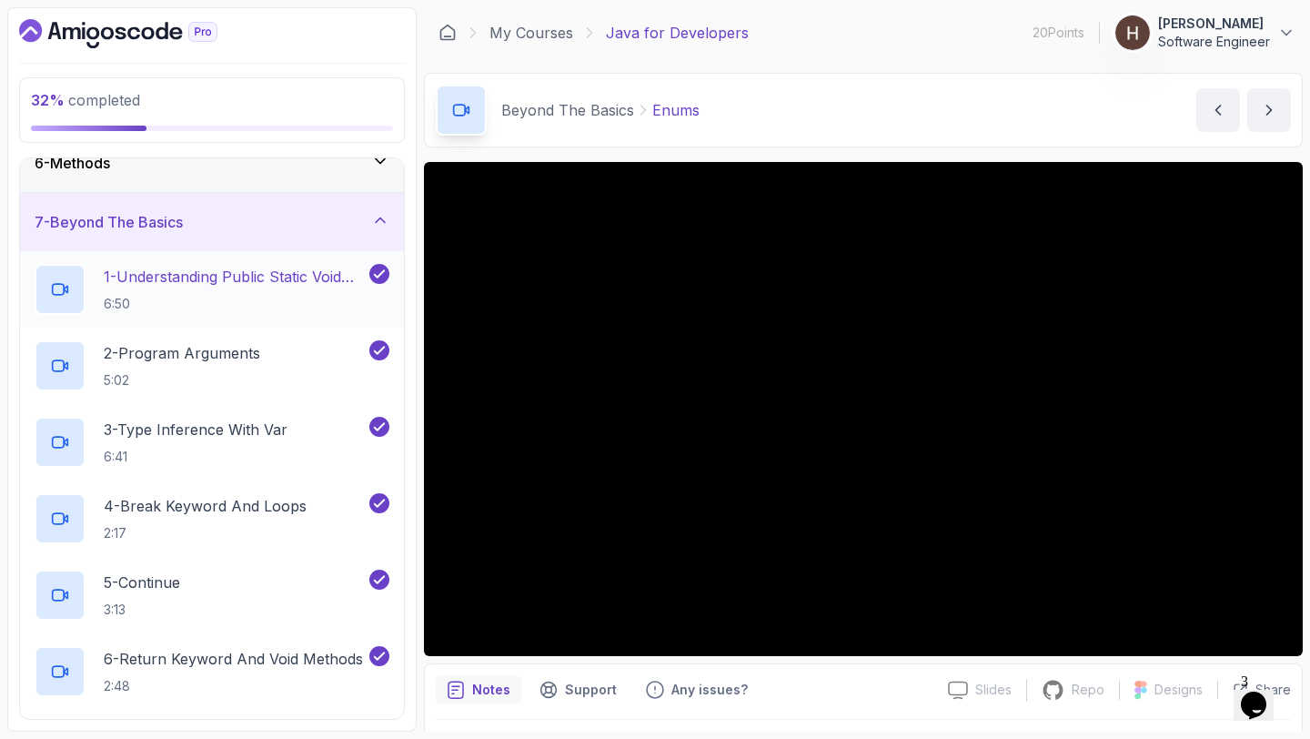
click at [256, 281] on p "1 - Understanding Public Static Void Main" at bounding box center [235, 277] width 262 height 22
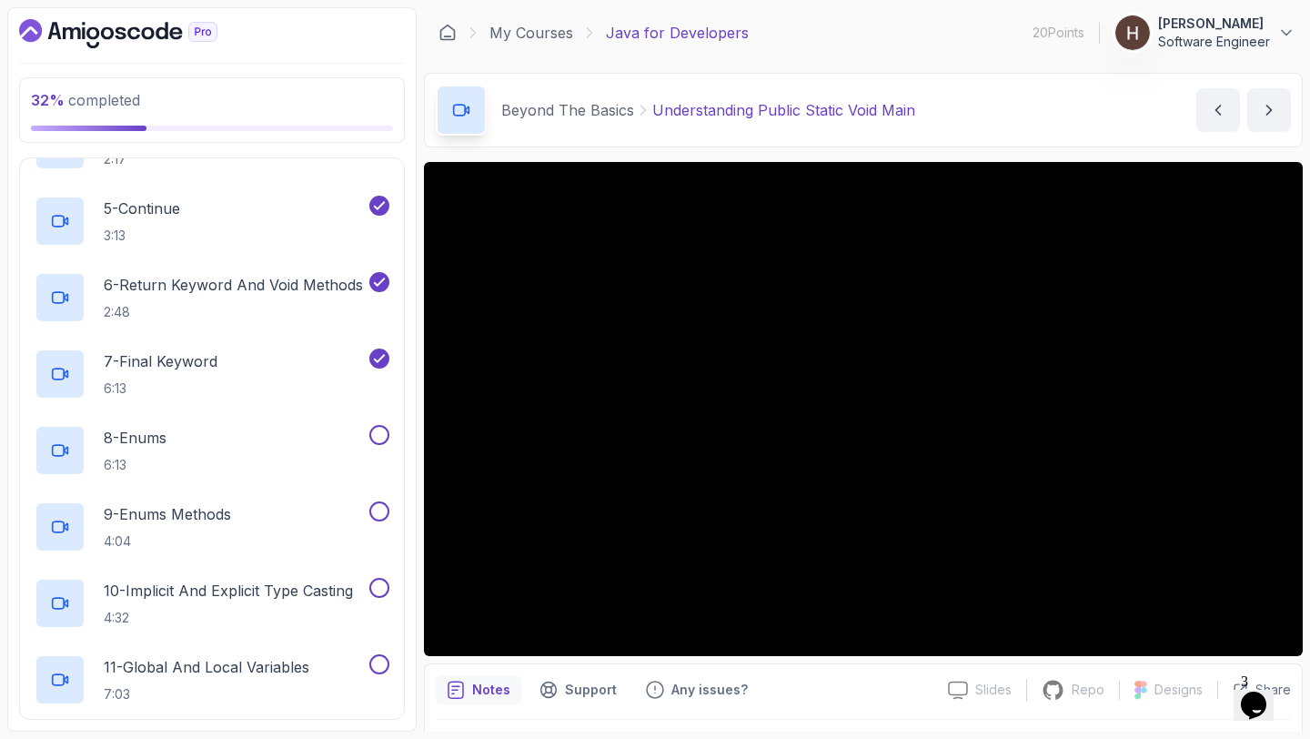
scroll to position [695, 0]
click at [159, 438] on p "8 - Enums" at bounding box center [135, 437] width 63 height 22
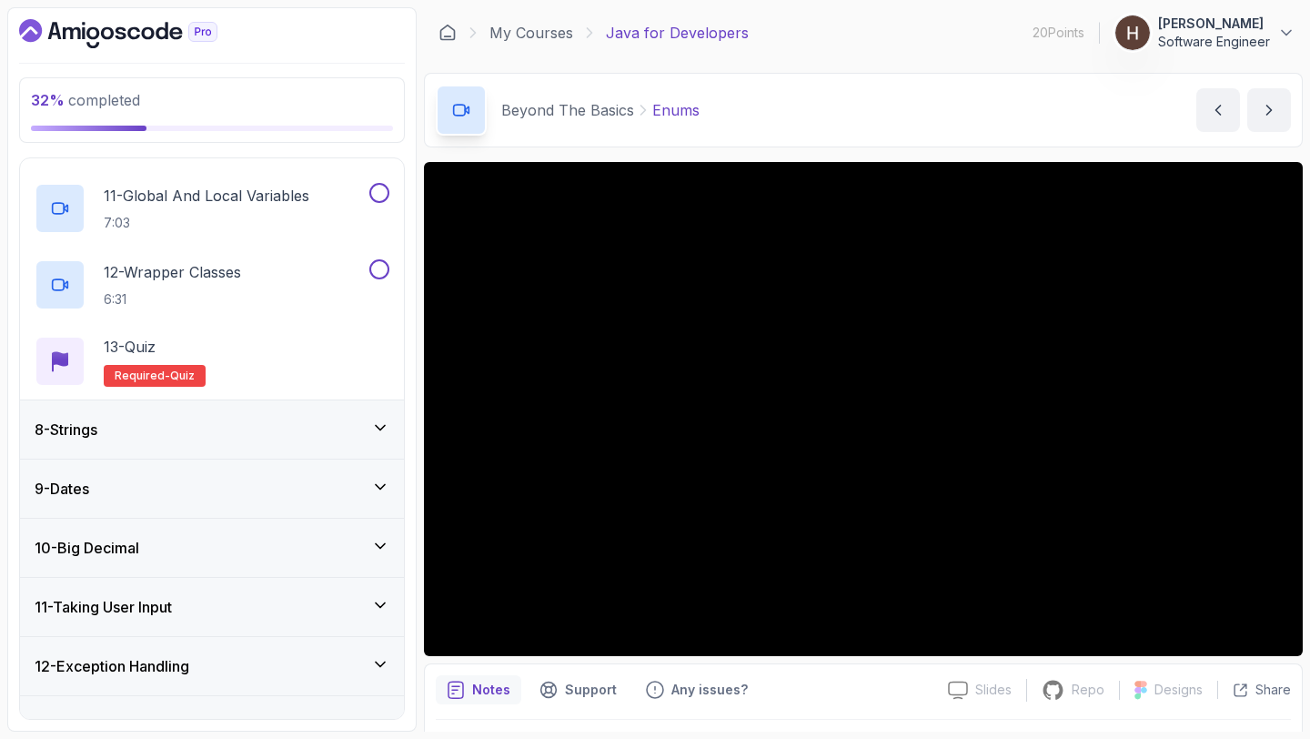
scroll to position [1555, 0]
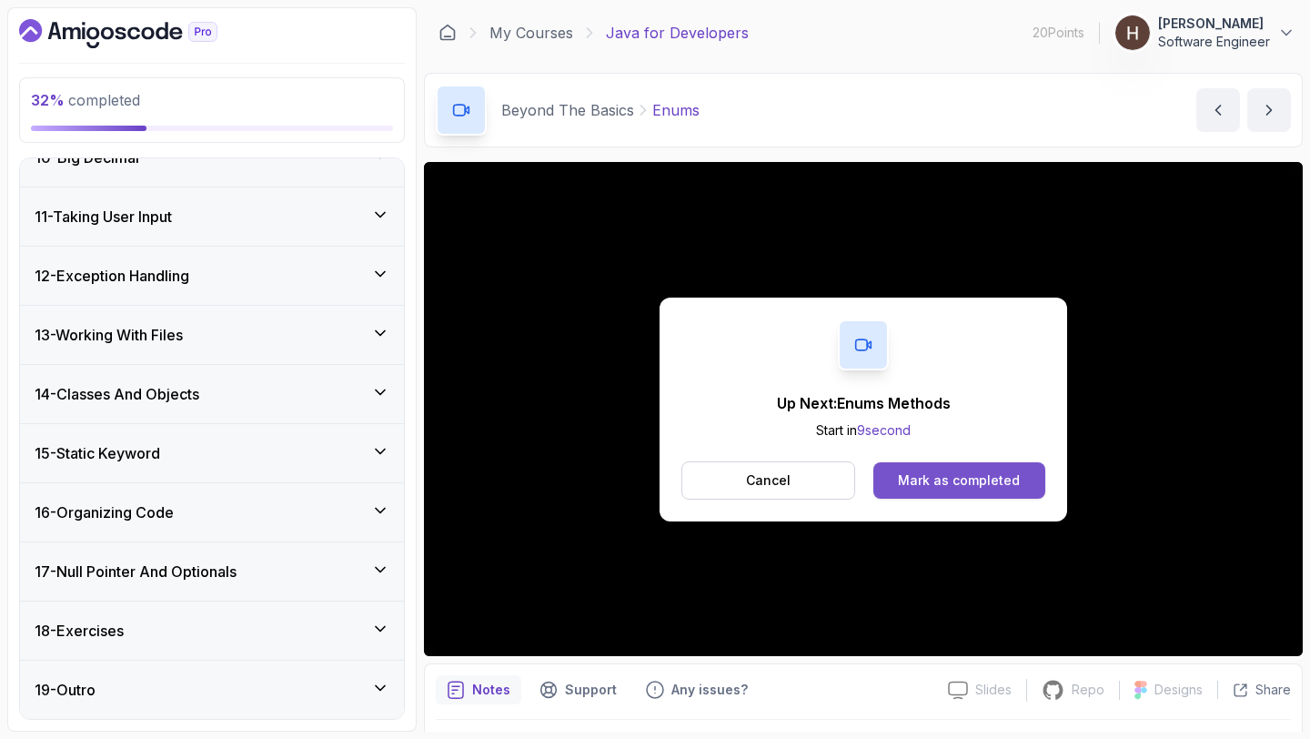
click at [914, 481] on div "Mark as completed" at bounding box center [959, 480] width 122 height 18
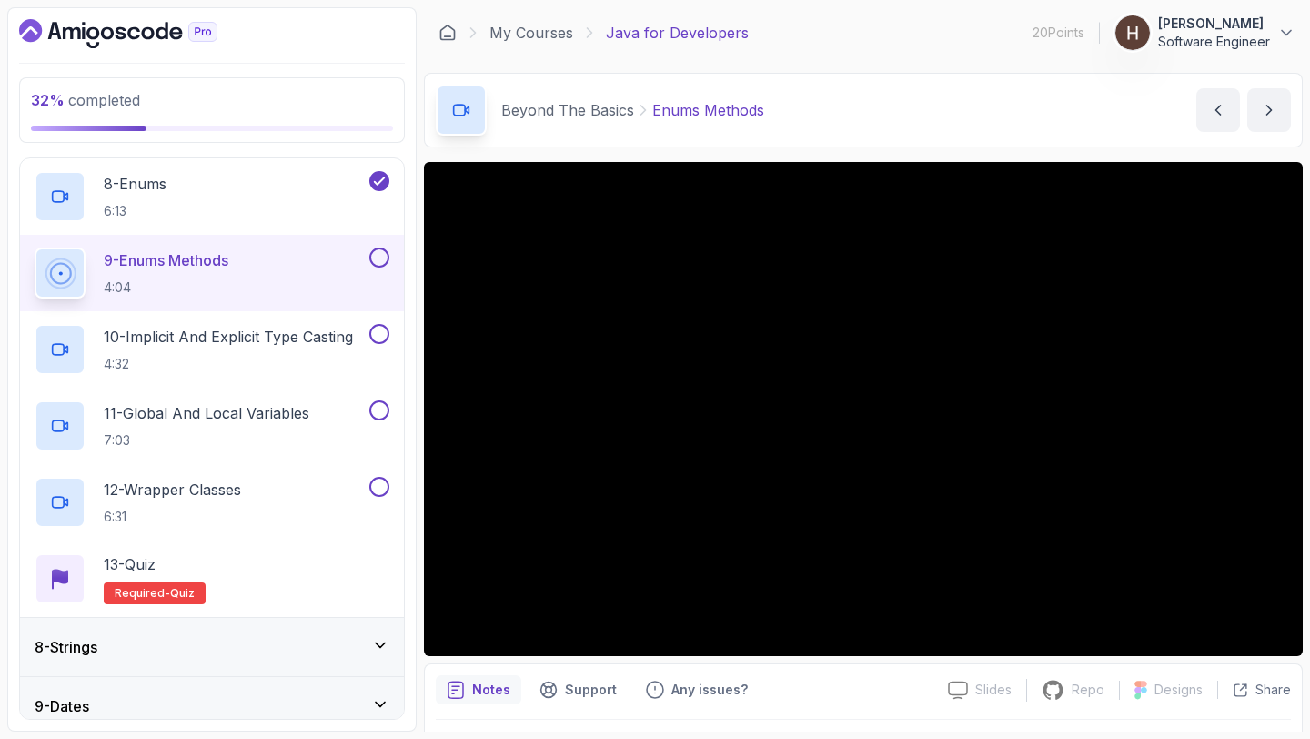
scroll to position [954, 0]
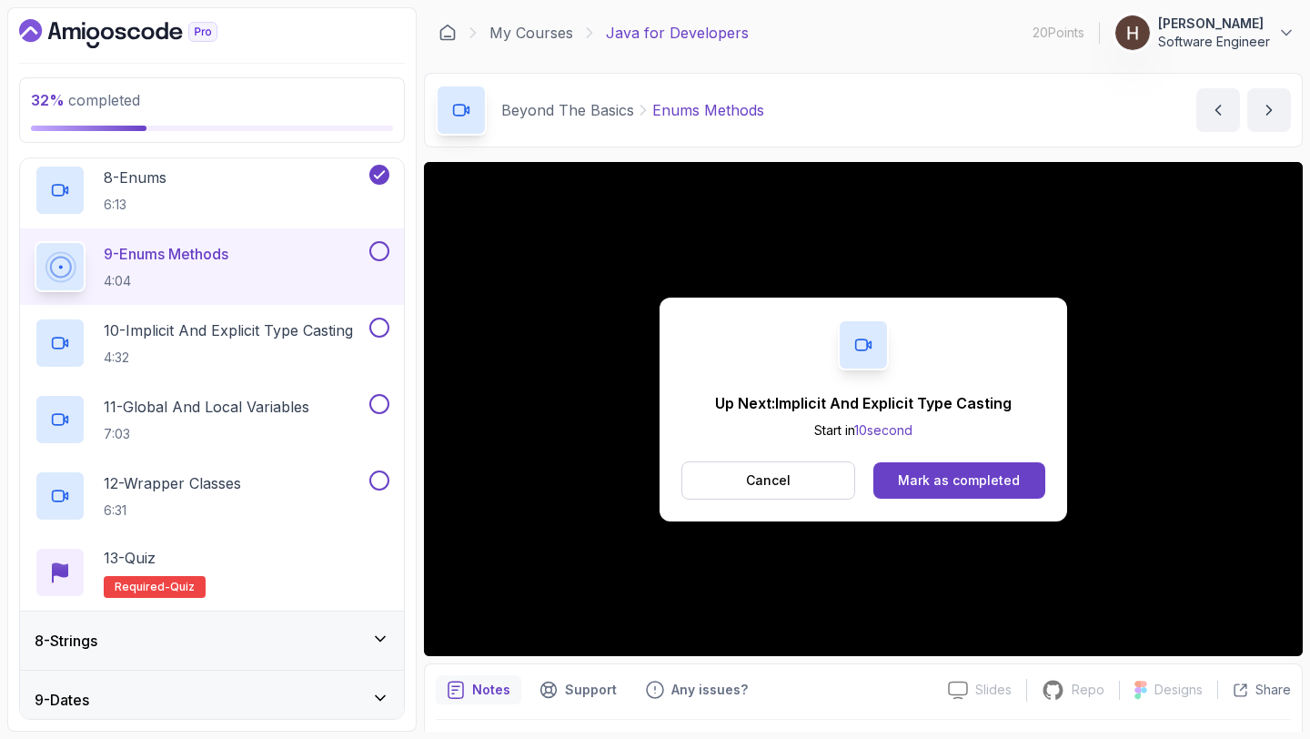
click at [913, 421] on p "Start in 10 second" at bounding box center [863, 430] width 297 height 18
click at [936, 461] on div "Cancel Mark as completed" at bounding box center [863, 480] width 364 height 38
click at [938, 467] on button "Mark as completed" at bounding box center [959, 480] width 172 height 36
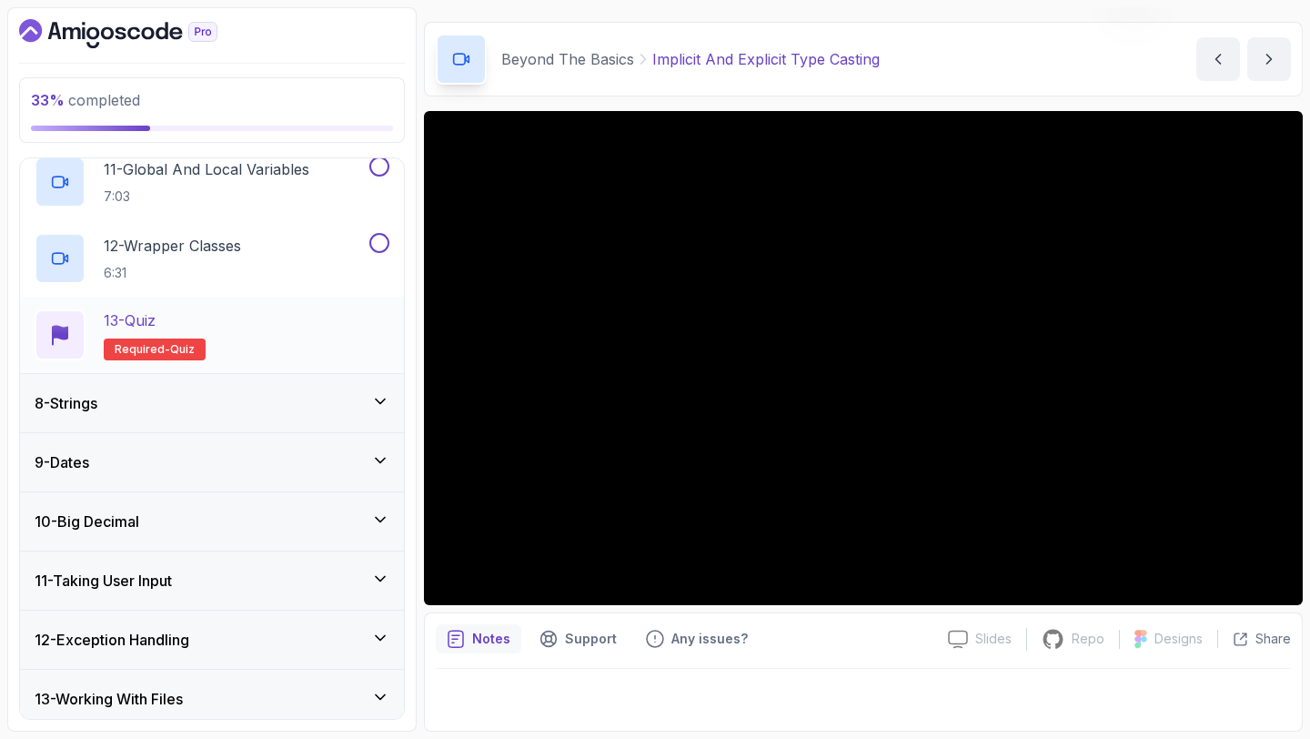
scroll to position [1225, 0]
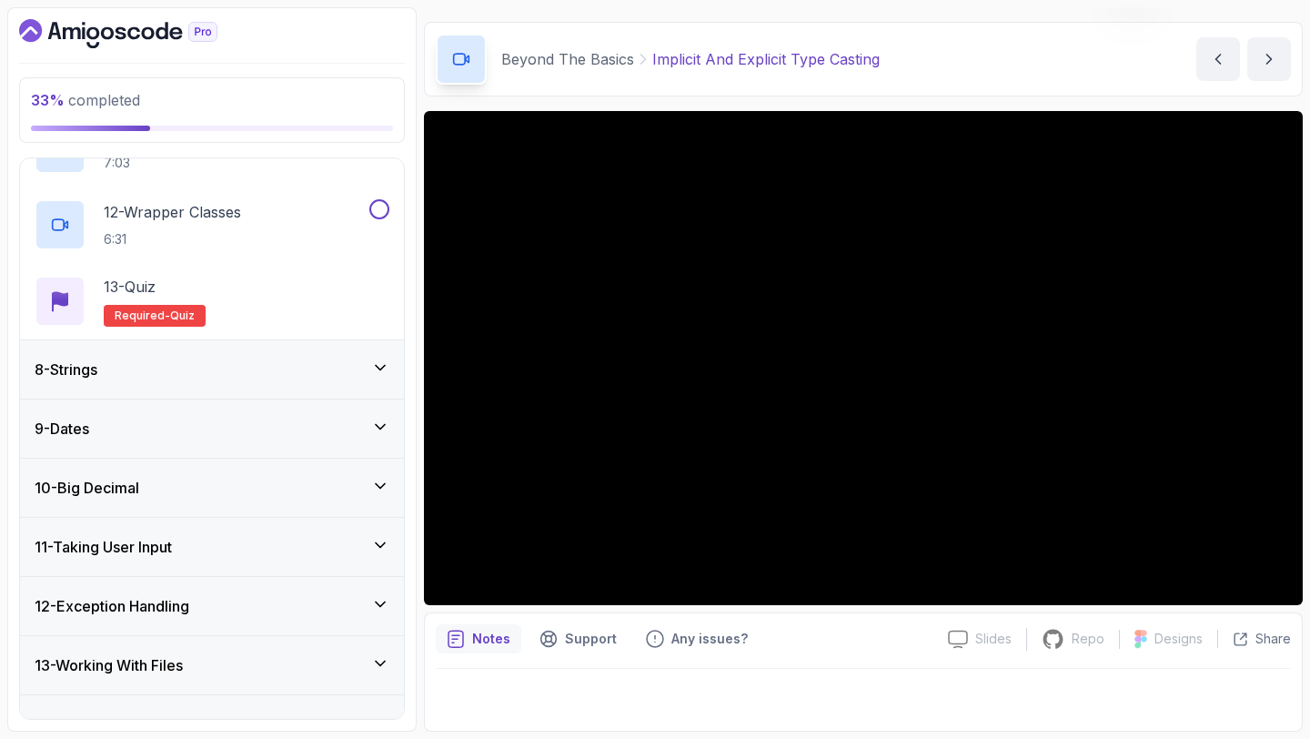
click at [198, 377] on div "8 - Strings" at bounding box center [212, 369] width 355 height 22
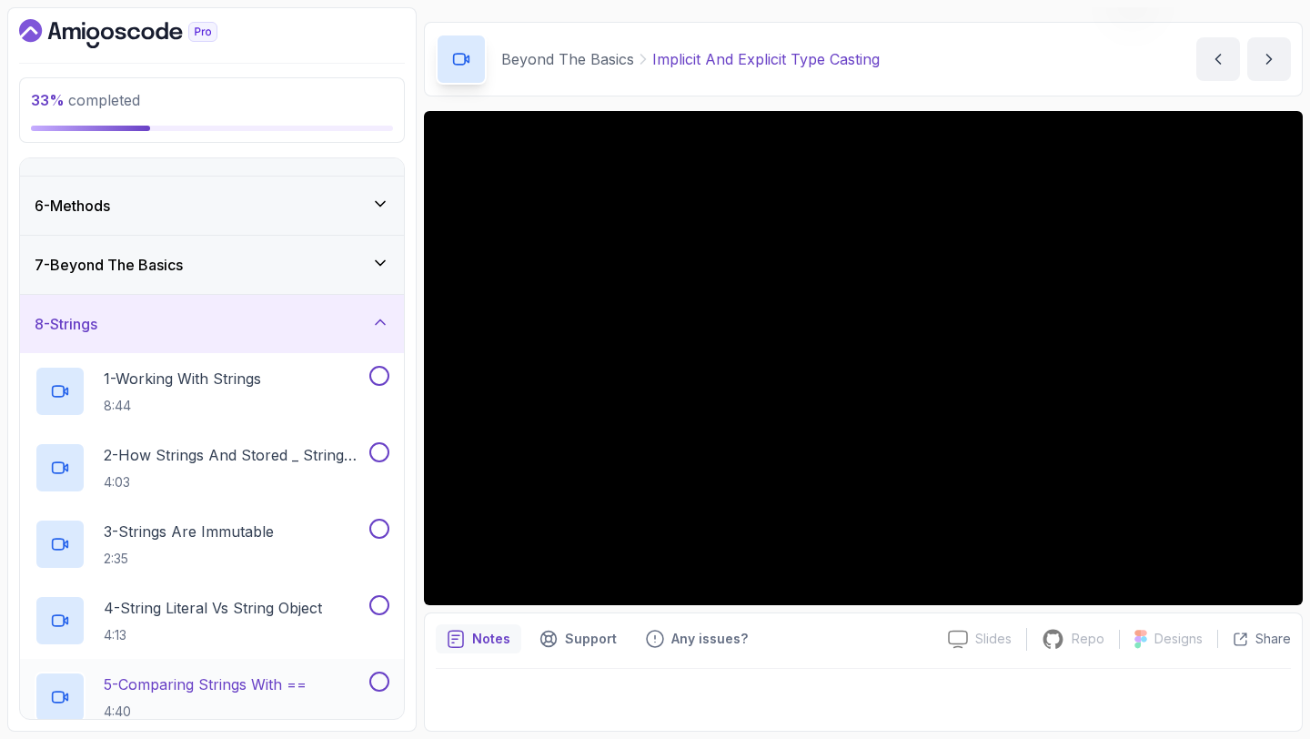
scroll to position [258, 0]
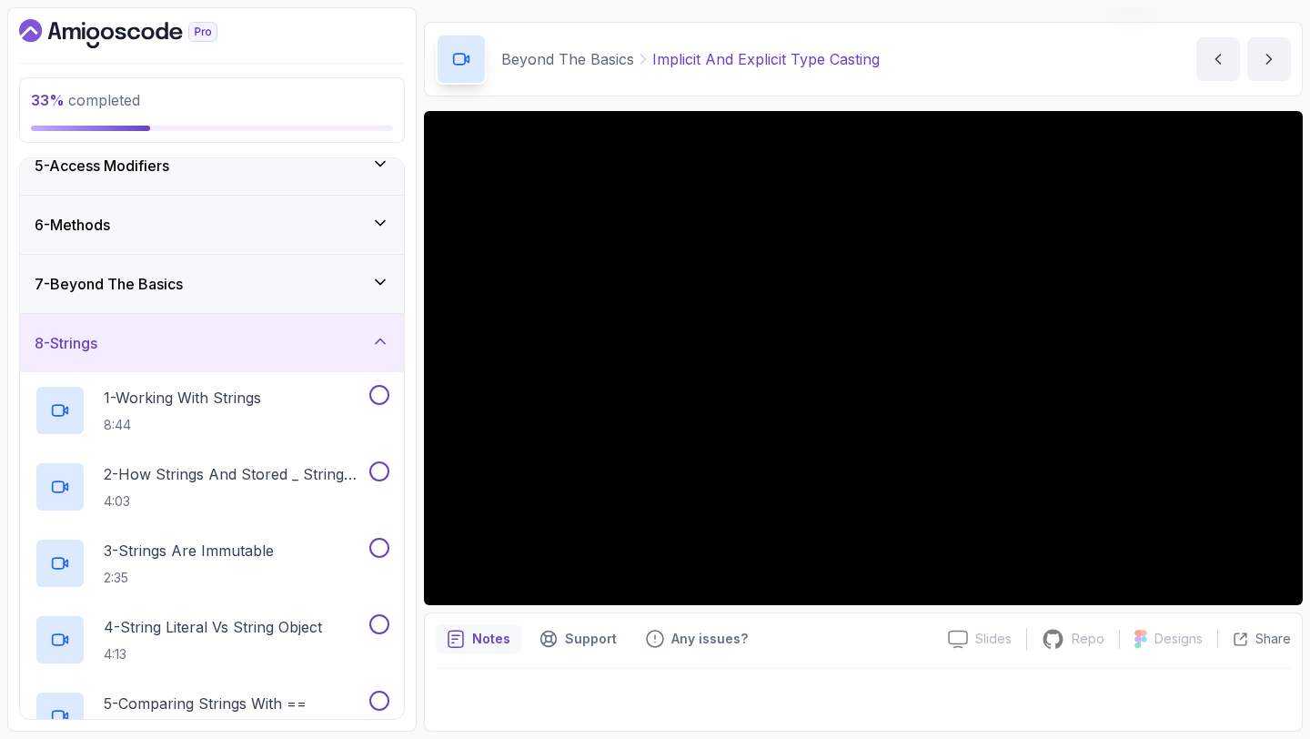
click at [213, 342] on div "8 - Strings" at bounding box center [212, 343] width 355 height 22
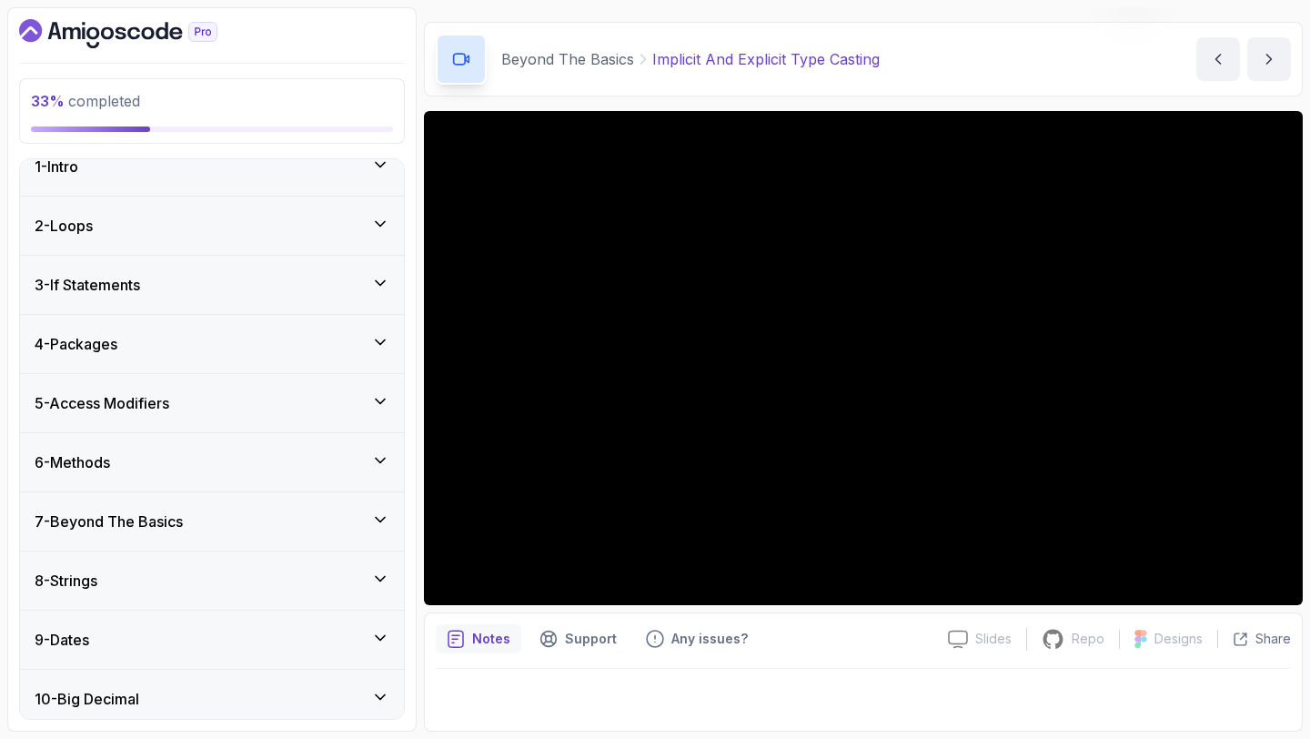
scroll to position [0, 0]
